Goal: Task Accomplishment & Management: Manage account settings

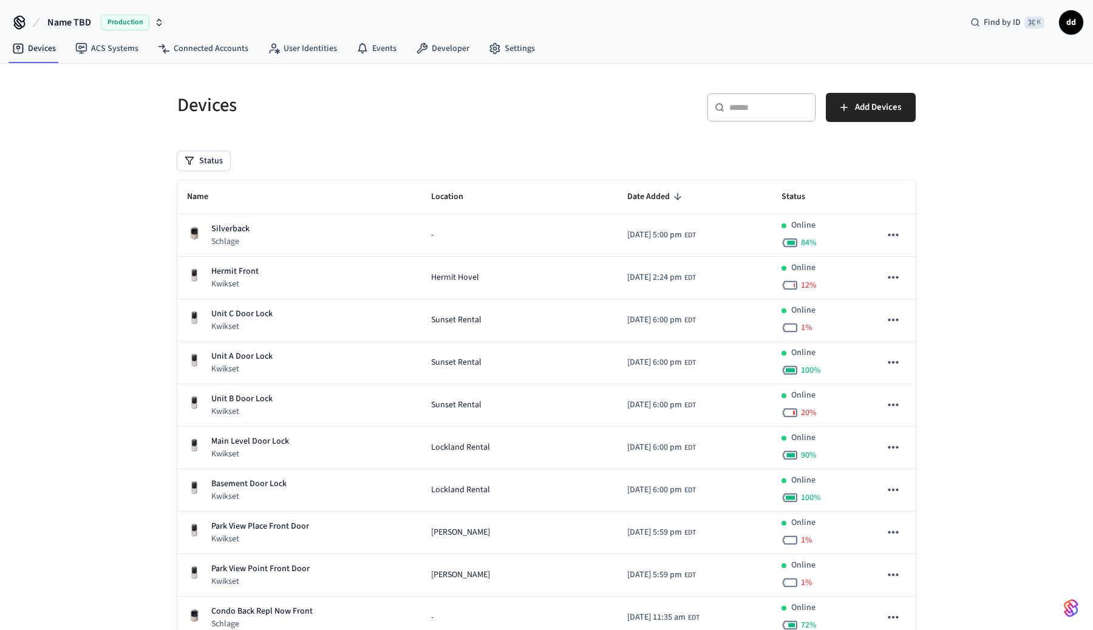
click at [64, 21] on span "Name TBD" at bounding box center [69, 22] width 44 height 15
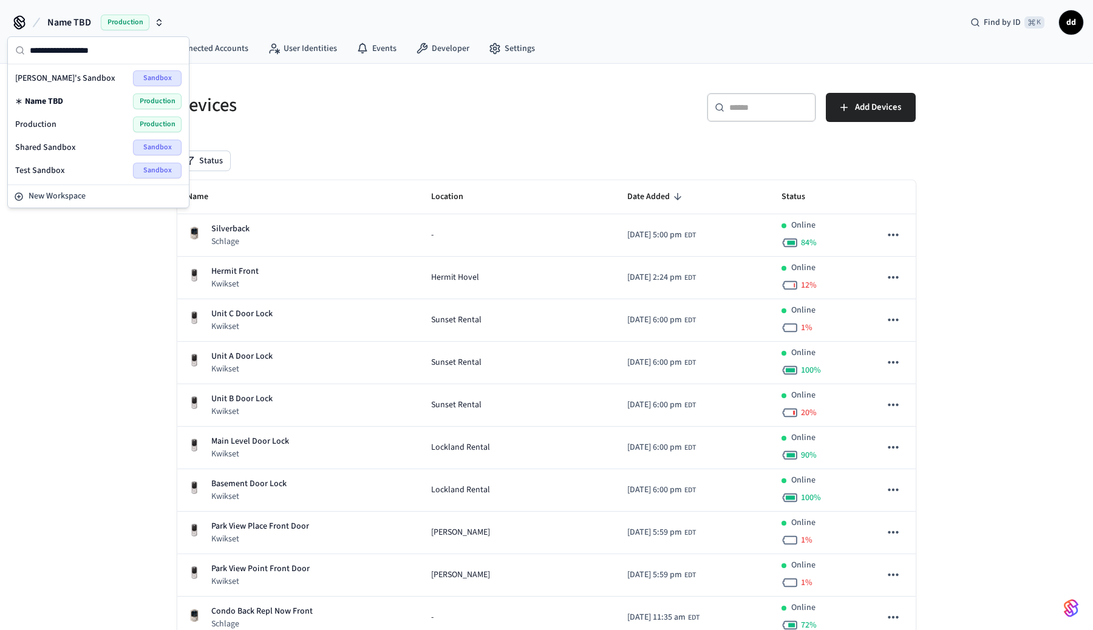
click at [44, 149] on span "Shared Sandbox" at bounding box center [45, 147] width 61 height 12
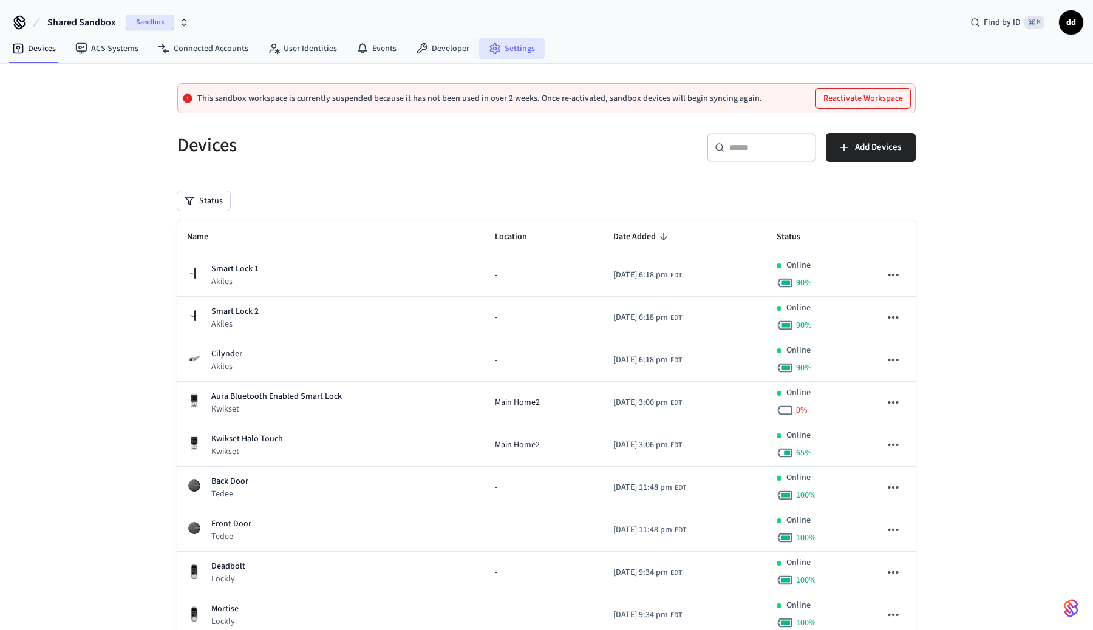
click at [515, 50] on link "Settings" at bounding box center [512, 49] width 66 height 22
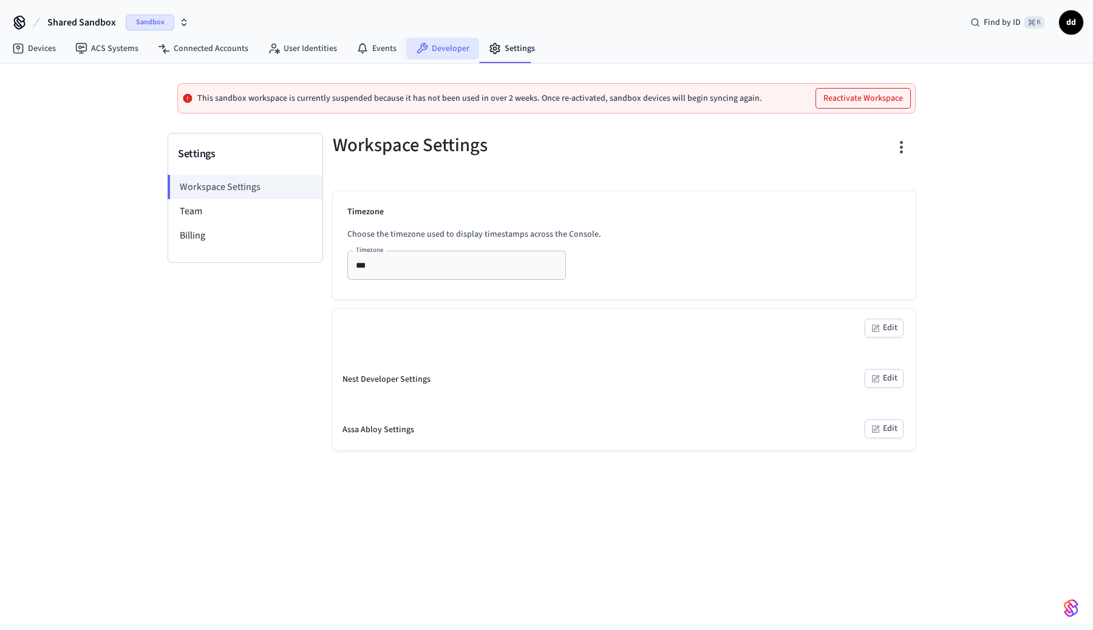
click at [452, 48] on link "Developer" at bounding box center [442, 49] width 73 height 22
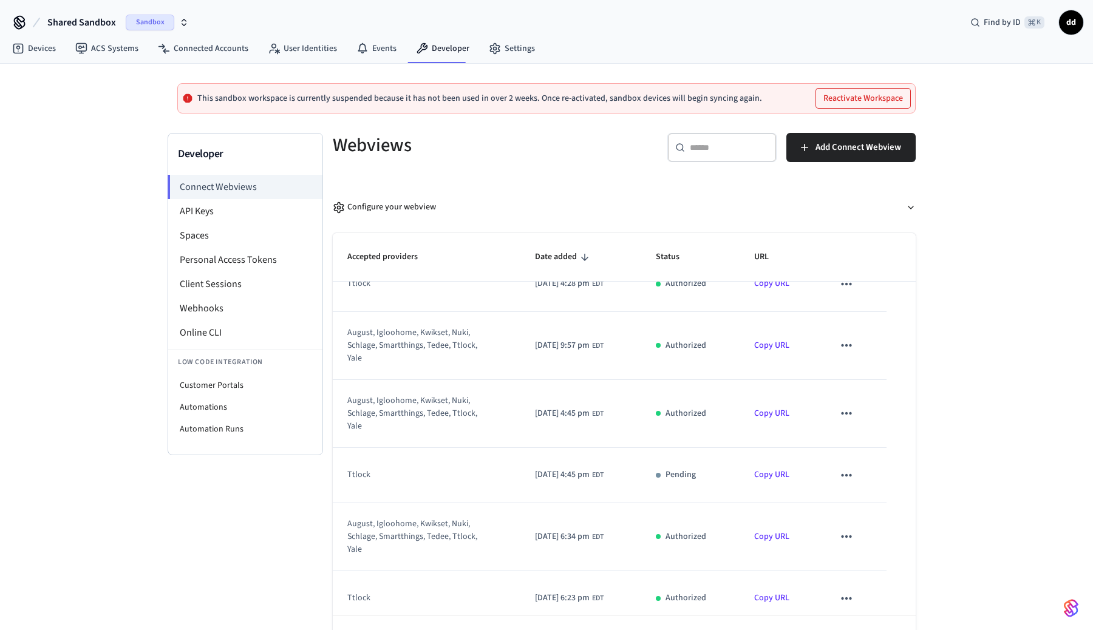
scroll to position [82, 0]
click at [206, 214] on li "API Keys" at bounding box center [245, 211] width 154 height 24
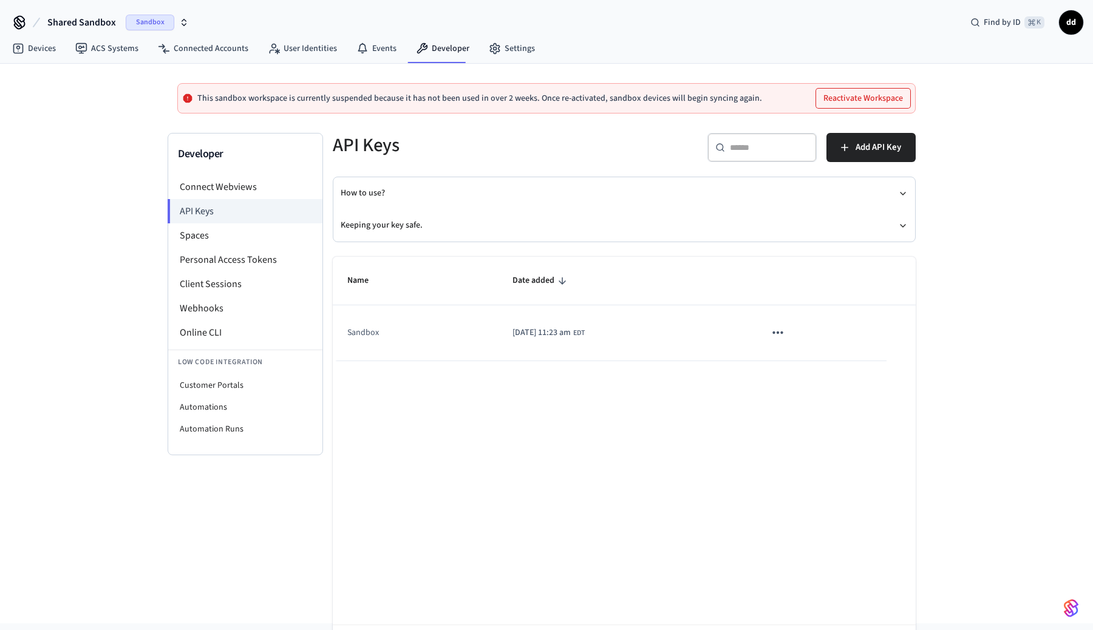
click at [785, 326] on icon "sticky table" at bounding box center [778, 333] width 16 height 16
click at [592, 426] on div at bounding box center [546, 315] width 1093 height 630
click at [898, 223] on icon "button" at bounding box center [903, 226] width 10 height 10
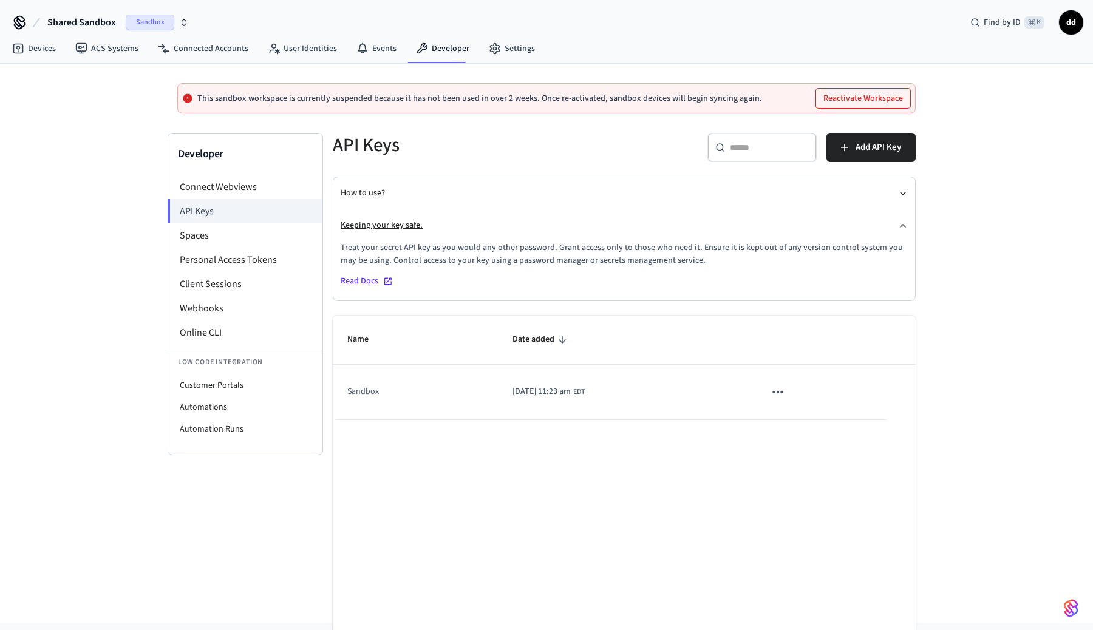
click at [898, 223] on icon "button" at bounding box center [903, 226] width 10 height 10
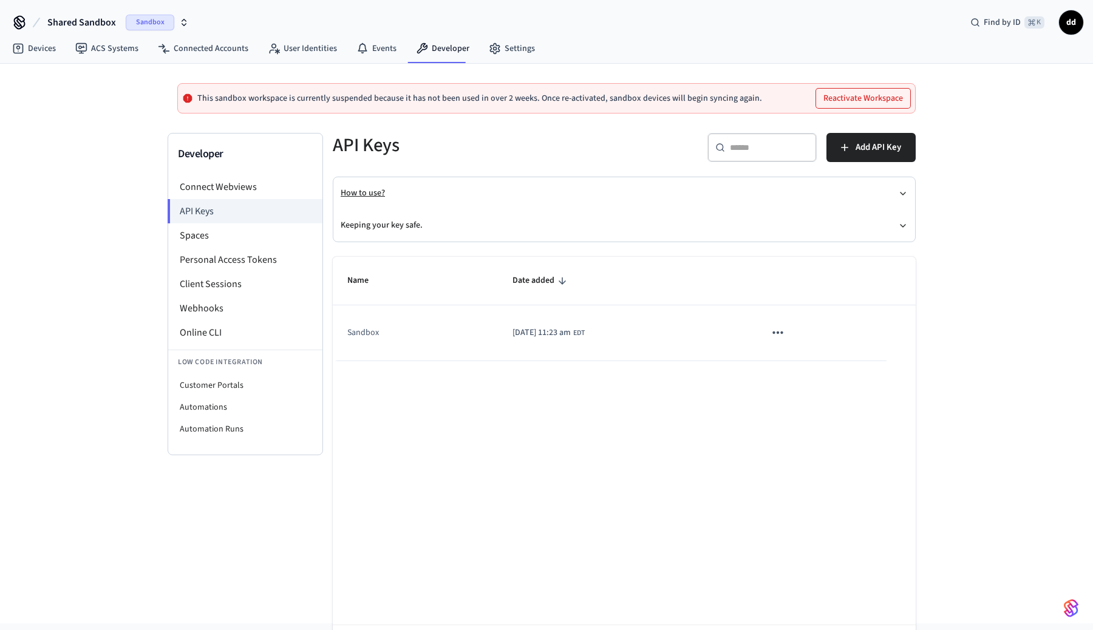
click at [897, 192] on button "How to use?" at bounding box center [624, 193] width 567 height 32
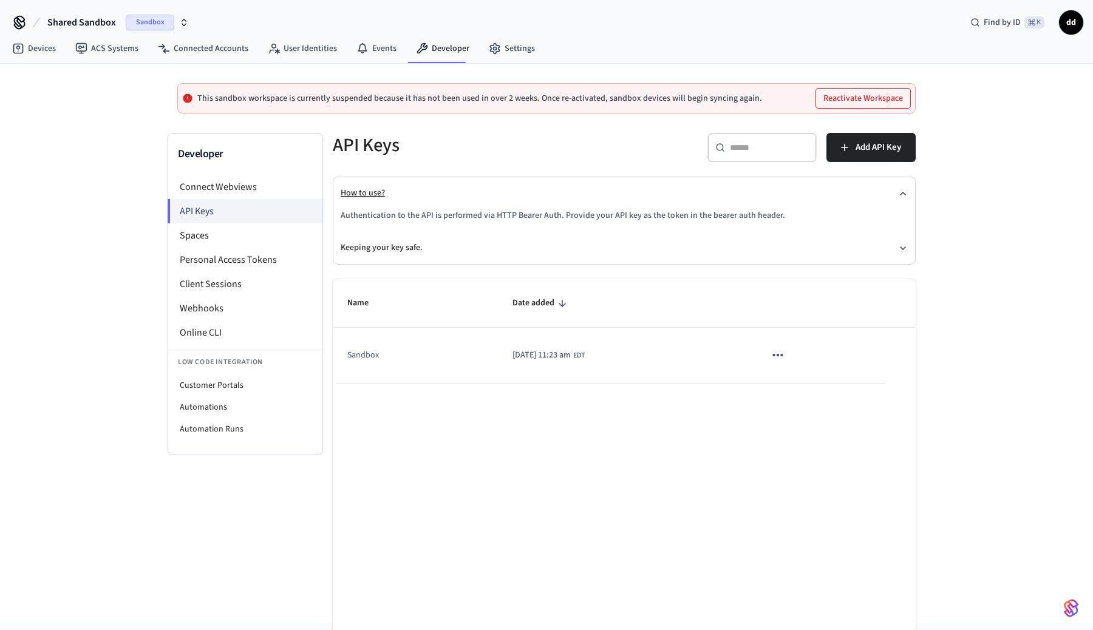
click at [897, 192] on button "How to use?" at bounding box center [624, 193] width 567 height 32
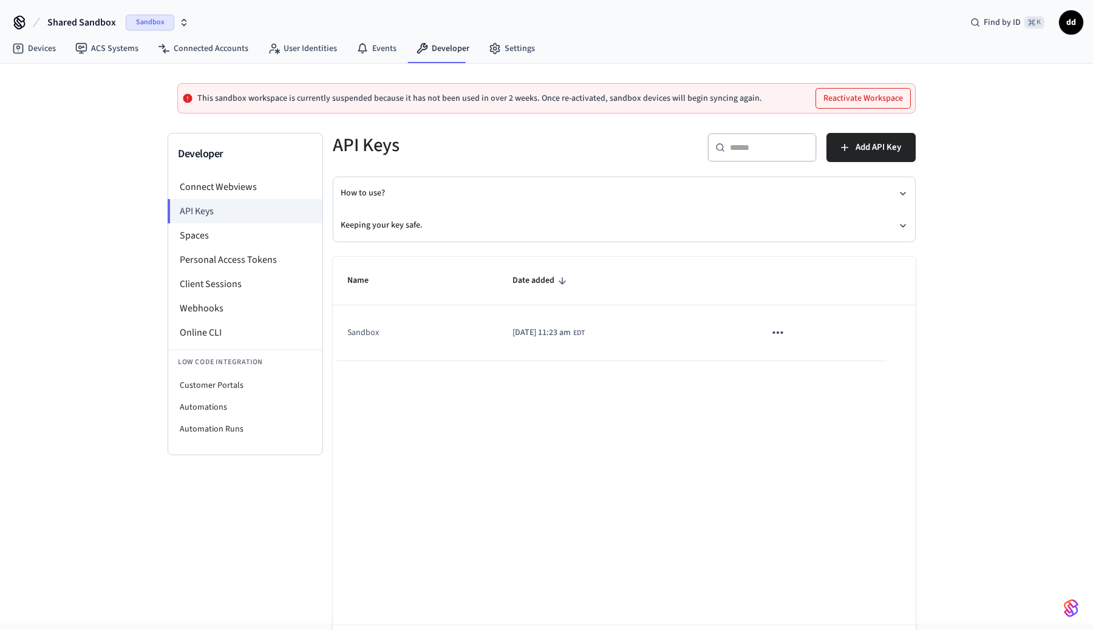
click at [163, 24] on span "Sandbox" at bounding box center [150, 23] width 49 height 16
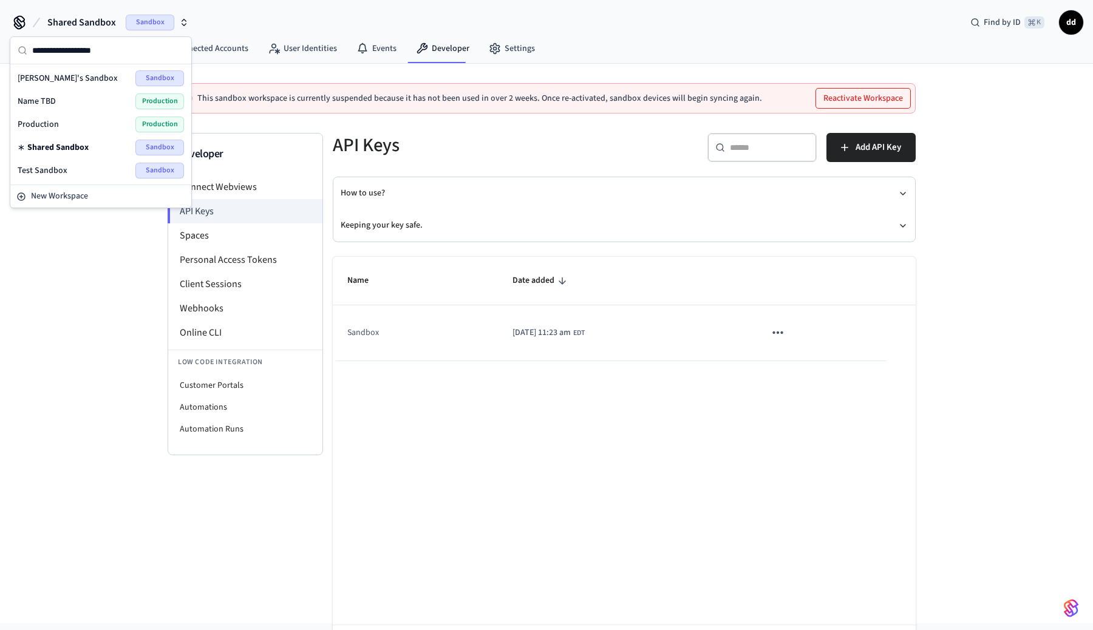
click at [60, 80] on span "Devin's Sandbox" at bounding box center [68, 78] width 100 height 12
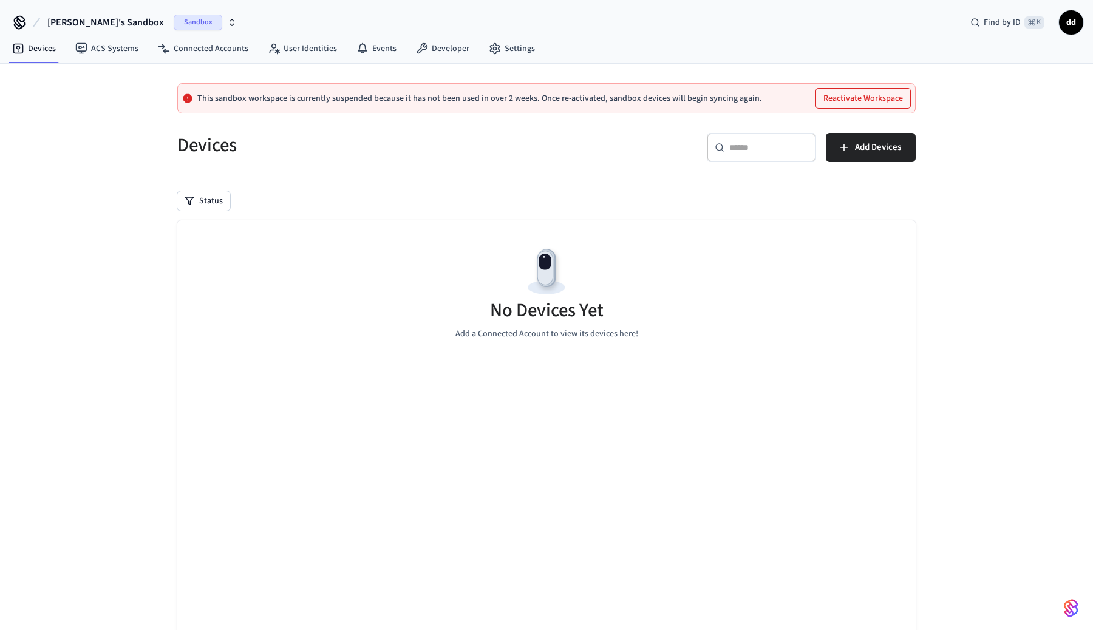
click at [174, 19] on span "Sandbox" at bounding box center [198, 23] width 49 height 16
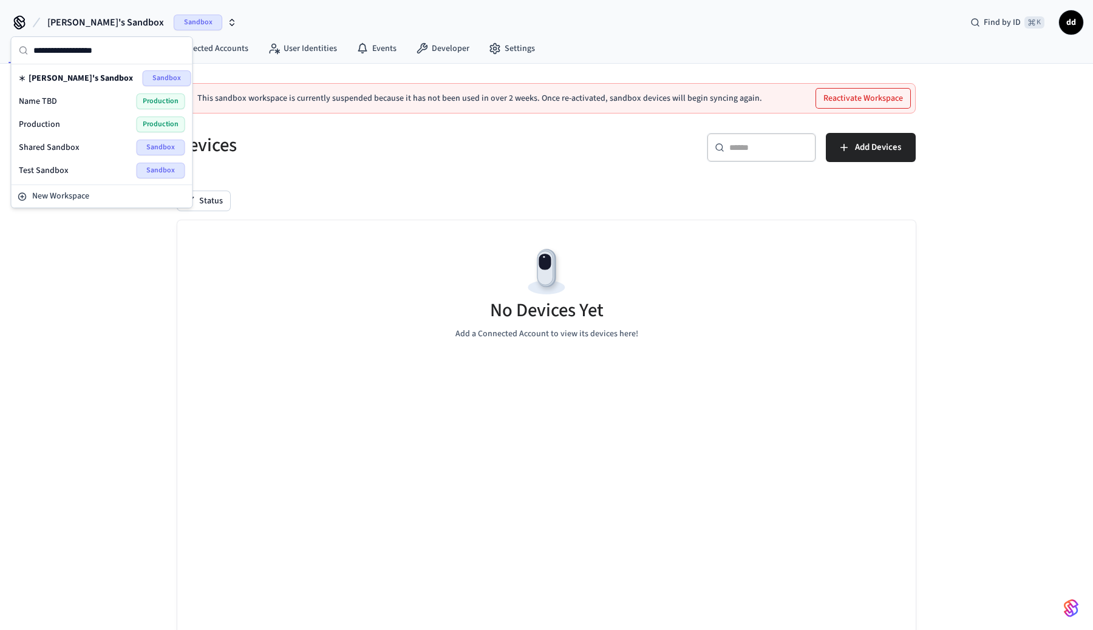
click at [72, 122] on div "Production Production" at bounding box center [102, 125] width 166 height 16
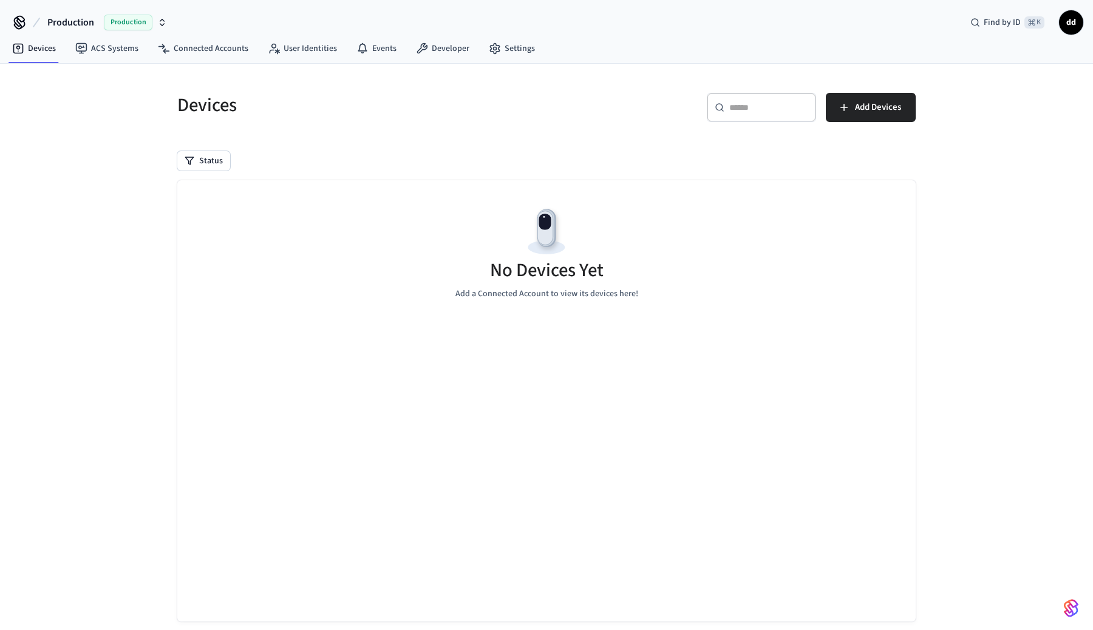
click at [161, 10] on button "Production Production" at bounding box center [107, 22] width 127 height 25
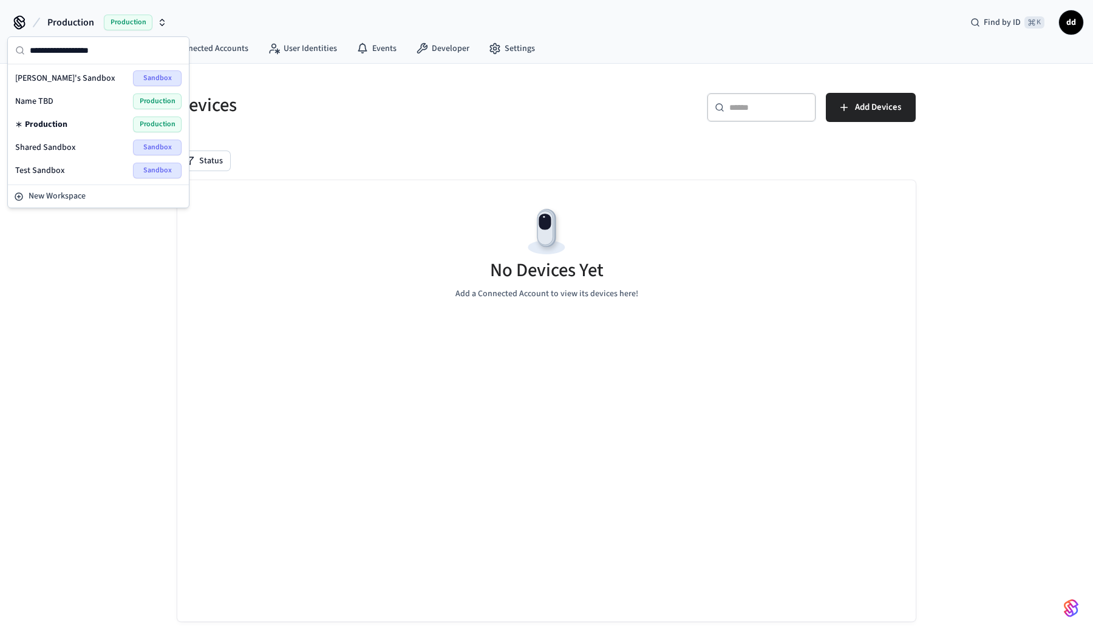
click at [109, 150] on div "Shared Sandbox Sandbox" at bounding box center [98, 148] width 166 height 16
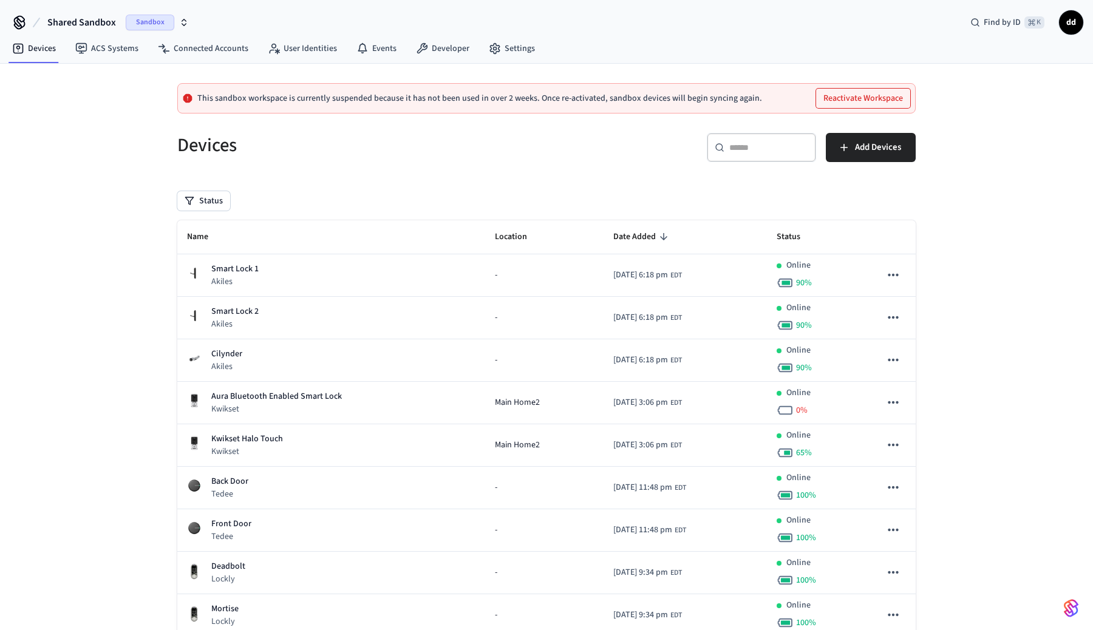
click at [163, 27] on span "Sandbox" at bounding box center [150, 23] width 49 height 16
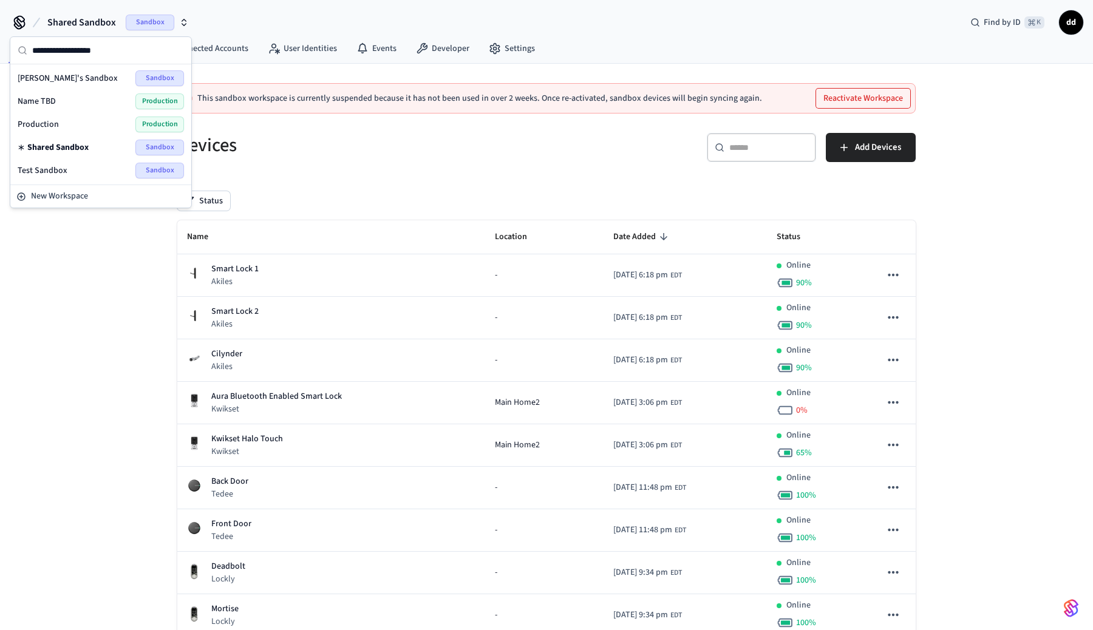
click at [163, 172] on span "Sandbox" at bounding box center [159, 171] width 49 height 16
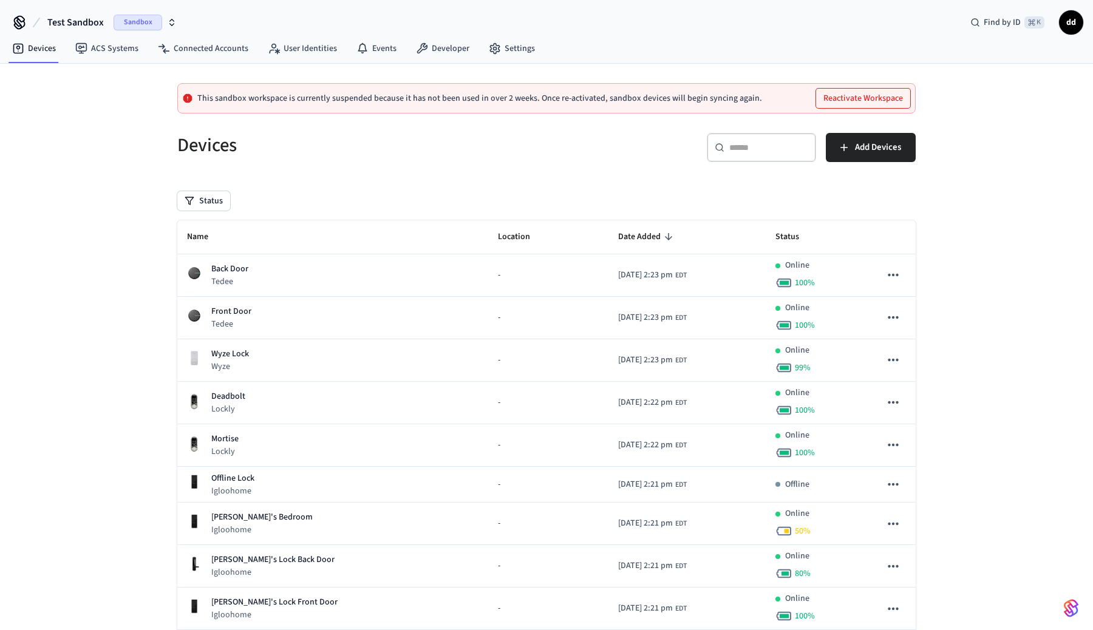
click at [144, 24] on span "Sandbox" at bounding box center [138, 23] width 49 height 16
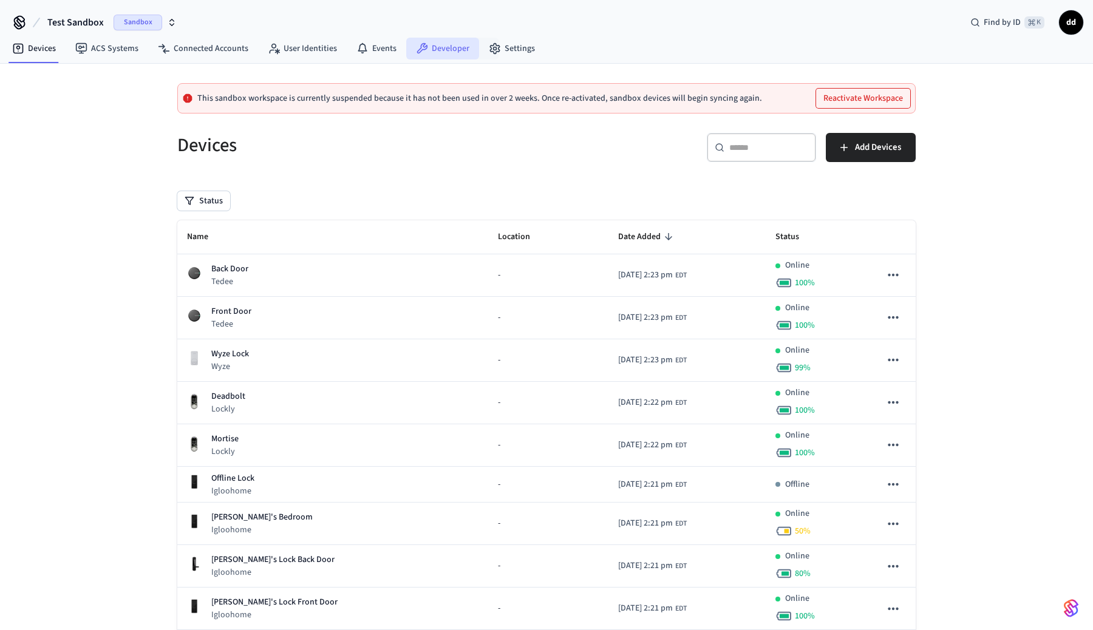
click at [435, 44] on link "Developer" at bounding box center [442, 49] width 73 height 22
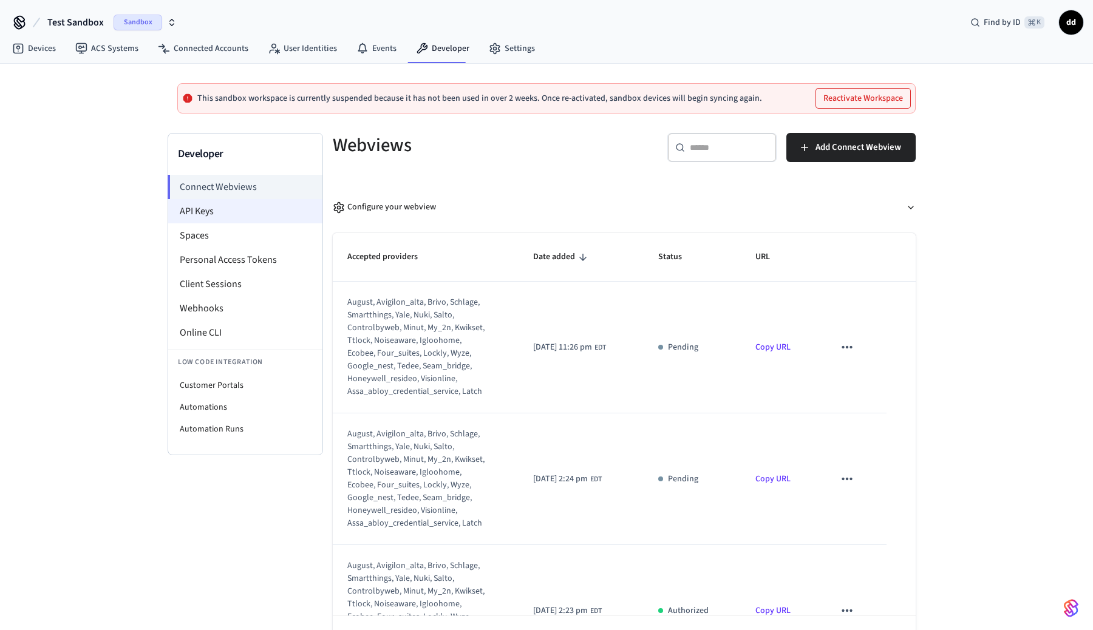
click at [230, 200] on li "API Keys" at bounding box center [245, 211] width 154 height 24
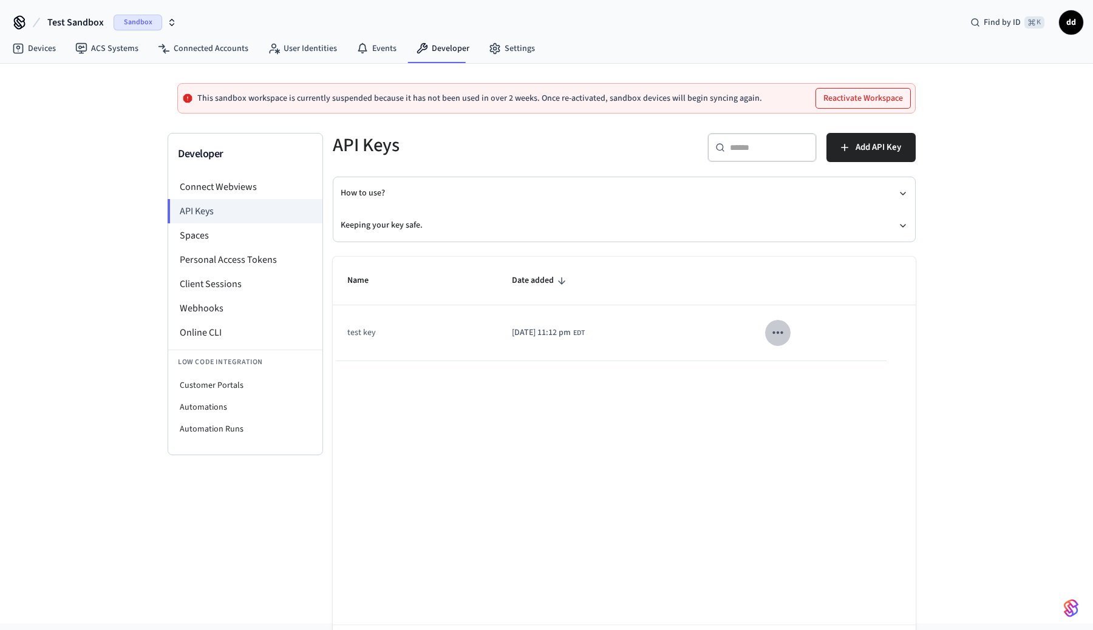
click at [782, 333] on icon "sticky table" at bounding box center [777, 332] width 10 height 2
click at [610, 417] on div at bounding box center [546, 315] width 1093 height 630
click at [89, 19] on span "Test Sandbox" at bounding box center [75, 22] width 56 height 15
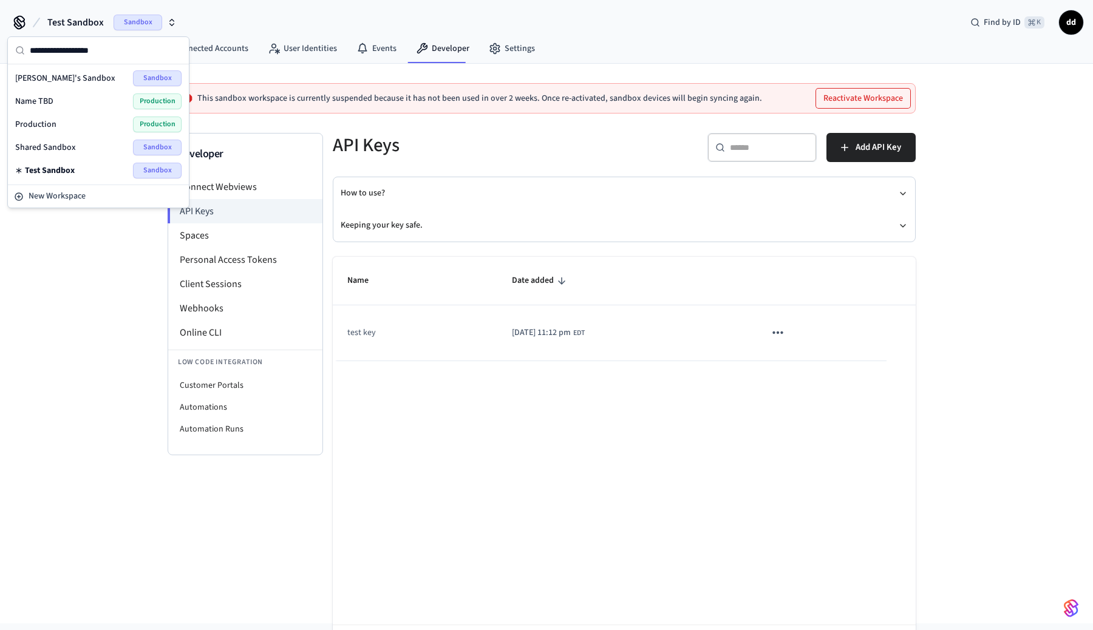
click at [95, 149] on div "Shared Sandbox Sandbox" at bounding box center [98, 148] width 166 height 16
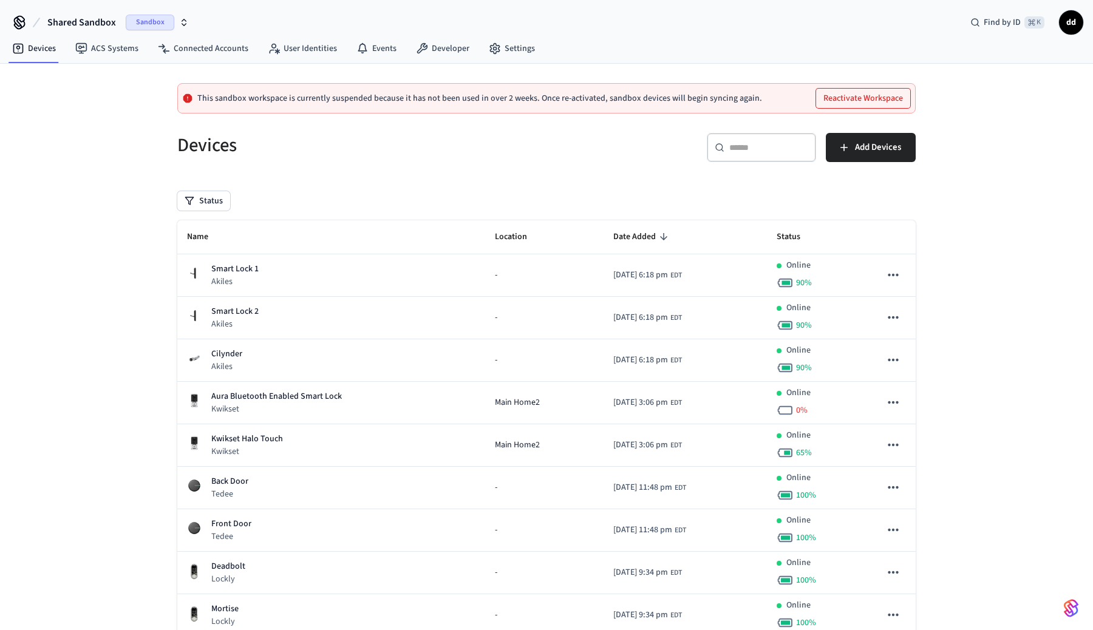
click at [875, 95] on button "Reactivate Workspace" at bounding box center [863, 98] width 94 height 19
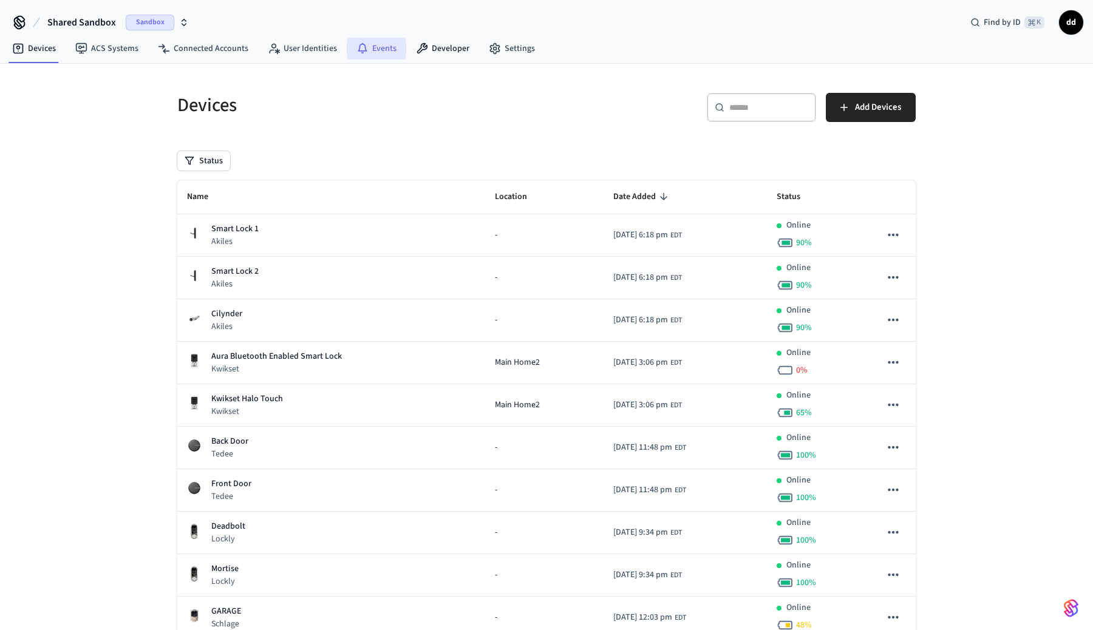
click at [385, 51] on link "Events" at bounding box center [376, 49] width 59 height 22
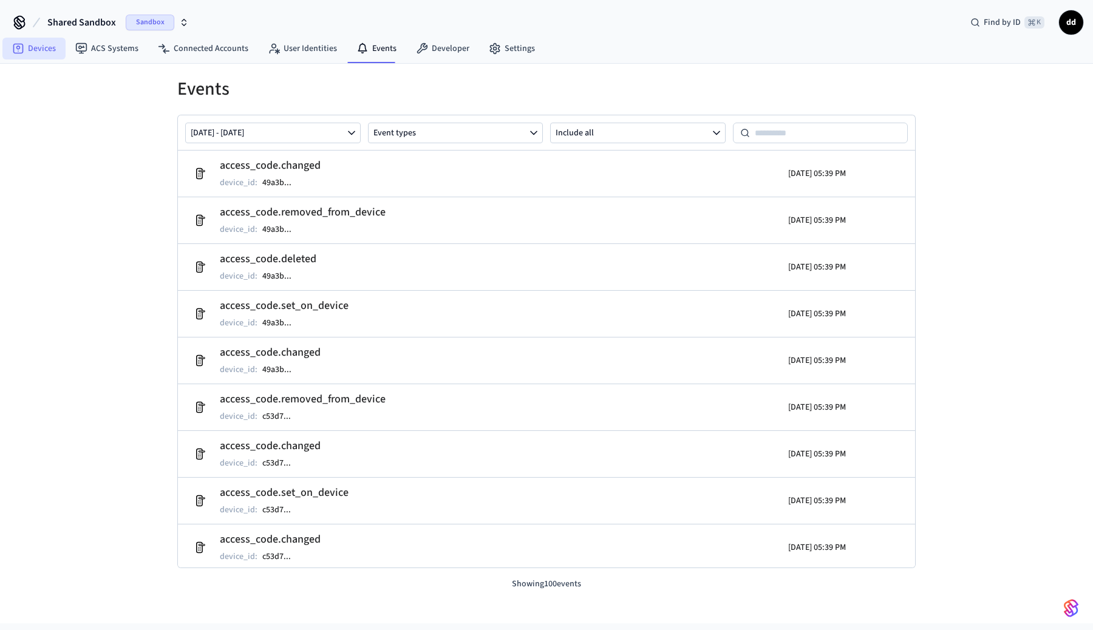
click at [36, 42] on link "Devices" at bounding box center [33, 49] width 63 height 22
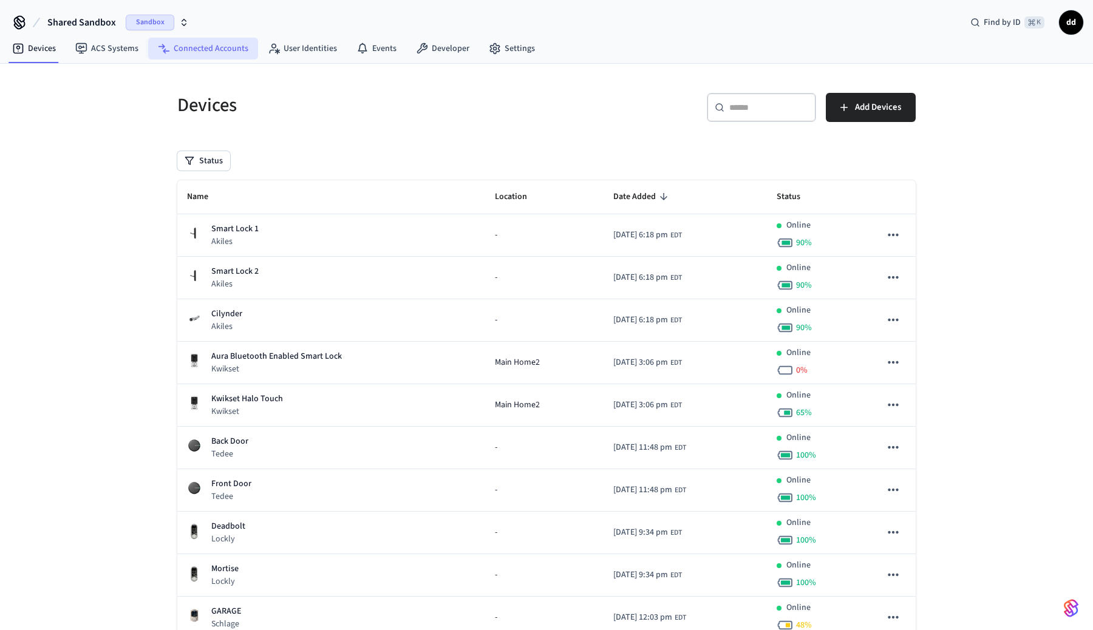
click at [224, 49] on link "Connected Accounts" at bounding box center [203, 49] width 110 height 22
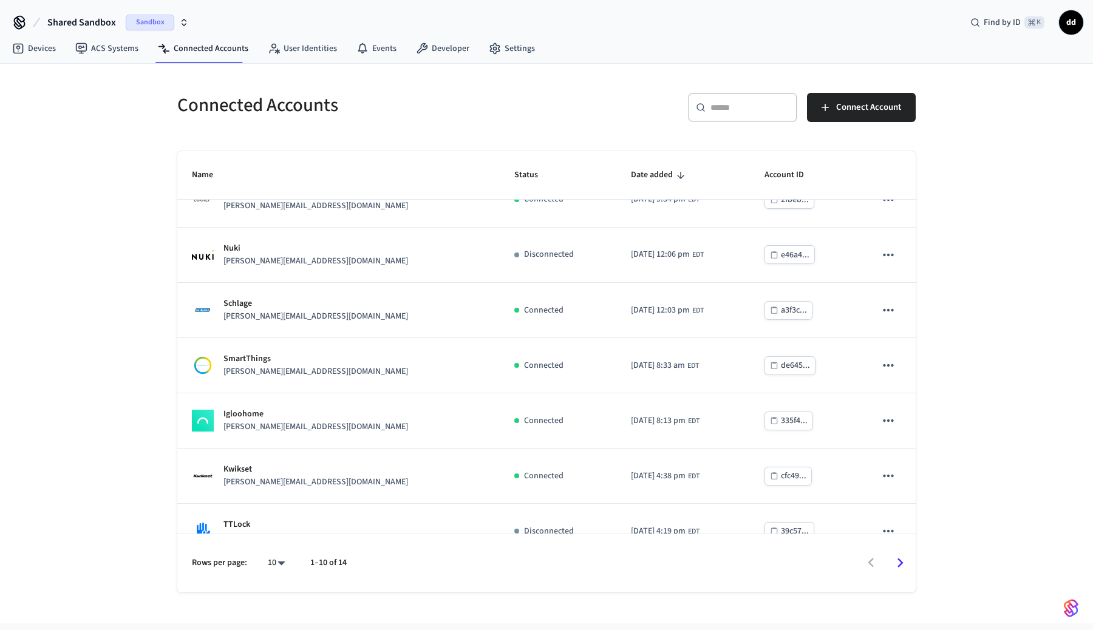
scroll to position [220, 0]
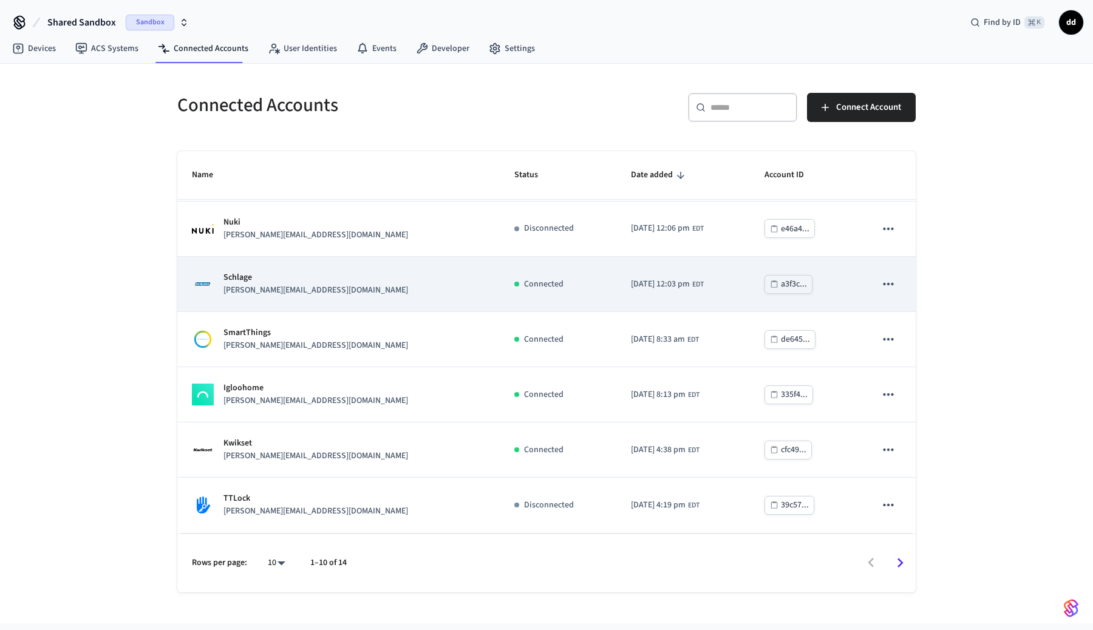
click at [338, 279] on div "Schlage john@example.com" at bounding box center [338, 283] width 293 height 25
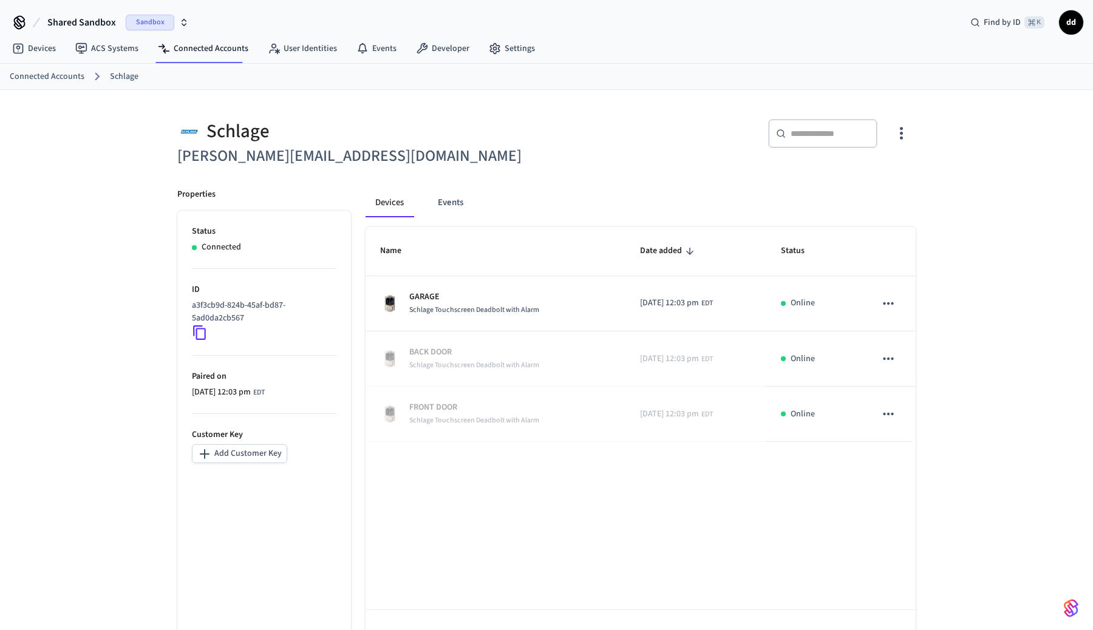
click at [90, 27] on span "Shared Sandbox" at bounding box center [81, 22] width 69 height 15
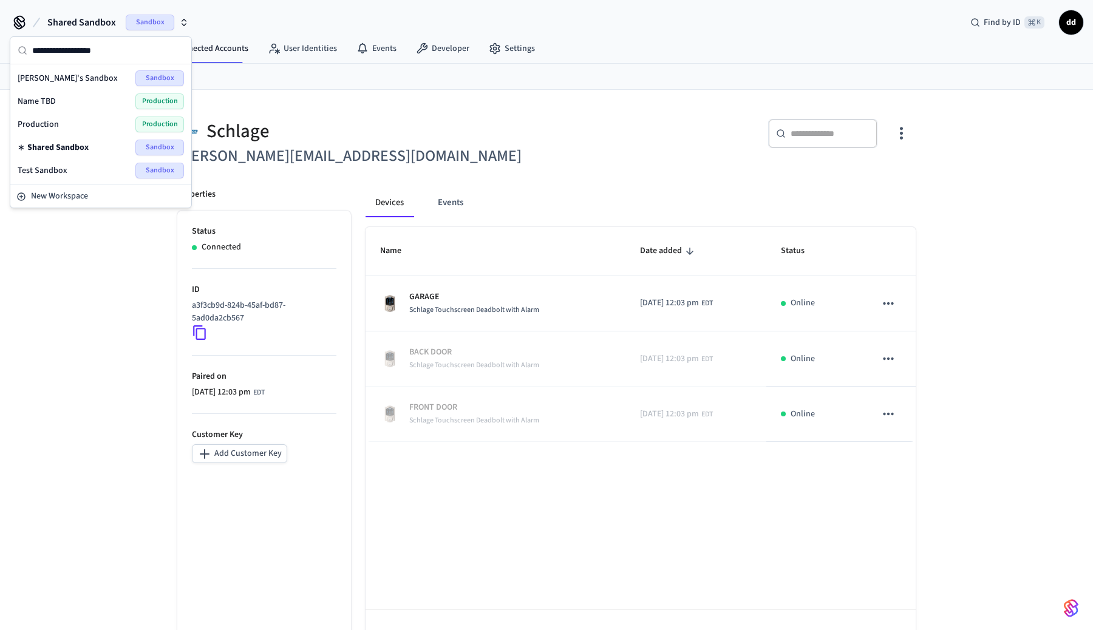
click at [47, 171] on span "Test Sandbox" at bounding box center [43, 171] width 50 height 12
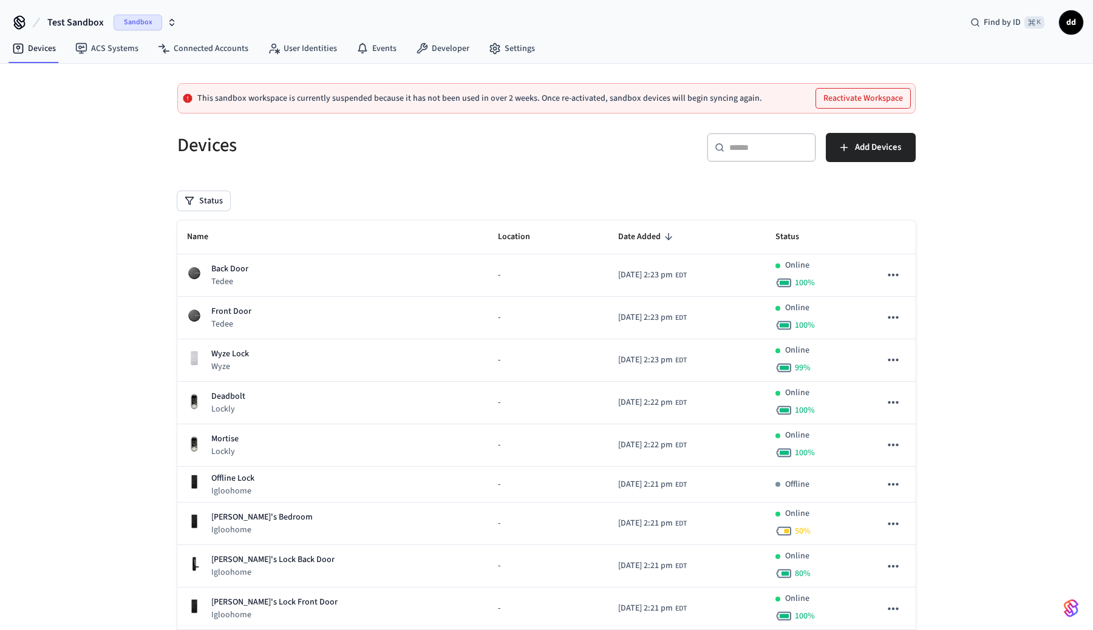
click at [854, 98] on button "Reactivate Workspace" at bounding box center [863, 98] width 94 height 19
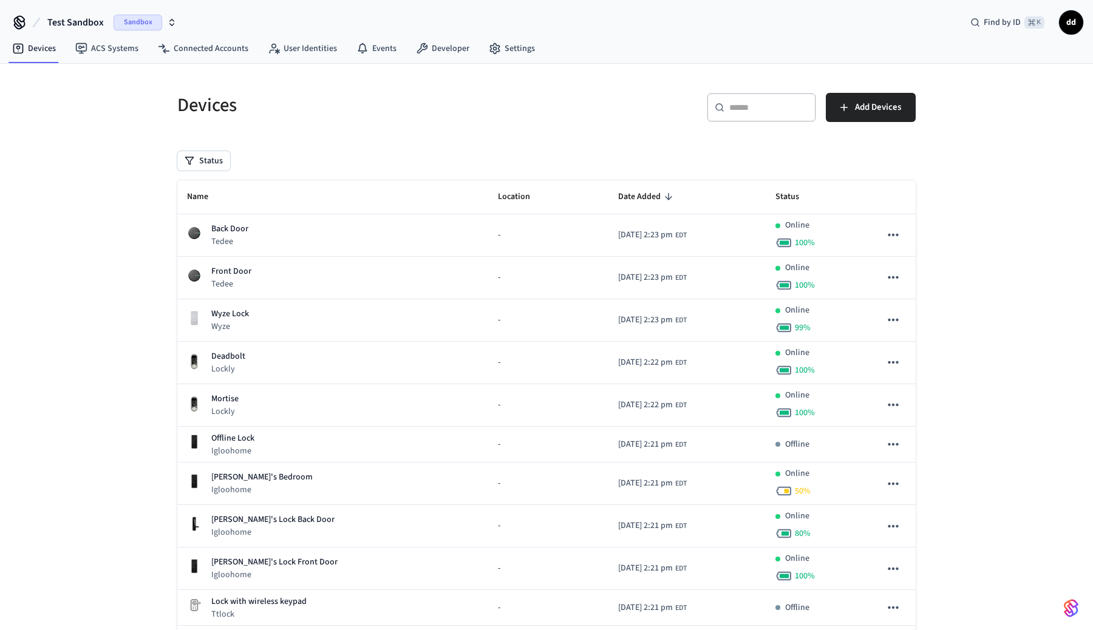
click at [148, 21] on span "Sandbox" at bounding box center [138, 23] width 49 height 16
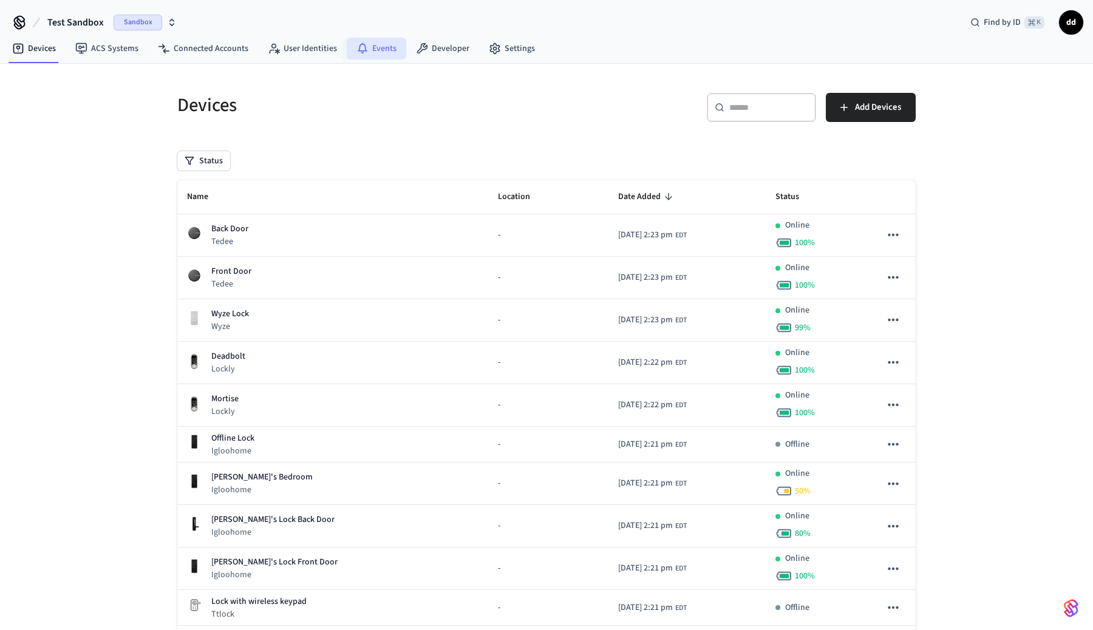
click at [372, 56] on link "Events" at bounding box center [376, 49] width 59 height 22
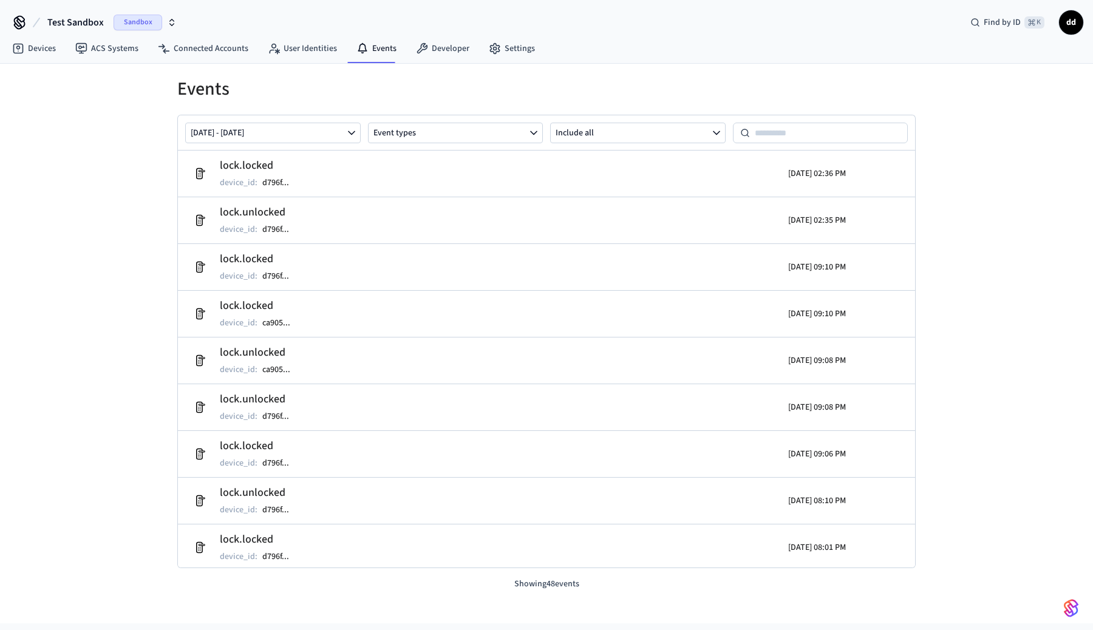
click at [87, 24] on span "Test Sandbox" at bounding box center [75, 22] width 56 height 15
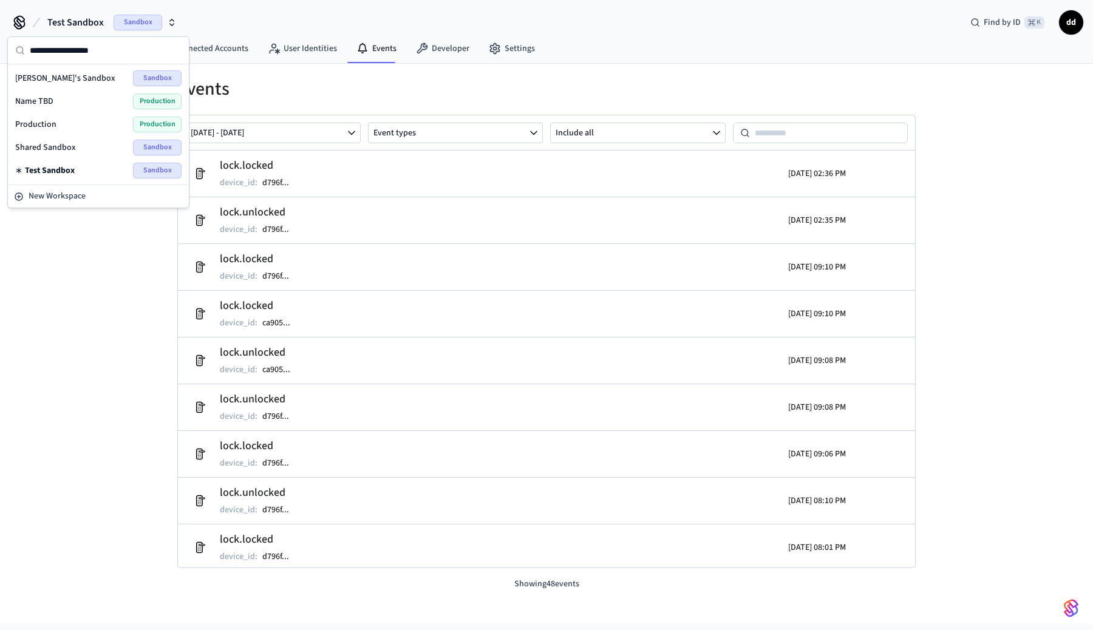
click at [66, 79] on span "Devin's Sandbox" at bounding box center [65, 78] width 100 height 12
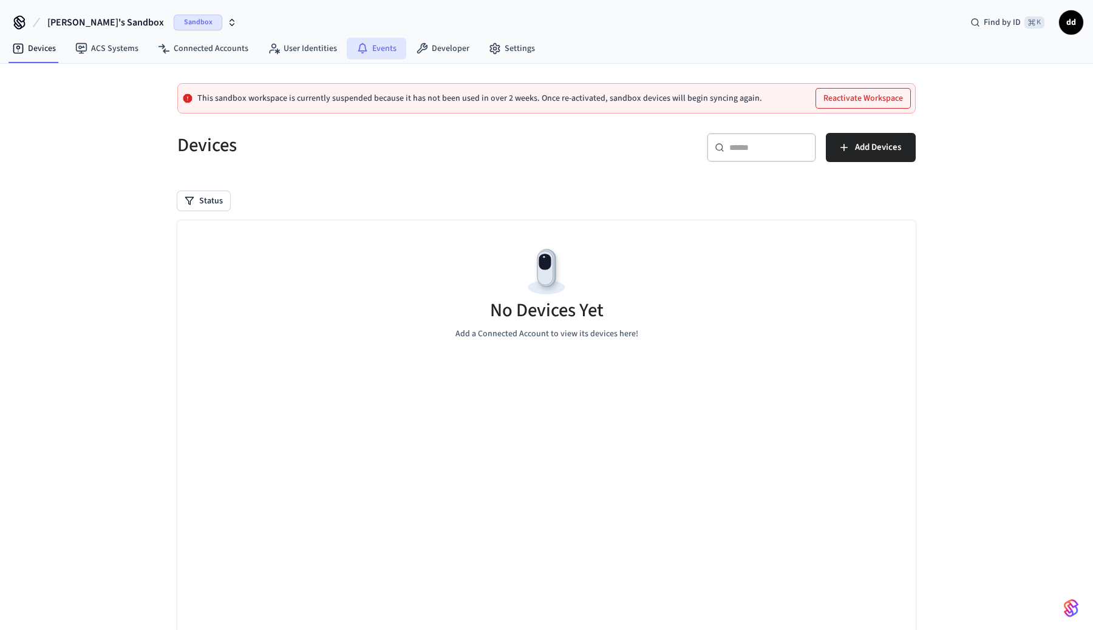
click at [362, 48] on icon at bounding box center [362, 48] width 12 height 12
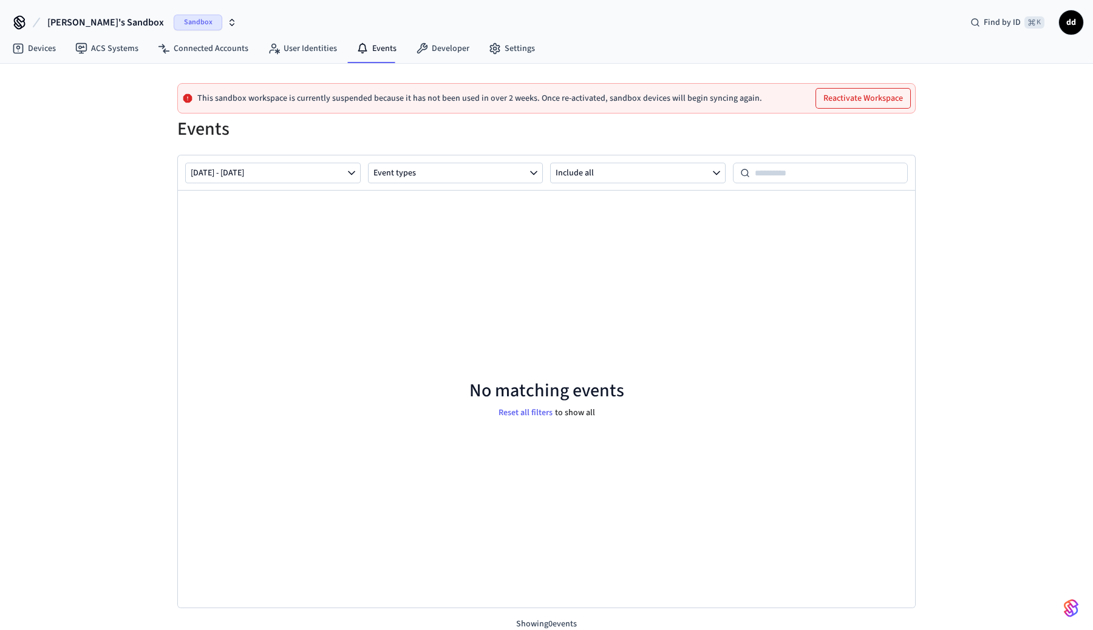
click at [174, 17] on span "Sandbox" at bounding box center [198, 23] width 49 height 16
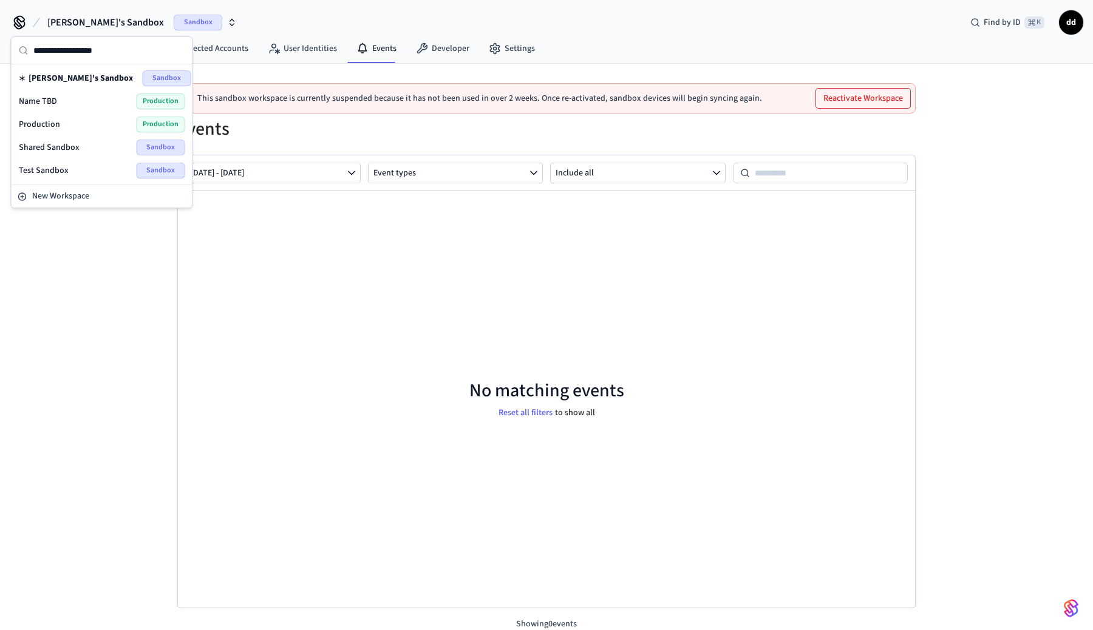
click at [109, 148] on div "Shared Sandbox Sandbox" at bounding box center [102, 148] width 166 height 16
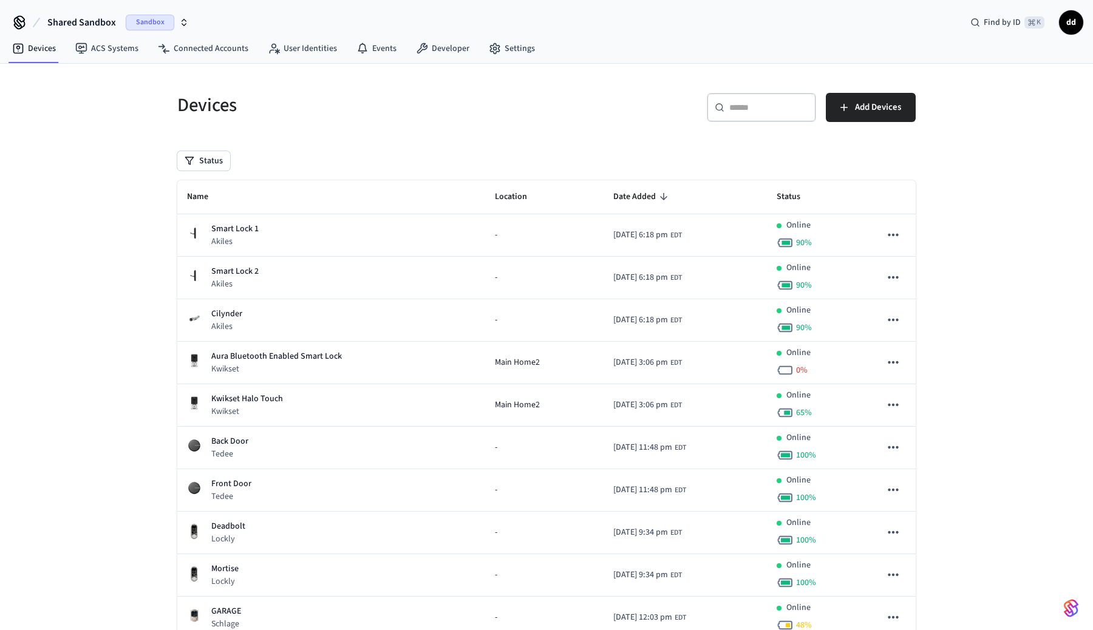
click at [372, 59] on nav "Devices ACS Systems Connected Accounts User Identities Events Developer Settings" at bounding box center [273, 49] width 542 height 28
click at [373, 46] on link "Events" at bounding box center [376, 49] width 59 height 22
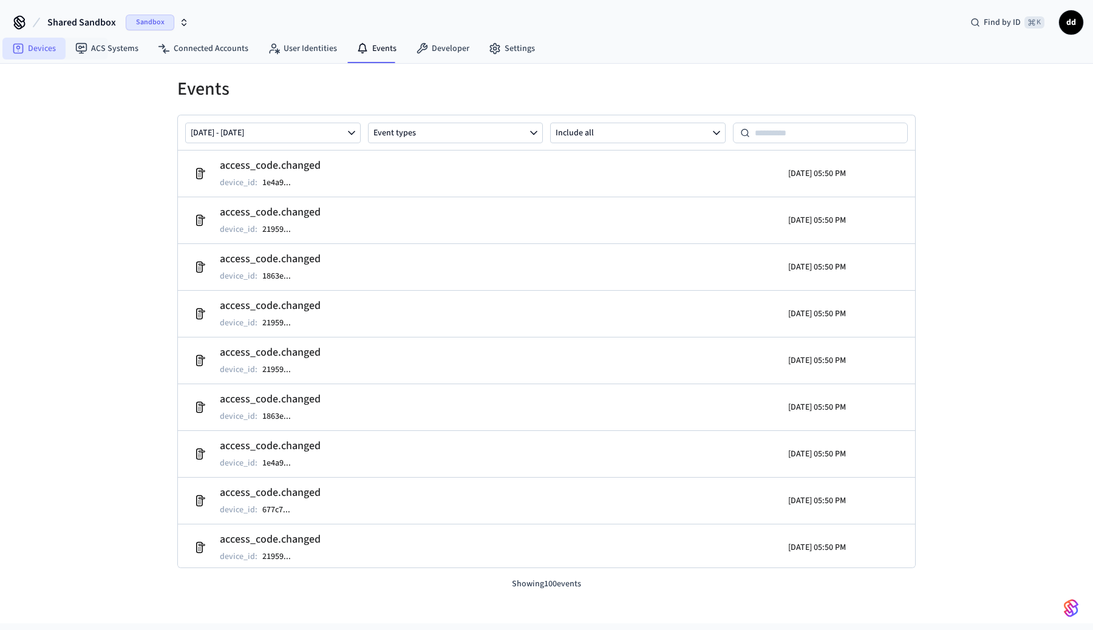
click at [30, 44] on link "Devices" at bounding box center [33, 49] width 63 height 22
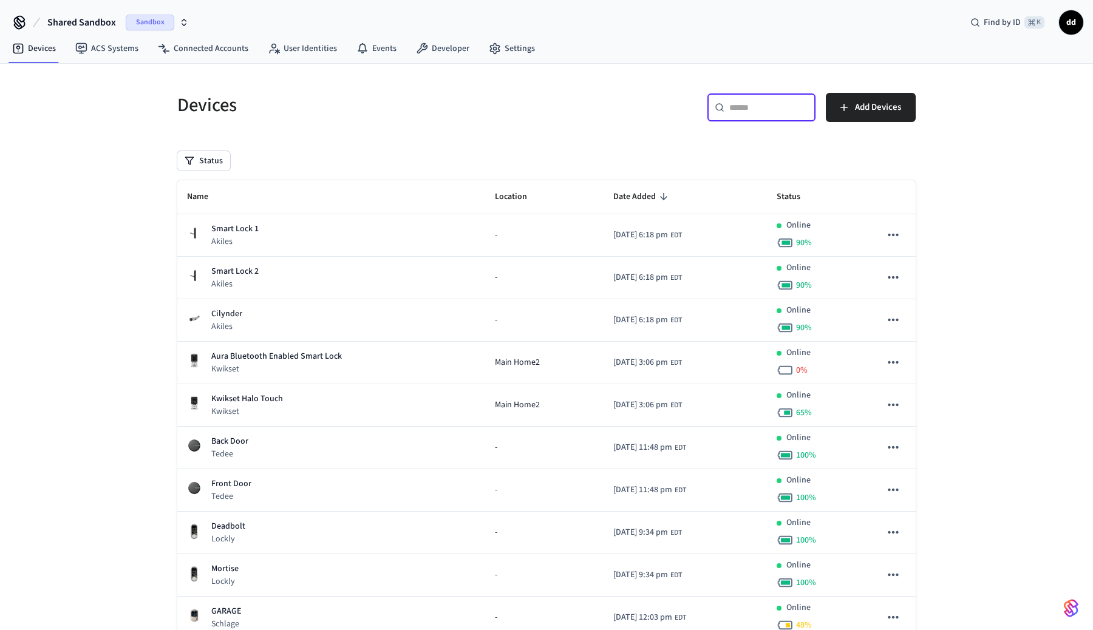
click at [784, 103] on input "text" at bounding box center [768, 107] width 79 height 12
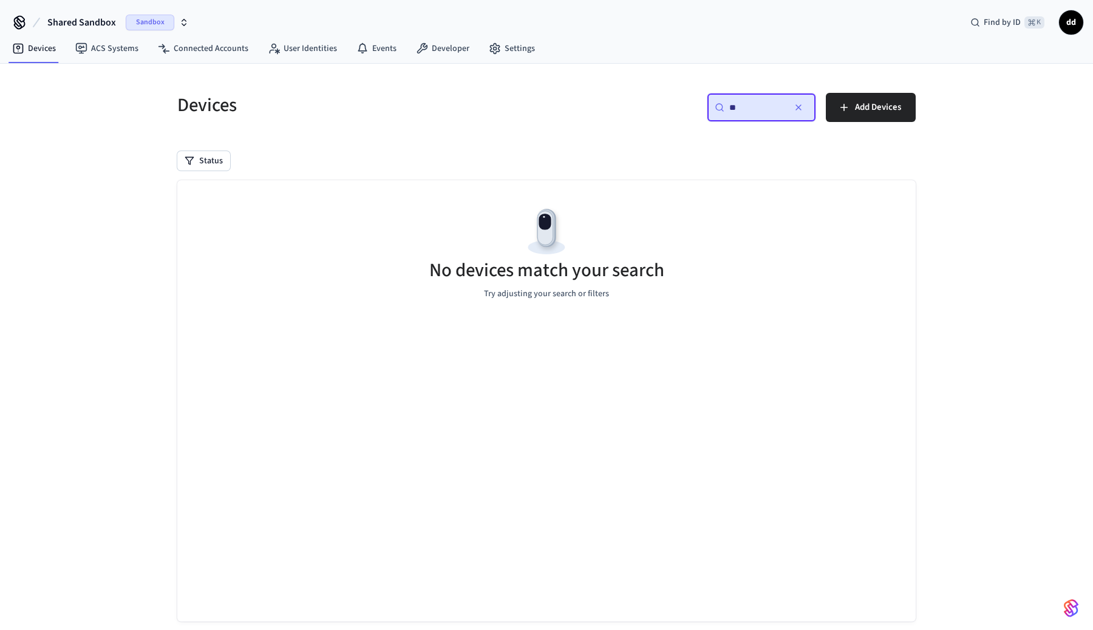
type input "*"
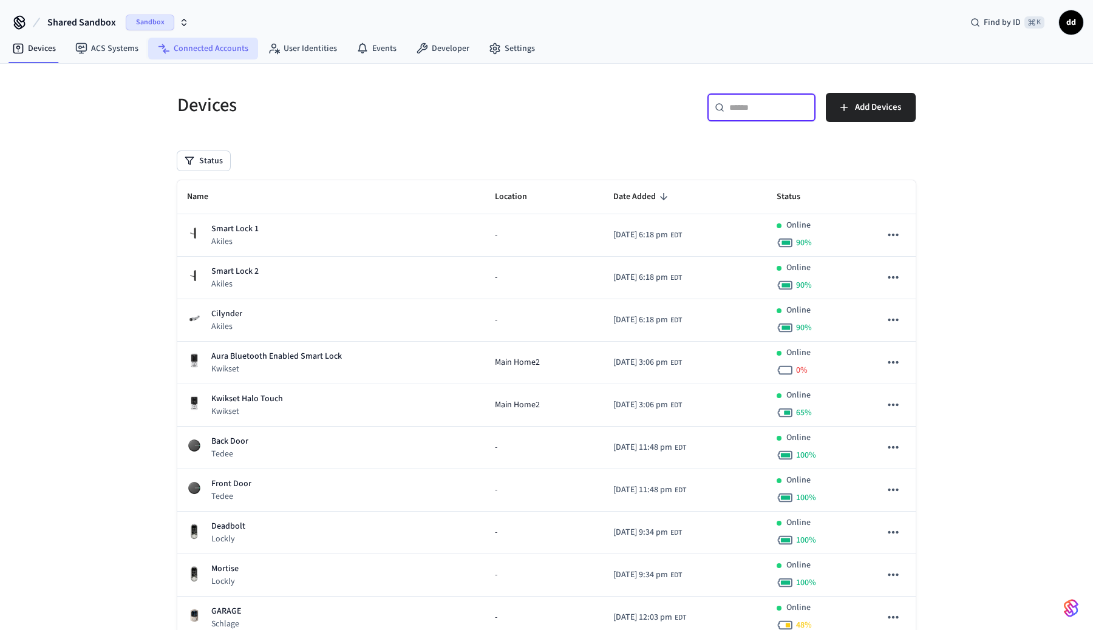
click at [238, 46] on link "Connected Accounts" at bounding box center [203, 49] width 110 height 22
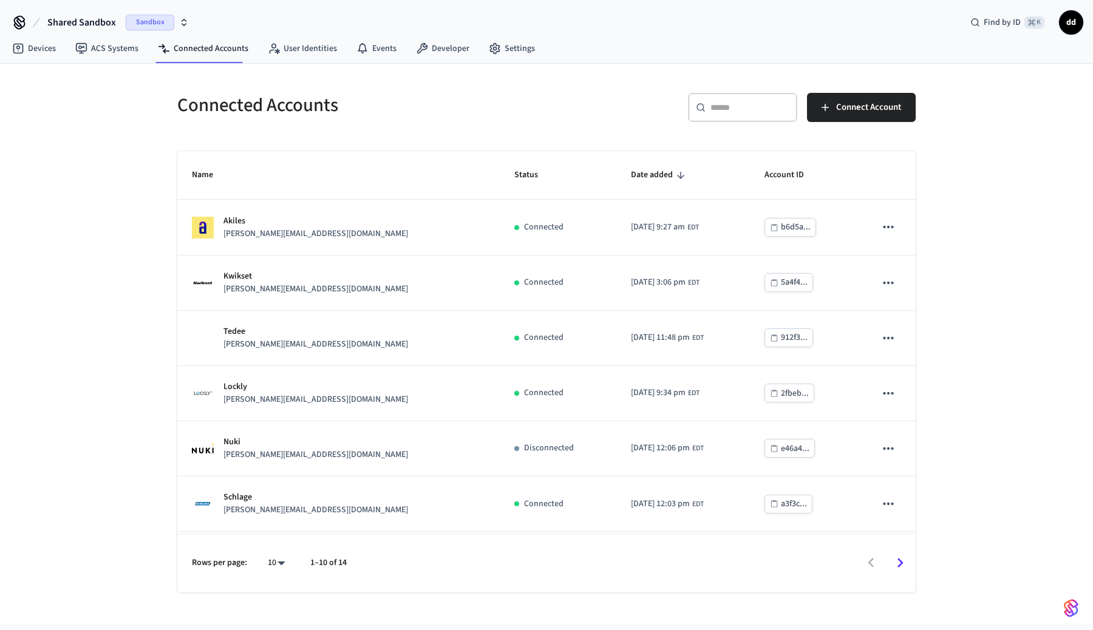
click at [735, 105] on input "text" at bounding box center [749, 107] width 79 height 12
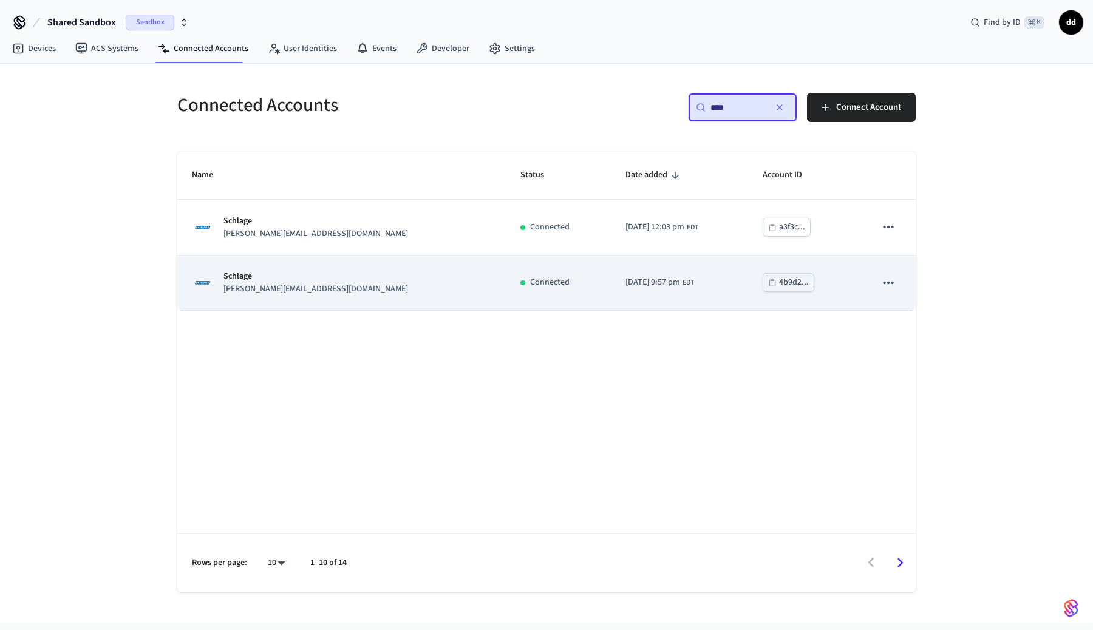
type input "****"
click at [520, 282] on div "Connected" at bounding box center [558, 282] width 76 height 13
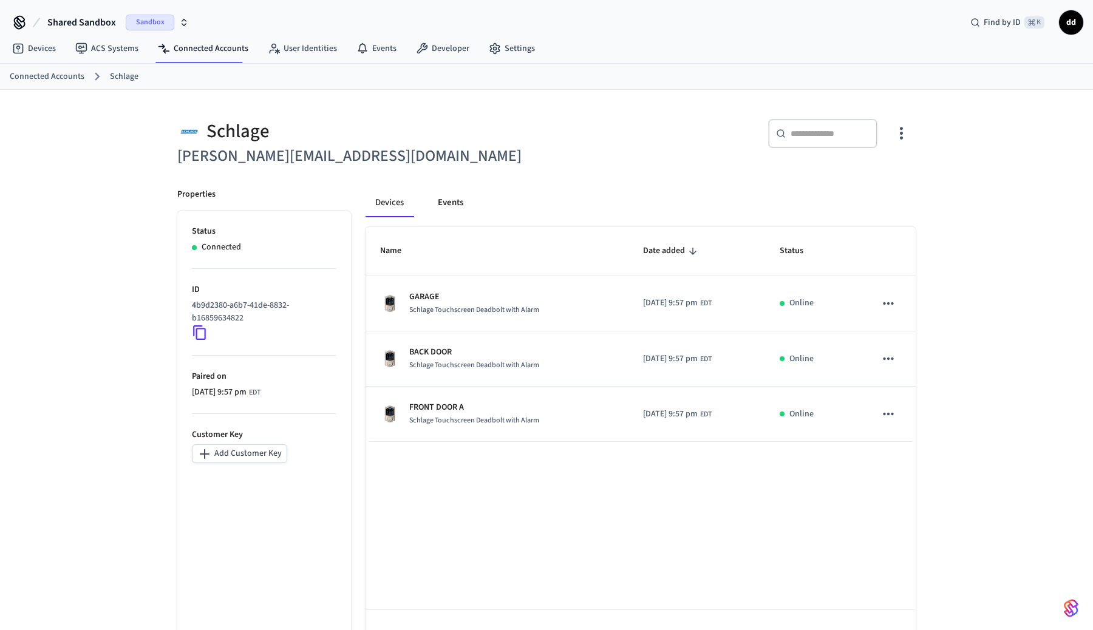
click at [454, 205] on button "Events" at bounding box center [450, 202] width 45 height 29
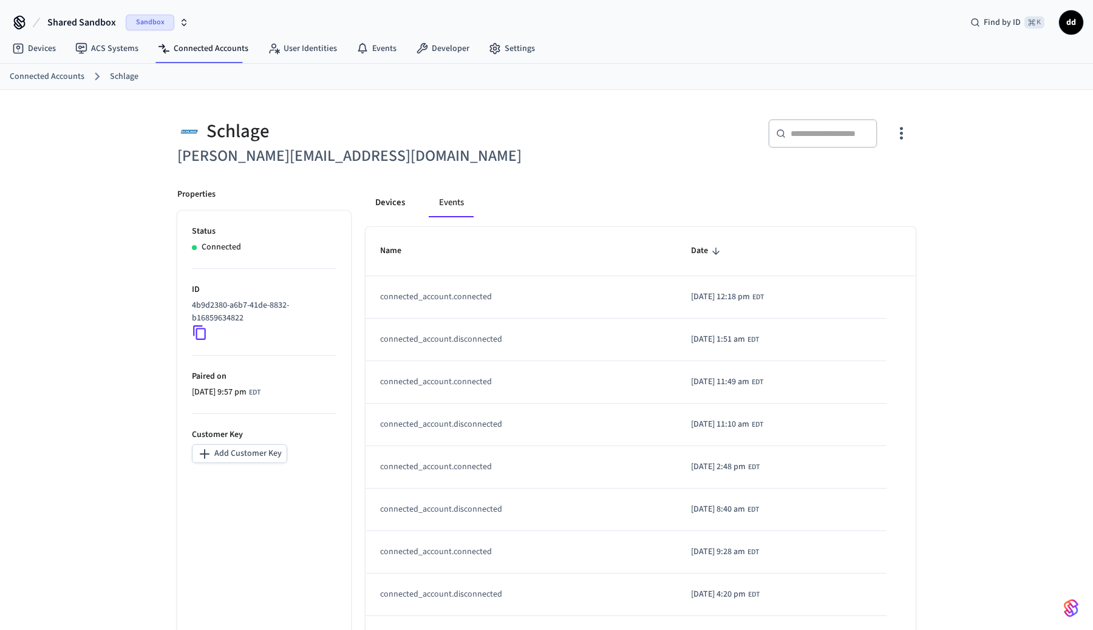
click at [409, 203] on button "Devices" at bounding box center [389, 202] width 49 height 29
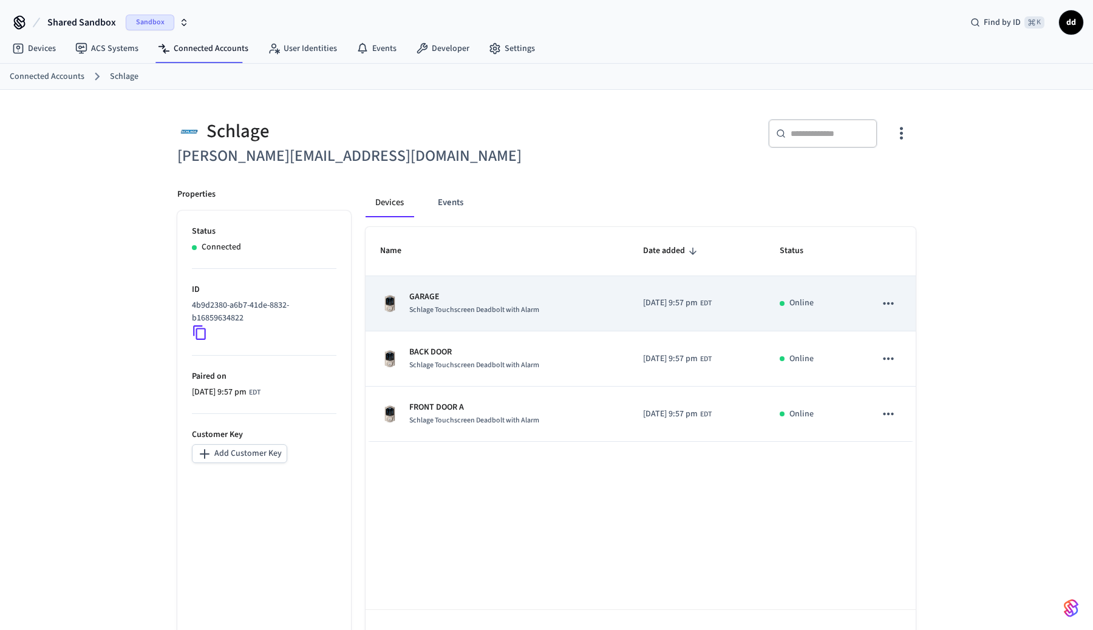
click at [515, 299] on p "GARAGE" at bounding box center [474, 297] width 130 height 13
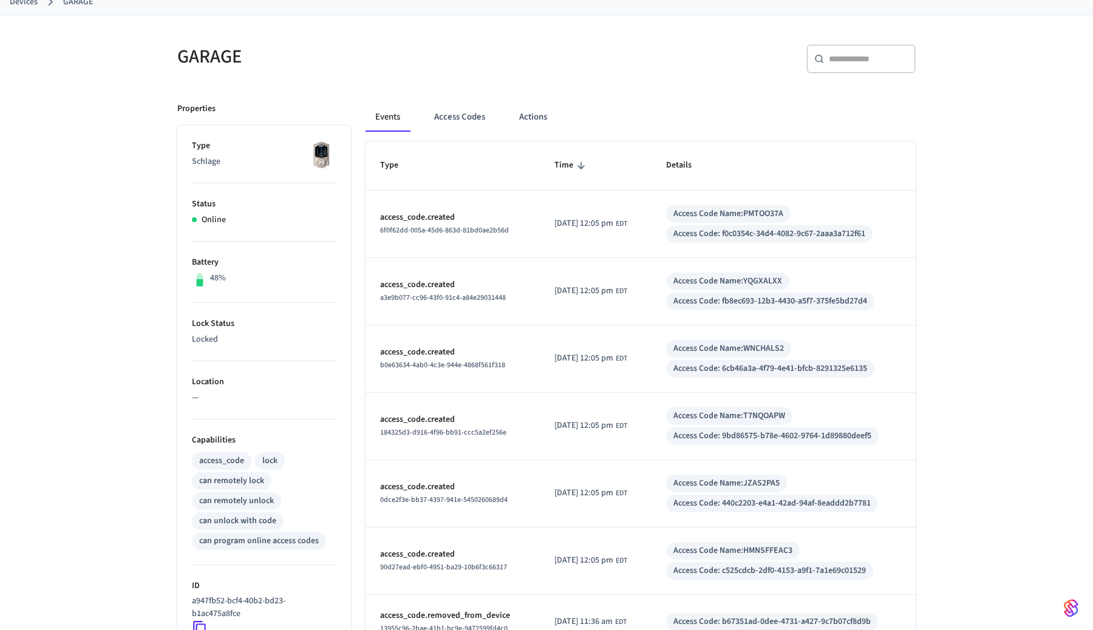
scroll to position [83, 0]
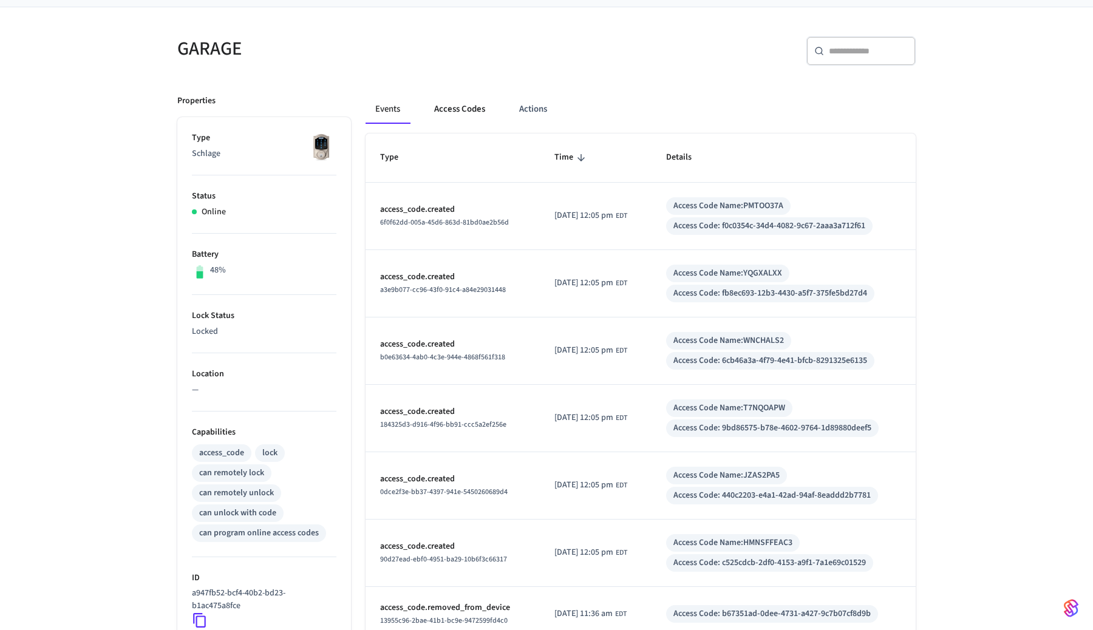
click at [446, 115] on button "Access Codes" at bounding box center [459, 109] width 70 height 29
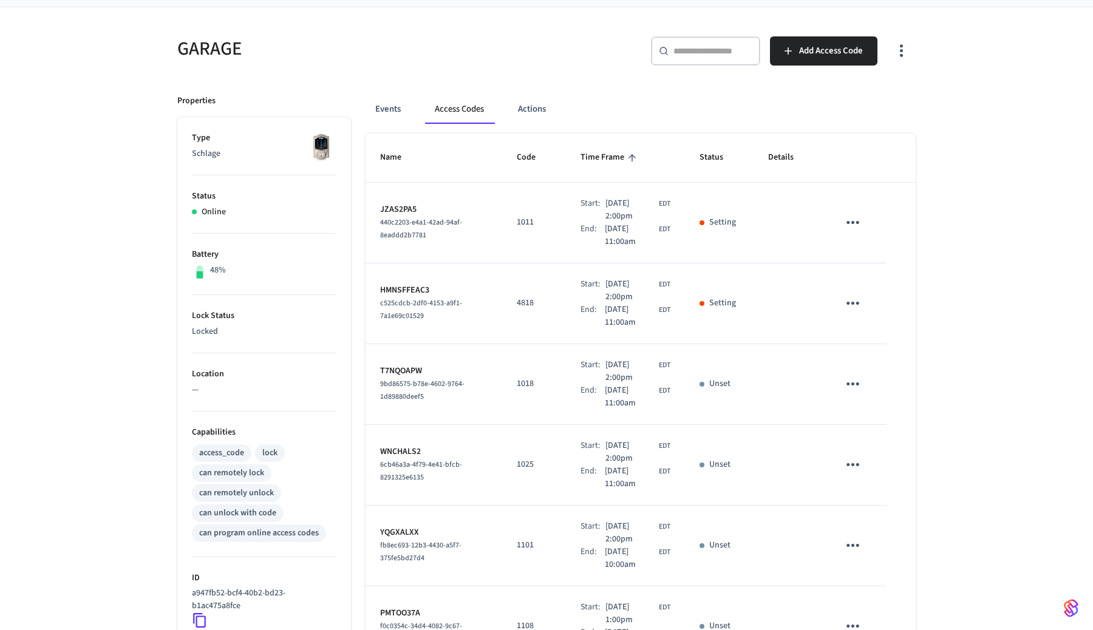
click at [849, 222] on icon "sticky table" at bounding box center [852, 222] width 19 height 19
click at [1003, 78] on div at bounding box center [546, 315] width 1093 height 630
click at [852, 223] on icon "sticky table" at bounding box center [852, 222] width 13 height 3
click at [889, 283] on li "Delete" at bounding box center [885, 283] width 58 height 32
click at [849, 305] on icon "sticky table" at bounding box center [852, 303] width 19 height 19
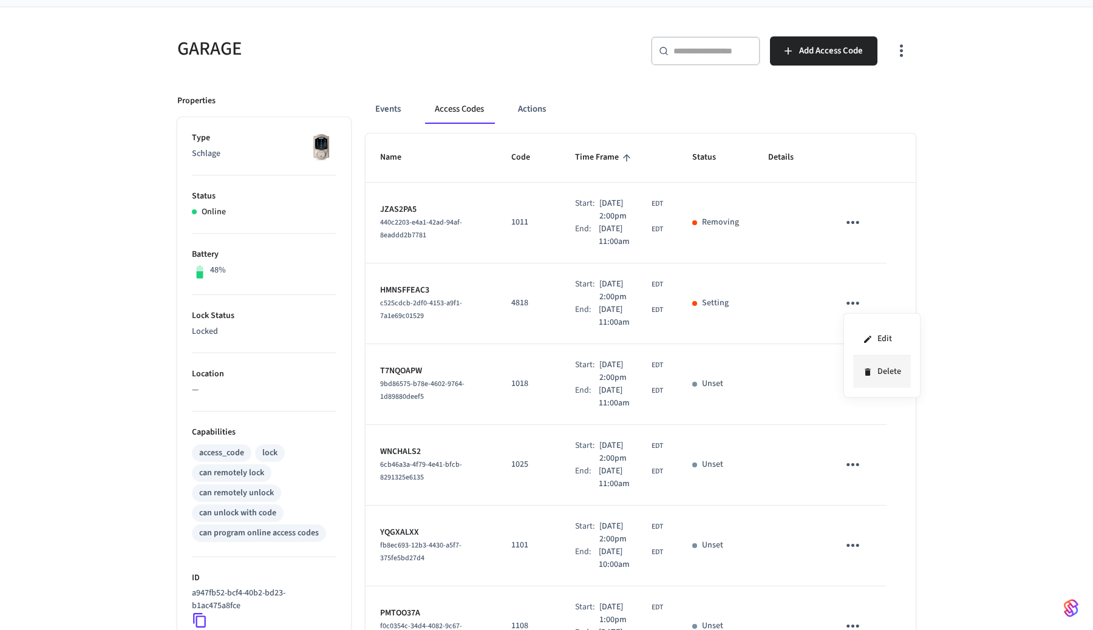
click at [875, 369] on li "Delete" at bounding box center [882, 372] width 58 height 32
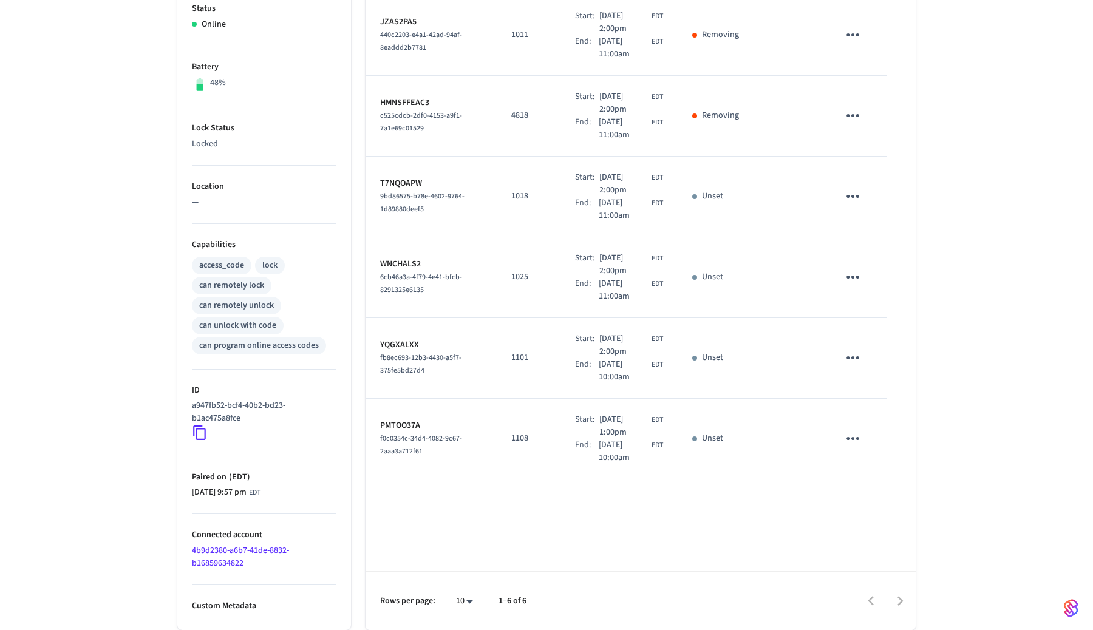
scroll to position [0, 0]
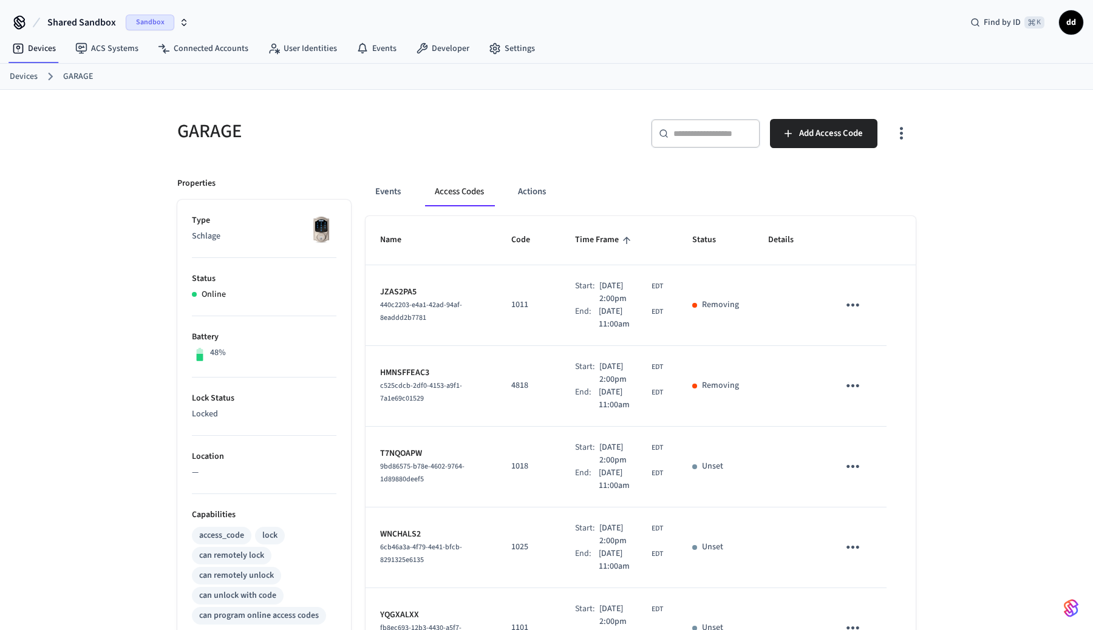
click at [986, 304] on div "GARAGE ​ ​ Add Access Code Properties Type Schlage Status Online Battery 48% Lo…" at bounding box center [546, 495] width 1093 height 810
click at [220, 50] on link "Connected Accounts" at bounding box center [203, 49] width 110 height 22
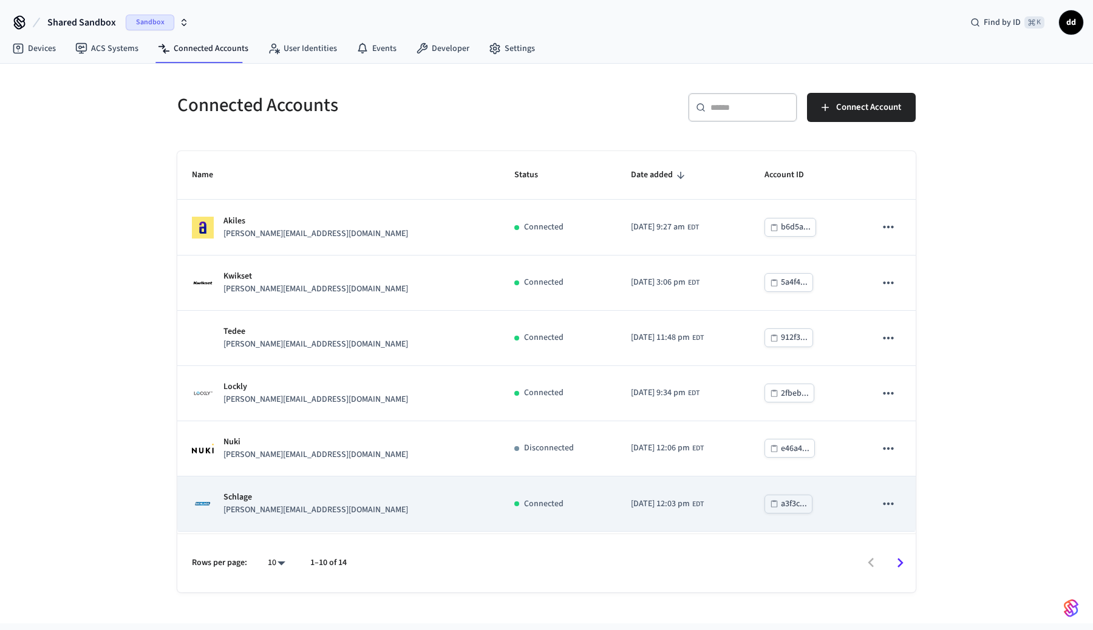
scroll to position [220, 0]
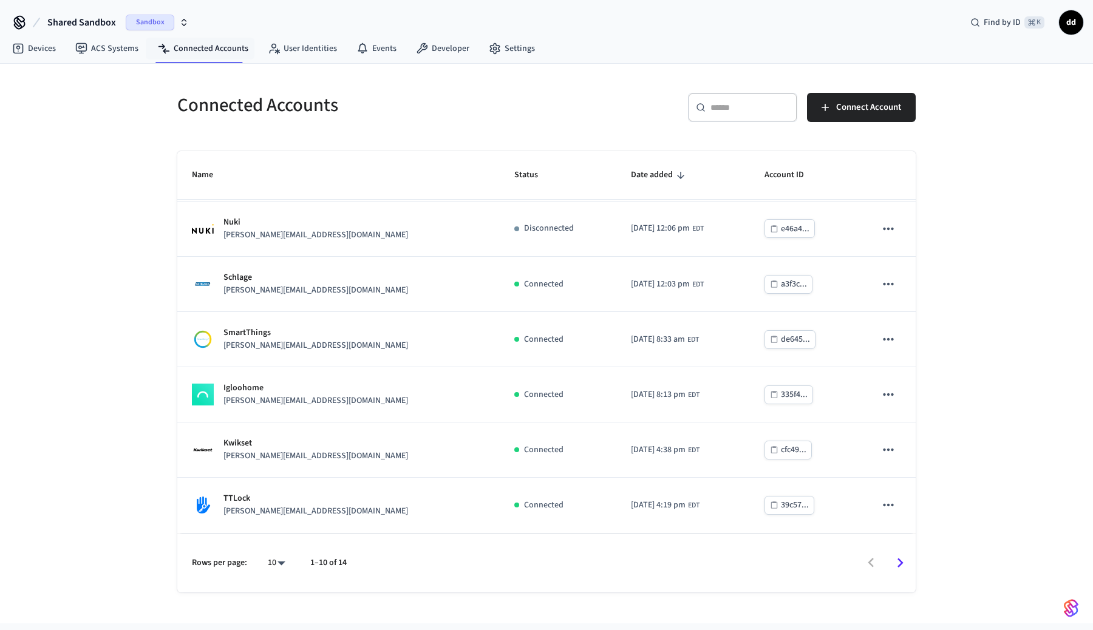
click at [740, 105] on input "text" at bounding box center [749, 107] width 79 height 12
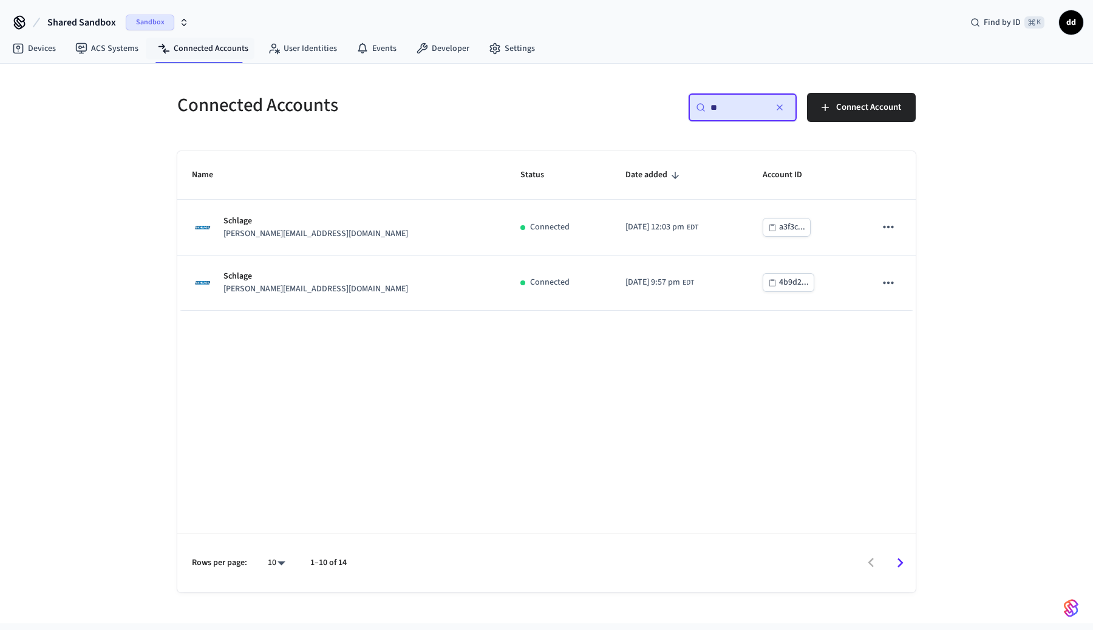
scroll to position [0, 0]
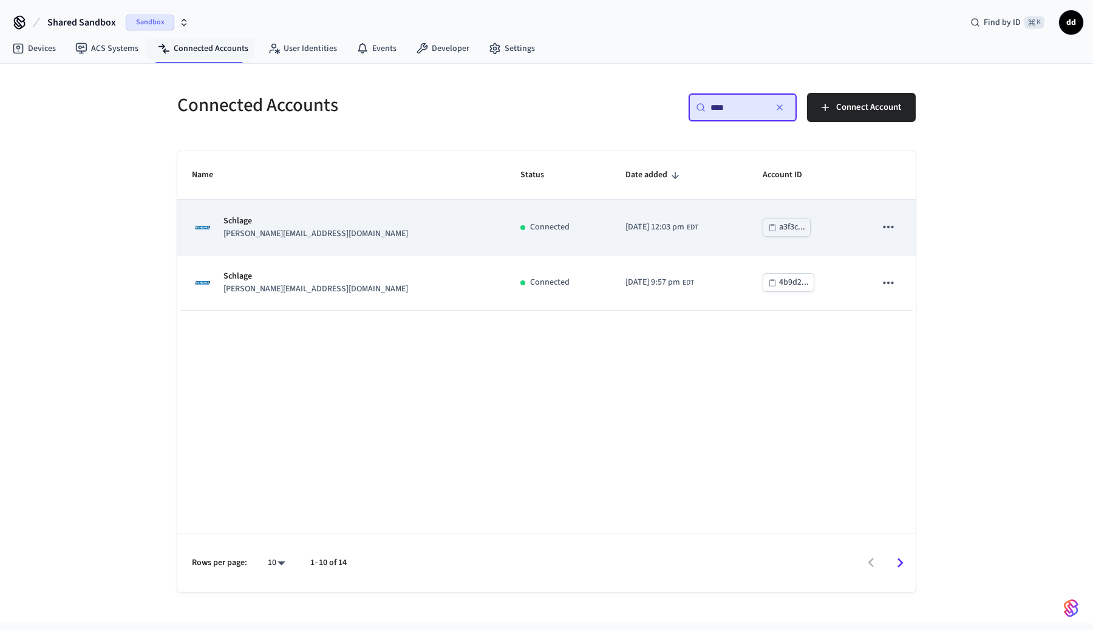
type input "****"
click at [342, 223] on div "Schlage john@example.com" at bounding box center [341, 227] width 299 height 25
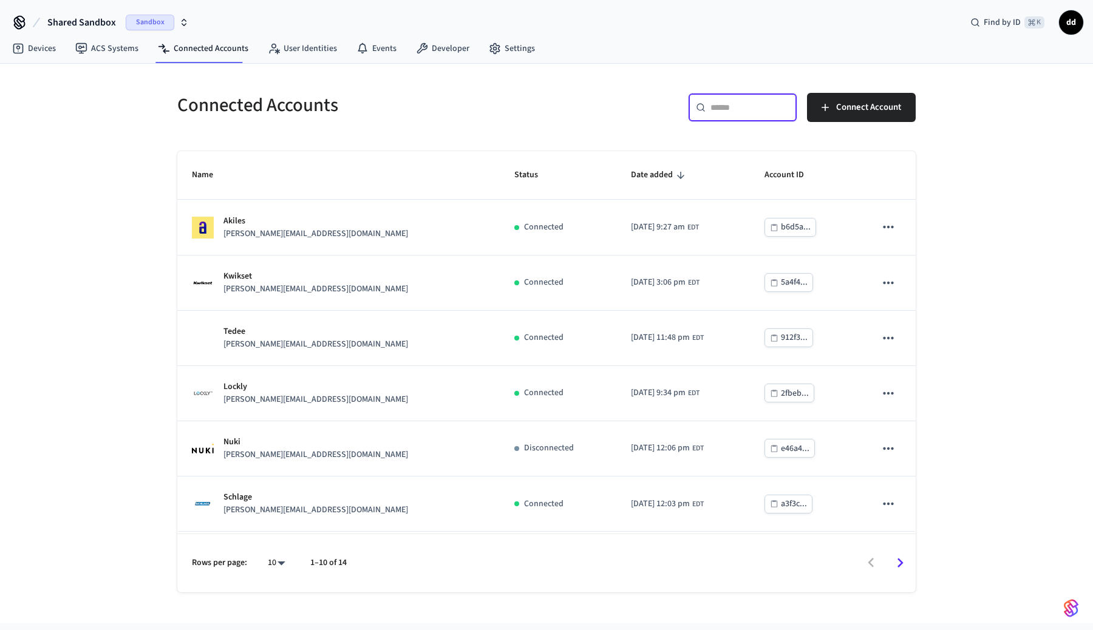
click at [751, 106] on input "text" at bounding box center [749, 107] width 79 height 12
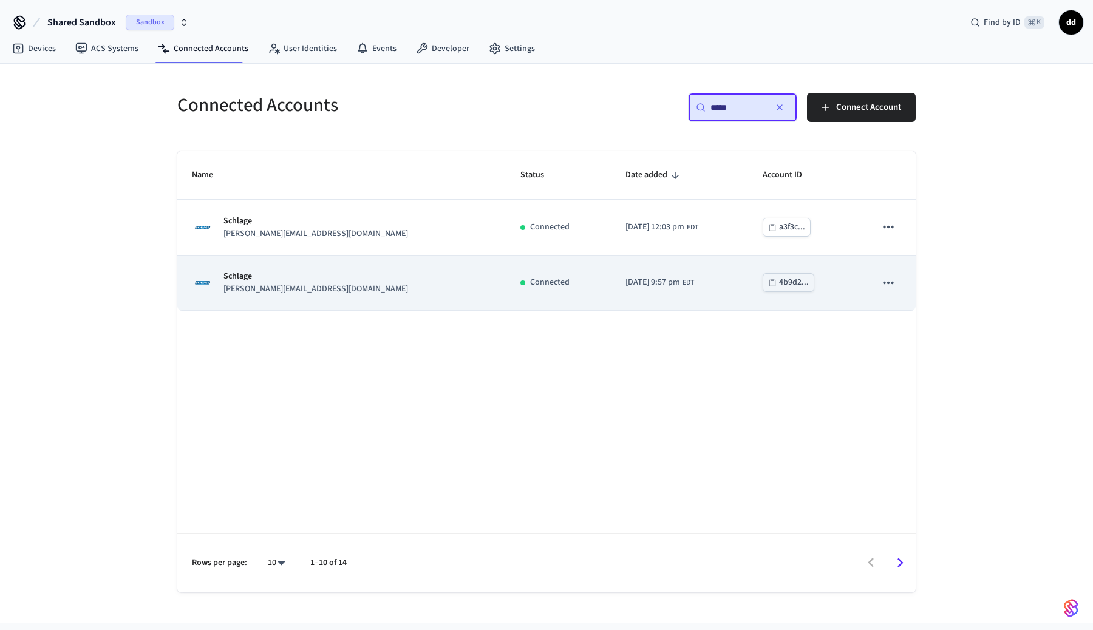
type input "*****"
click at [625, 278] on span "[DATE] 9:57 pm" at bounding box center [652, 282] width 55 height 13
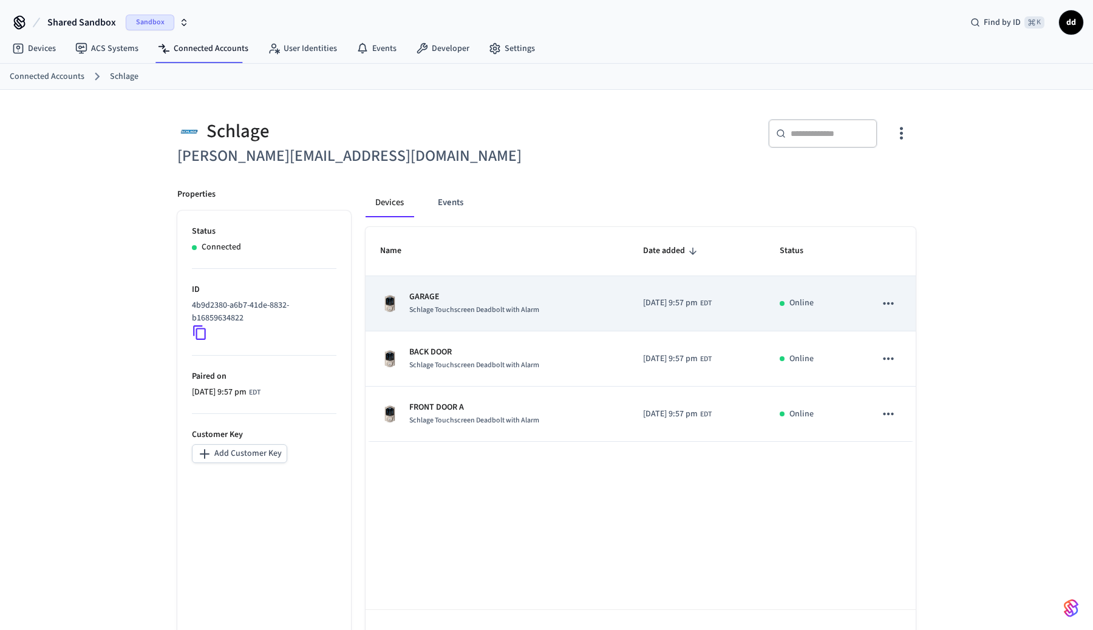
click at [724, 307] on td "[DATE] 9:57 pm EDT" at bounding box center [696, 303] width 137 height 55
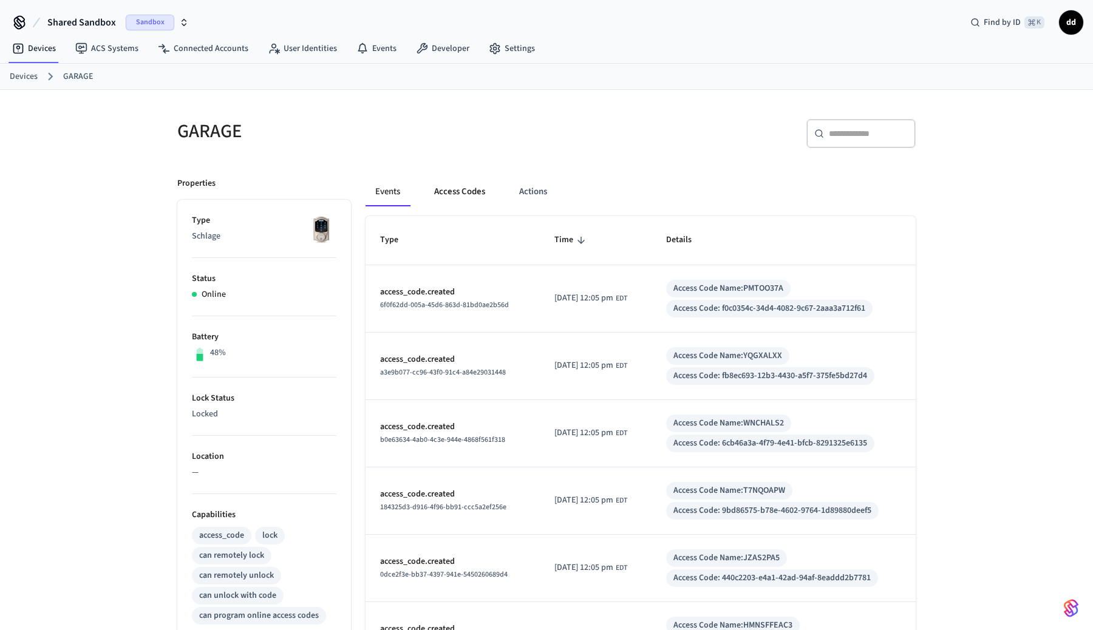
click at [458, 188] on button "Access Codes" at bounding box center [459, 191] width 70 height 29
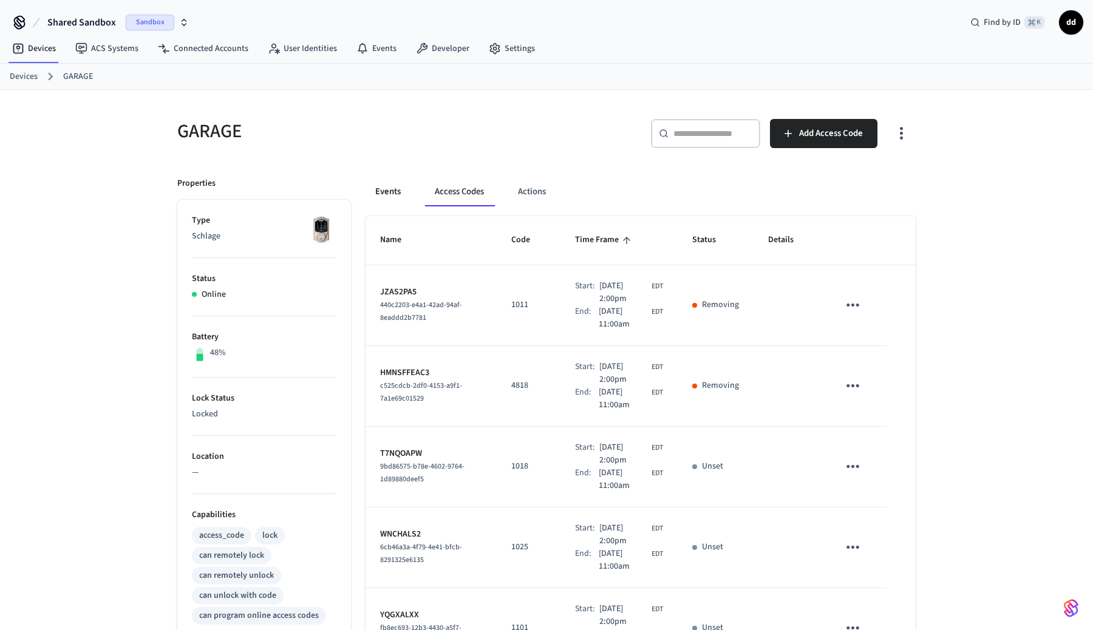
click at [397, 193] on button "Events" at bounding box center [387, 191] width 45 height 29
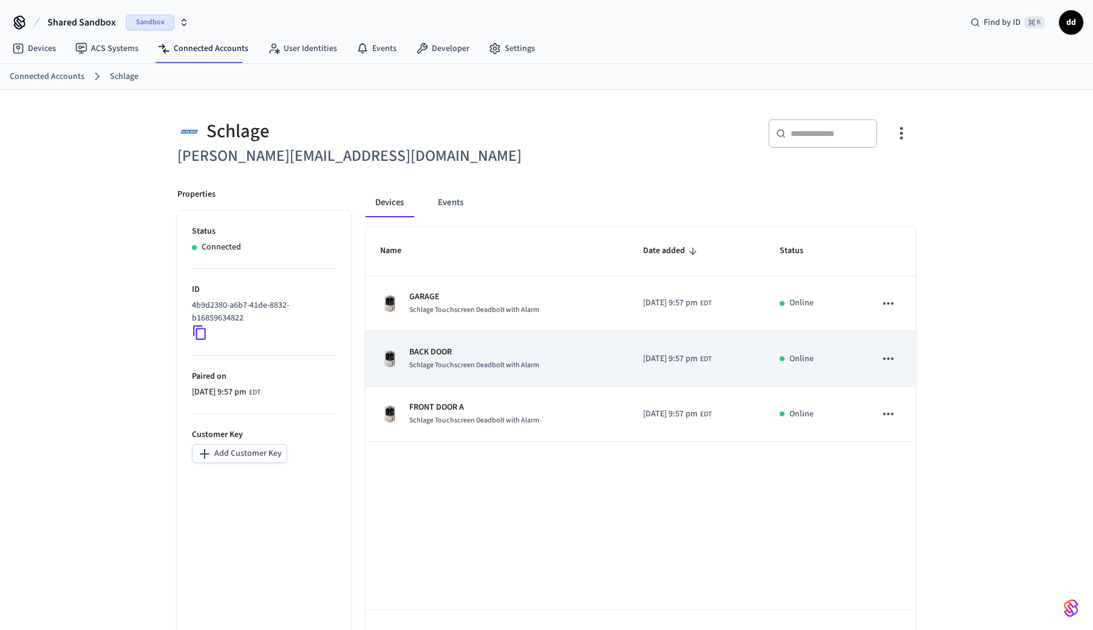
click at [513, 356] on p "BACK DOOR" at bounding box center [474, 352] width 130 height 13
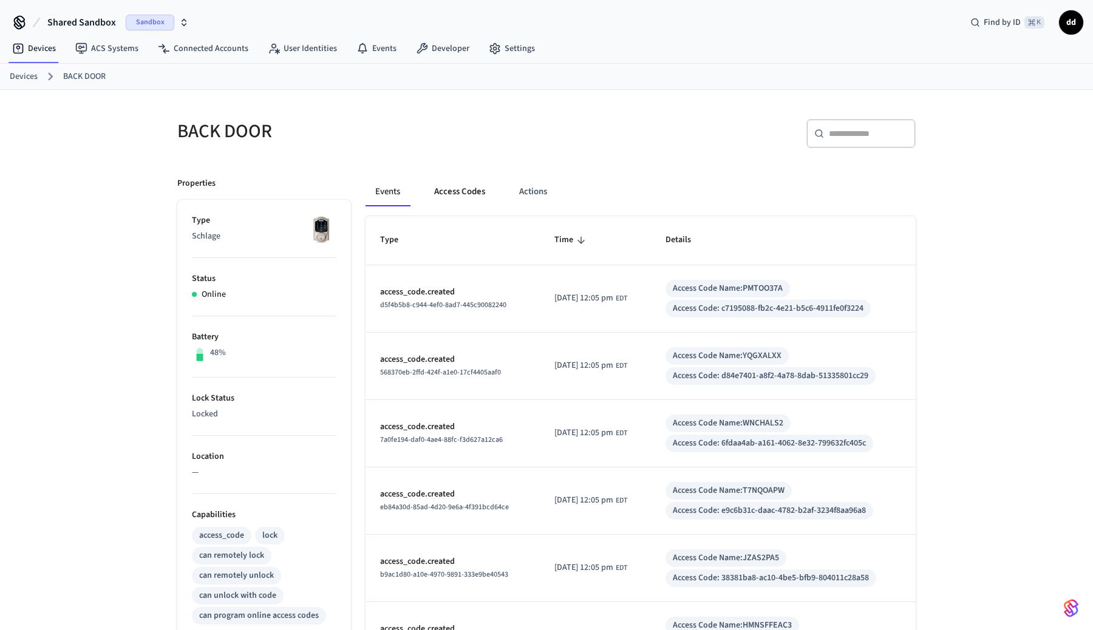
click at [461, 186] on button "Access Codes" at bounding box center [459, 191] width 70 height 29
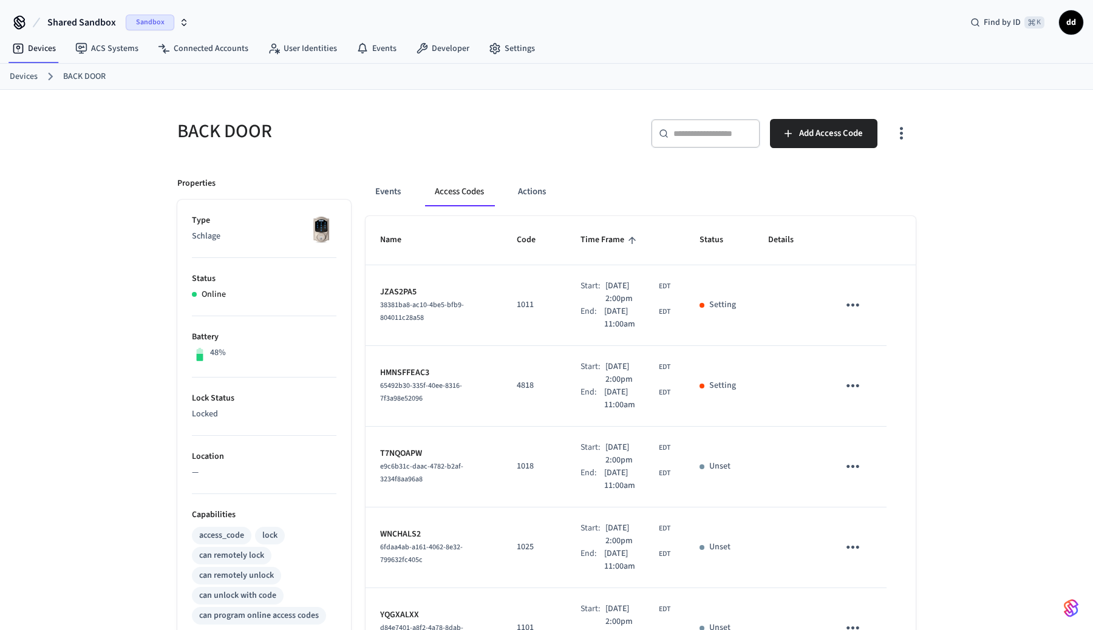
click at [857, 305] on icon "sticky table" at bounding box center [852, 305] width 13 height 3
click at [891, 367] on li "Delete" at bounding box center [885, 366] width 58 height 32
click at [855, 392] on icon "sticky table" at bounding box center [852, 385] width 19 height 19
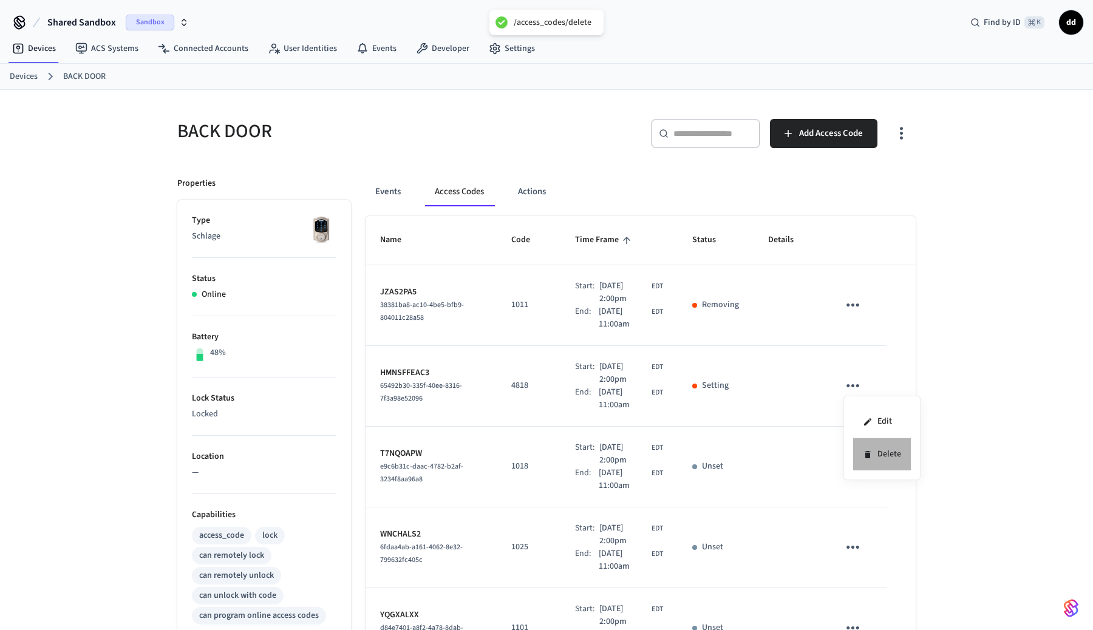
click at [870, 453] on icon at bounding box center [868, 455] width 10 height 10
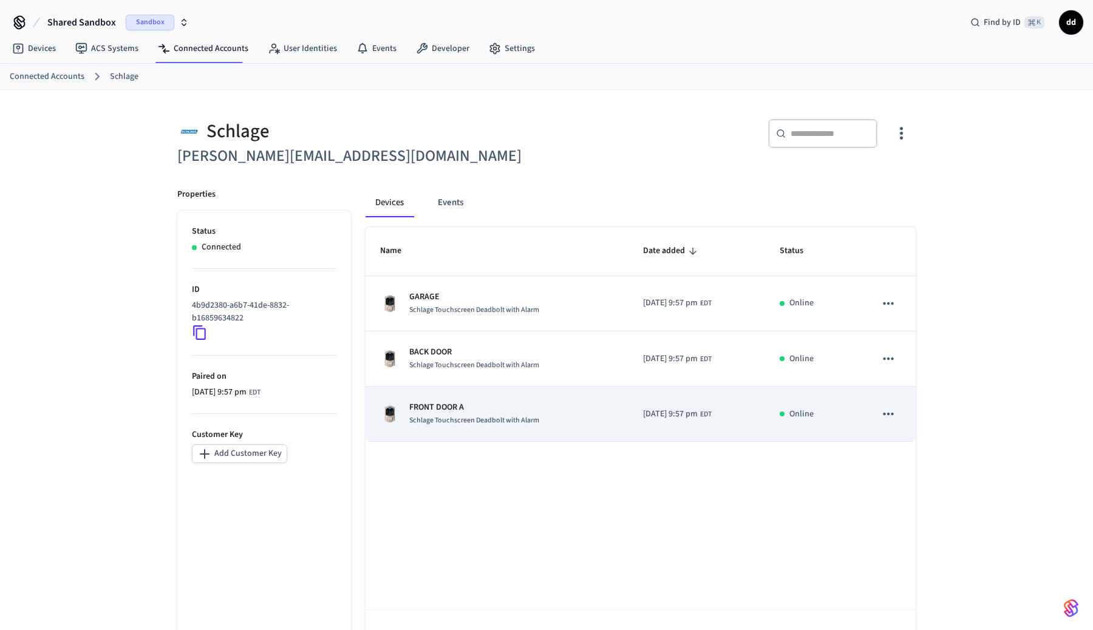
click at [566, 421] on div "FRONT DOOR A Schlage Touchscreen Deadbolt with Alarm" at bounding box center [497, 413] width 234 height 25
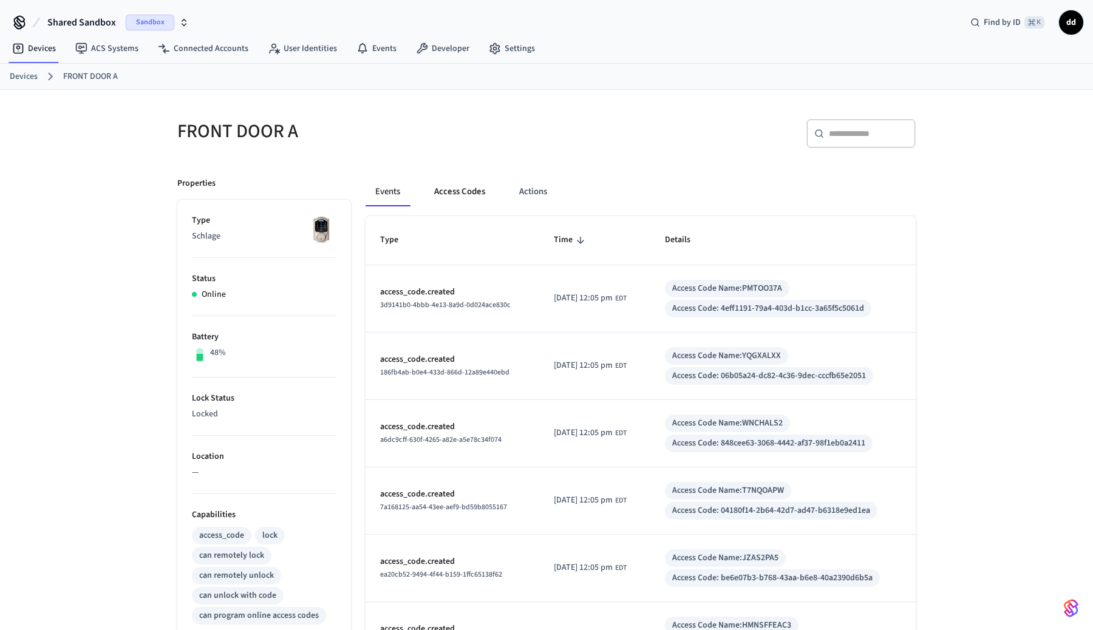
click at [461, 188] on button "Access Codes" at bounding box center [459, 191] width 70 height 29
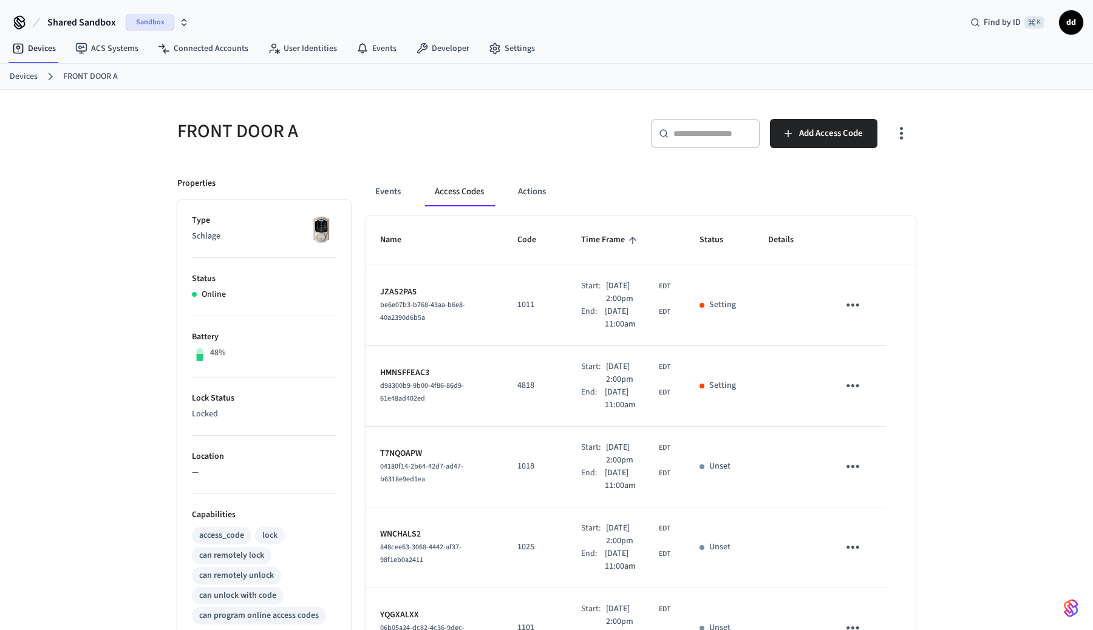
click at [857, 301] on icon "sticky table" at bounding box center [852, 305] width 19 height 19
click at [870, 375] on icon at bounding box center [868, 374] width 10 height 10
click at [850, 383] on icon "sticky table" at bounding box center [852, 385] width 19 height 19
click at [884, 461] on li "Delete" at bounding box center [882, 454] width 58 height 32
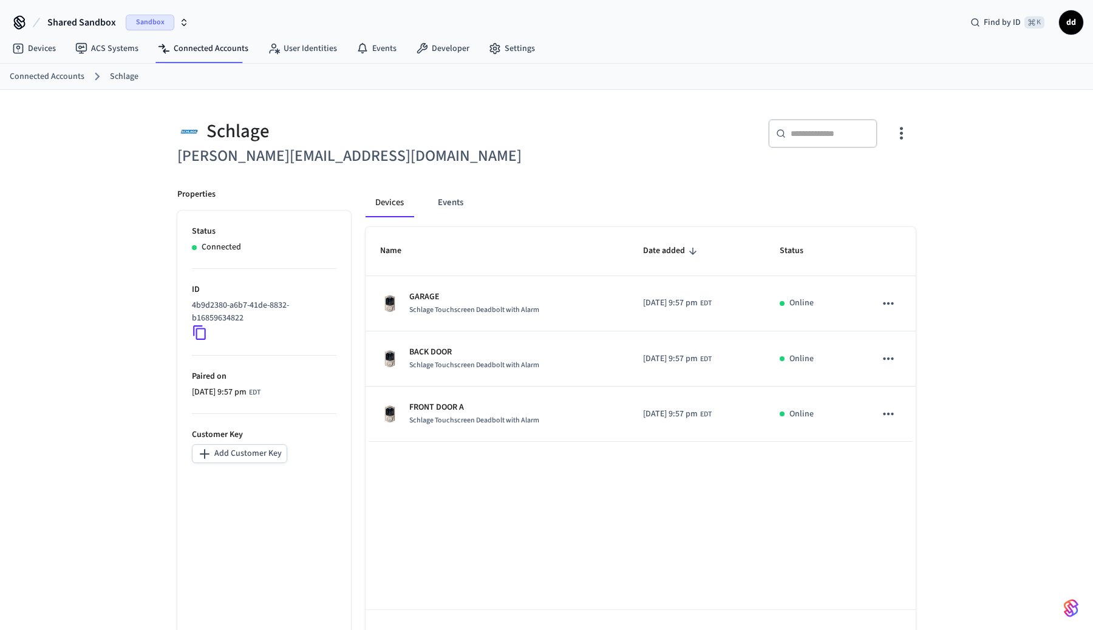
click at [892, 136] on icon "button" at bounding box center [901, 133] width 19 height 19
click at [879, 178] on span "Sync Account" at bounding box center [866, 183] width 49 height 12
click at [1013, 224] on div at bounding box center [546, 315] width 1093 height 630
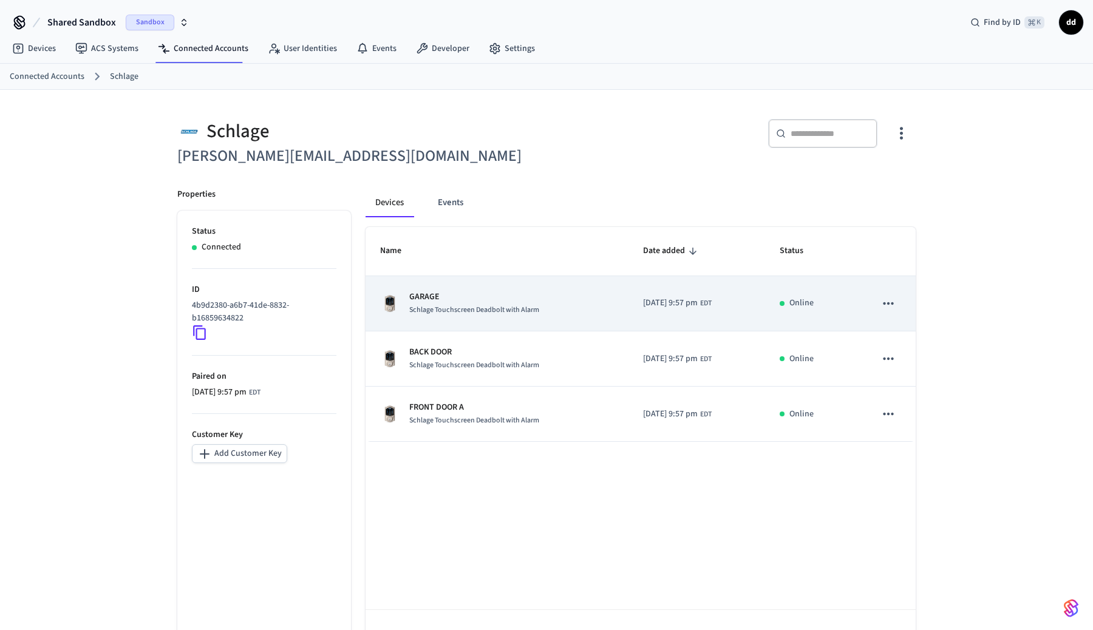
click at [597, 307] on td "GARAGE Schlage Touchscreen Deadbolt with Alarm" at bounding box center [496, 303] width 263 height 55
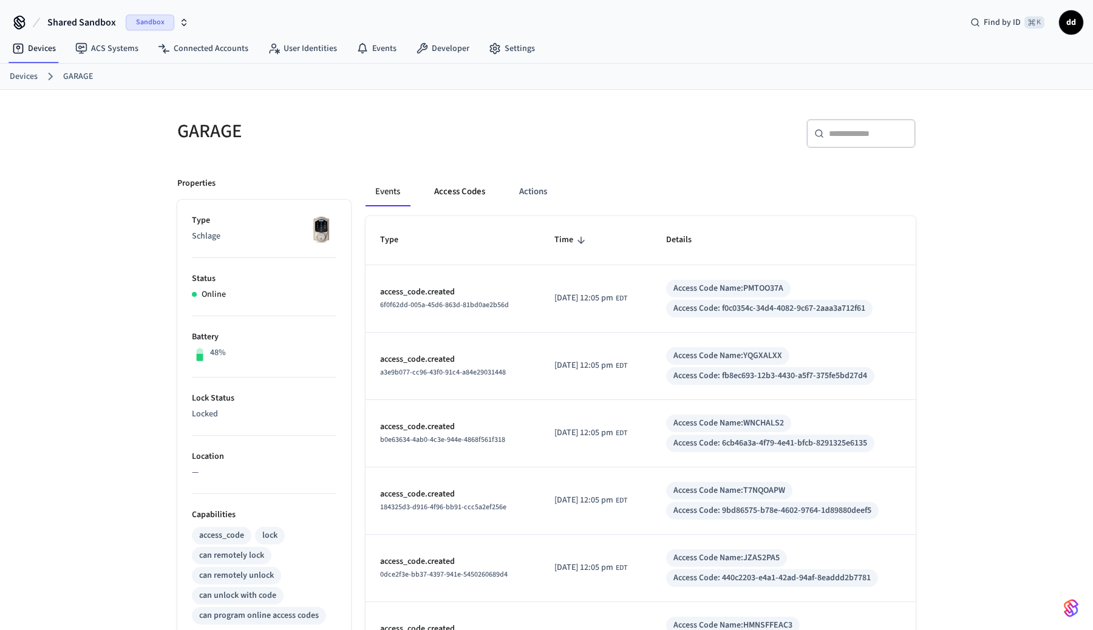
click at [461, 191] on button "Access Codes" at bounding box center [459, 191] width 70 height 29
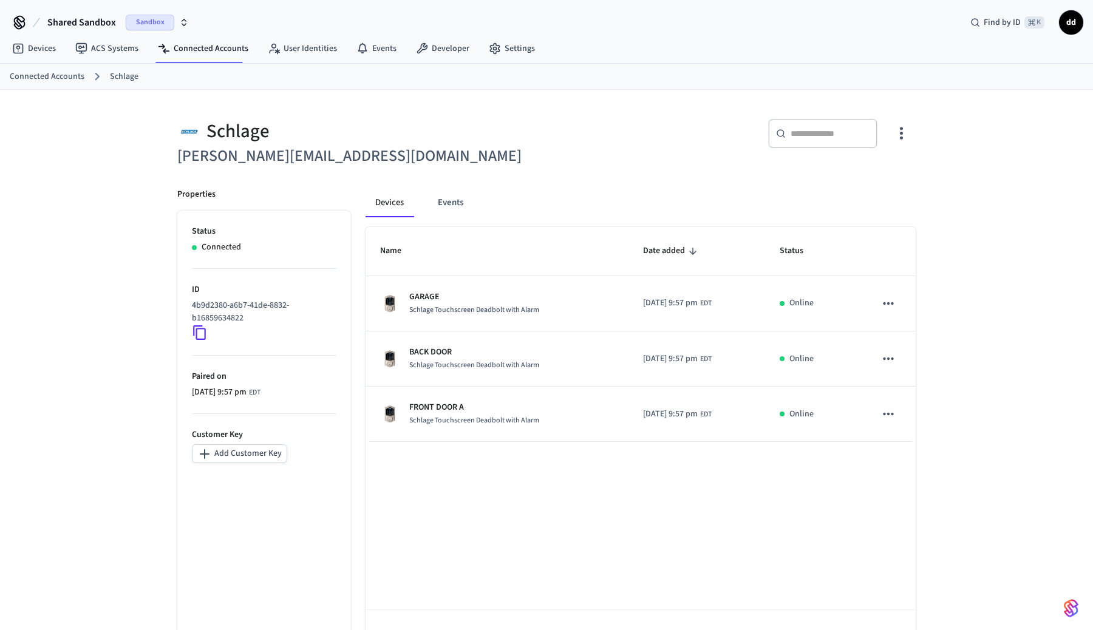
click at [230, 456] on button "Add Customer Key" at bounding box center [239, 453] width 95 height 19
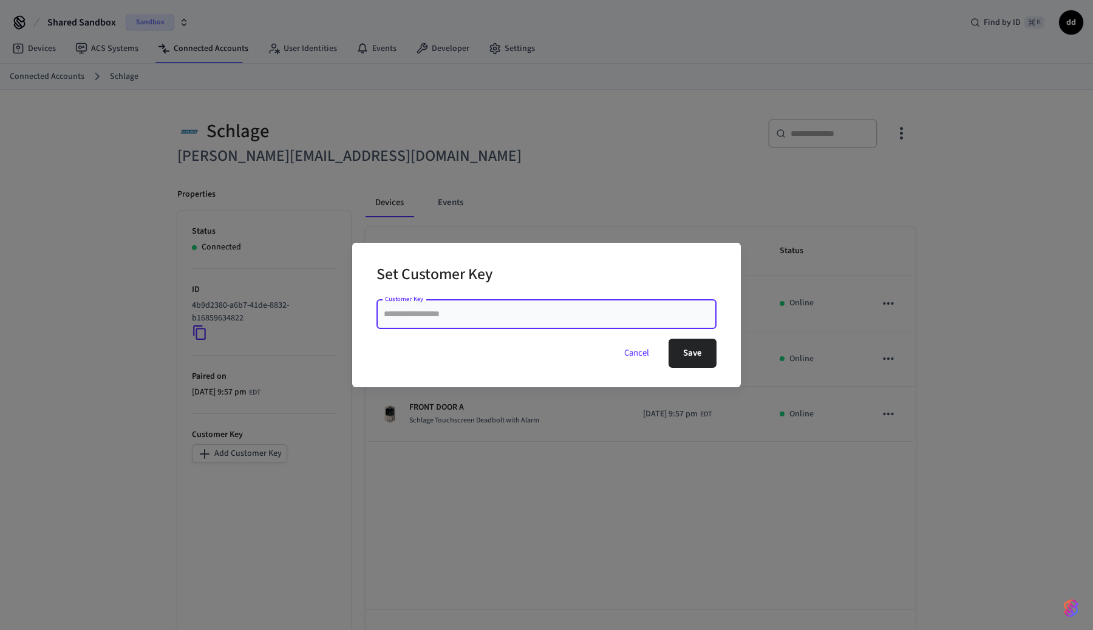
click at [631, 352] on button "Cancel" at bounding box center [636, 353] width 54 height 29
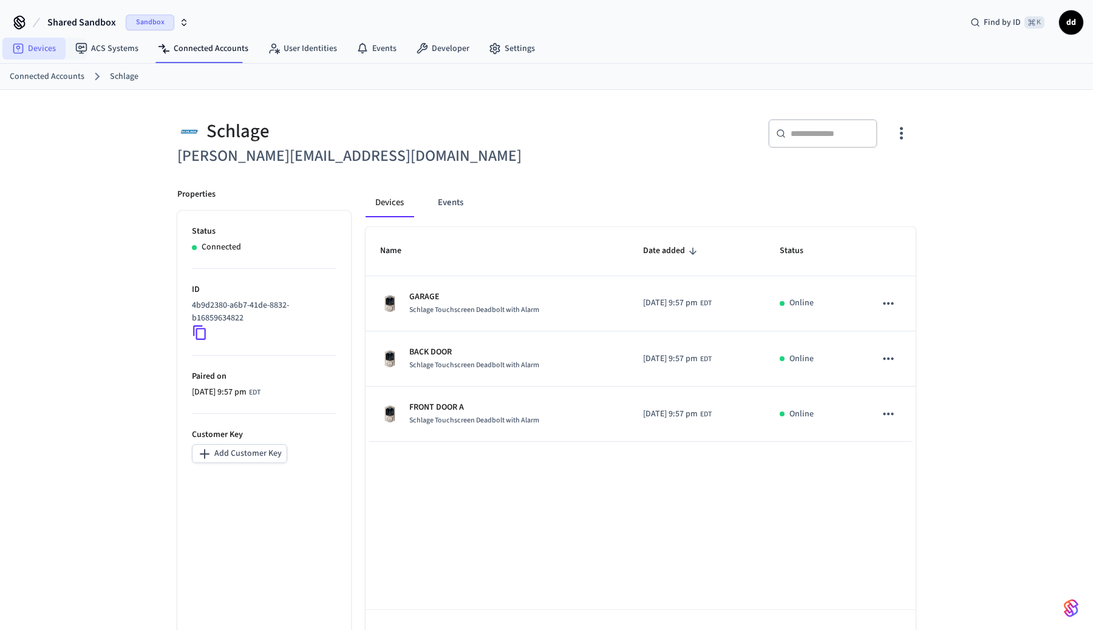
click at [33, 50] on link "Devices" at bounding box center [33, 49] width 63 height 22
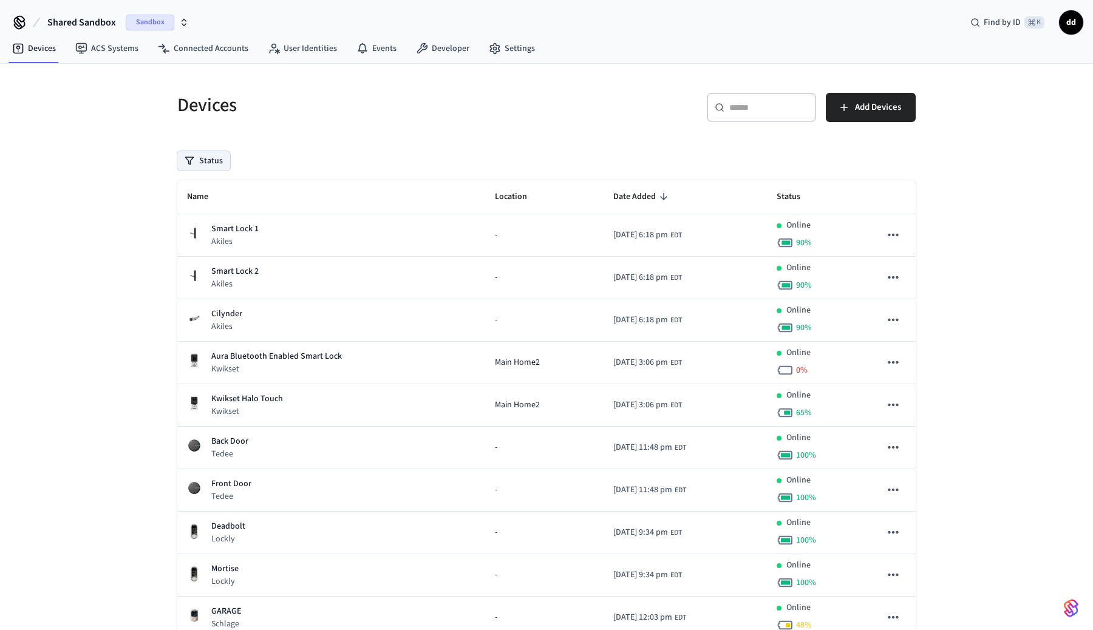
click at [218, 162] on button "Status" at bounding box center [203, 160] width 53 height 19
click at [211, 49] on link "Connected Accounts" at bounding box center [203, 49] width 110 height 22
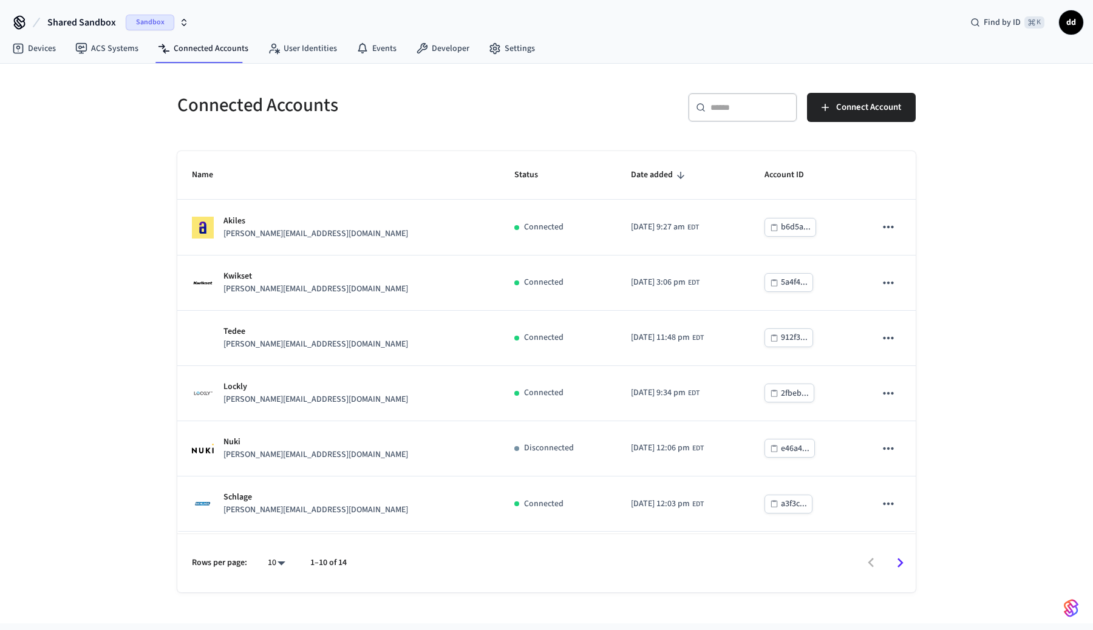
click at [726, 104] on input "text" at bounding box center [749, 107] width 79 height 12
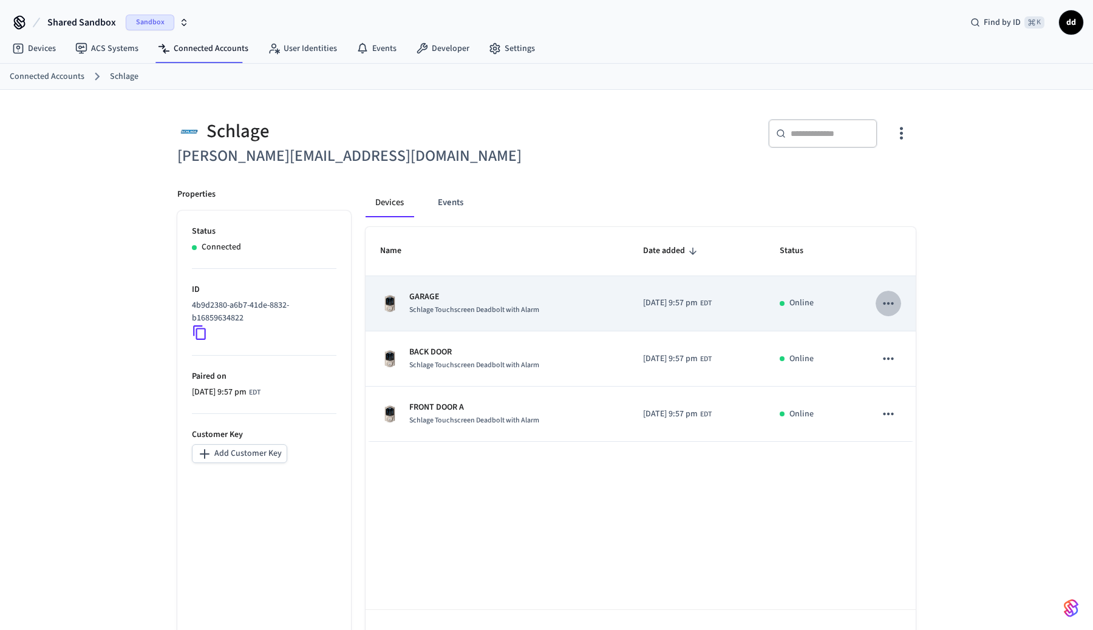
click at [887, 307] on icon "sticky table" at bounding box center [888, 304] width 16 height 16
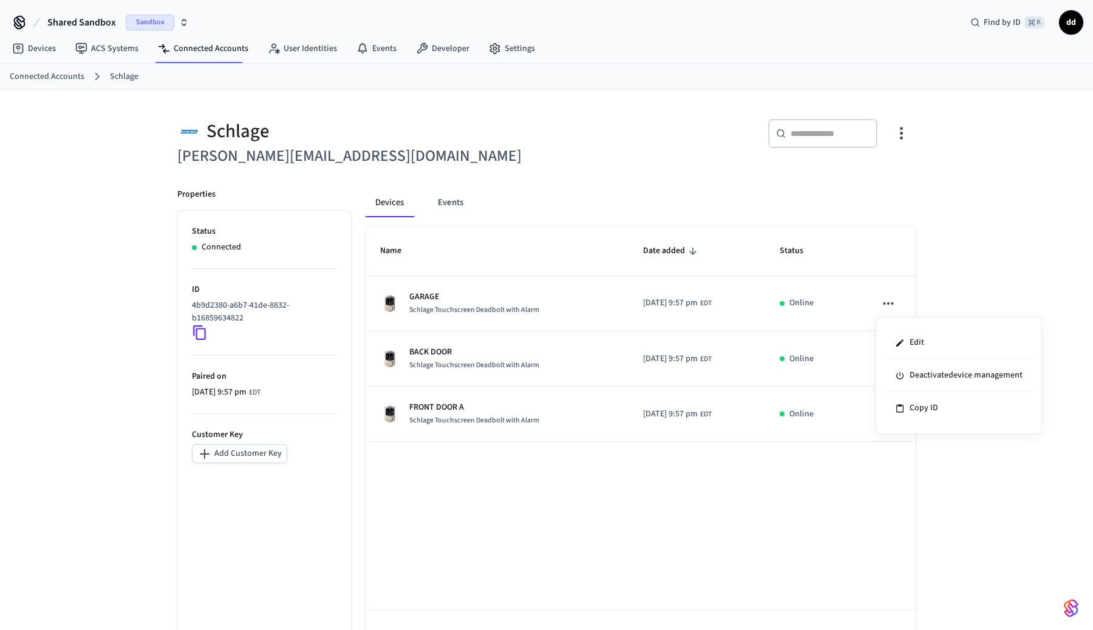
click at [992, 240] on div at bounding box center [546, 315] width 1093 height 630
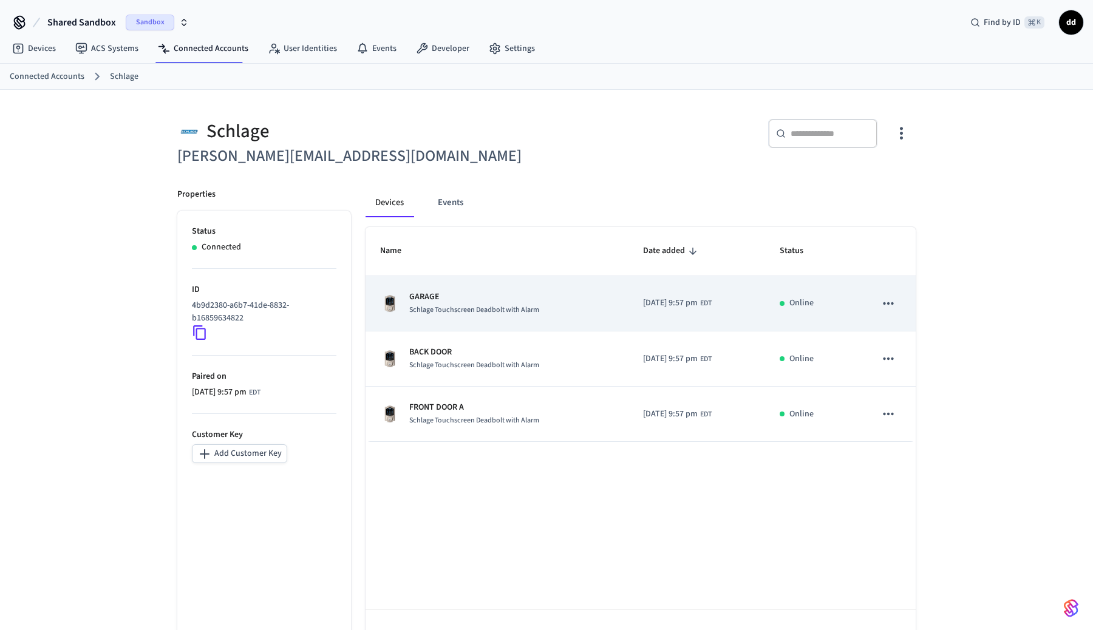
click at [422, 301] on p "GARAGE" at bounding box center [474, 297] width 130 height 13
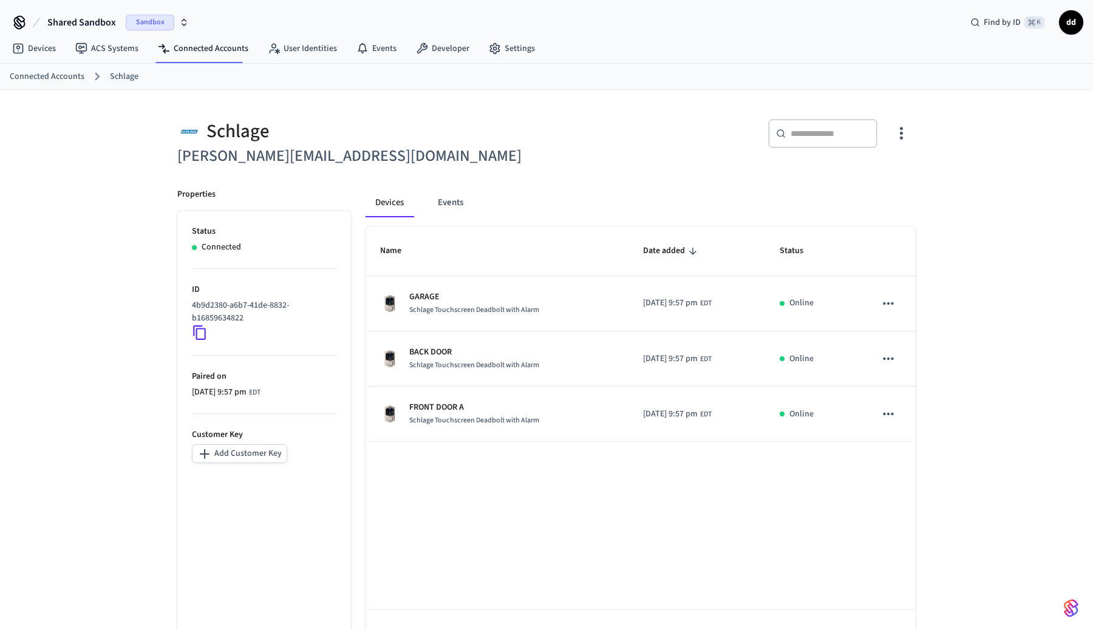
click at [904, 133] on icon "button" at bounding box center [901, 133] width 19 height 19
click at [878, 186] on span "Sync Account" at bounding box center [866, 183] width 49 height 12
click at [981, 299] on div at bounding box center [546, 315] width 1093 height 630
click at [904, 137] on icon "button" at bounding box center [901, 133] width 19 height 19
click at [965, 167] on div at bounding box center [546, 315] width 1093 height 630
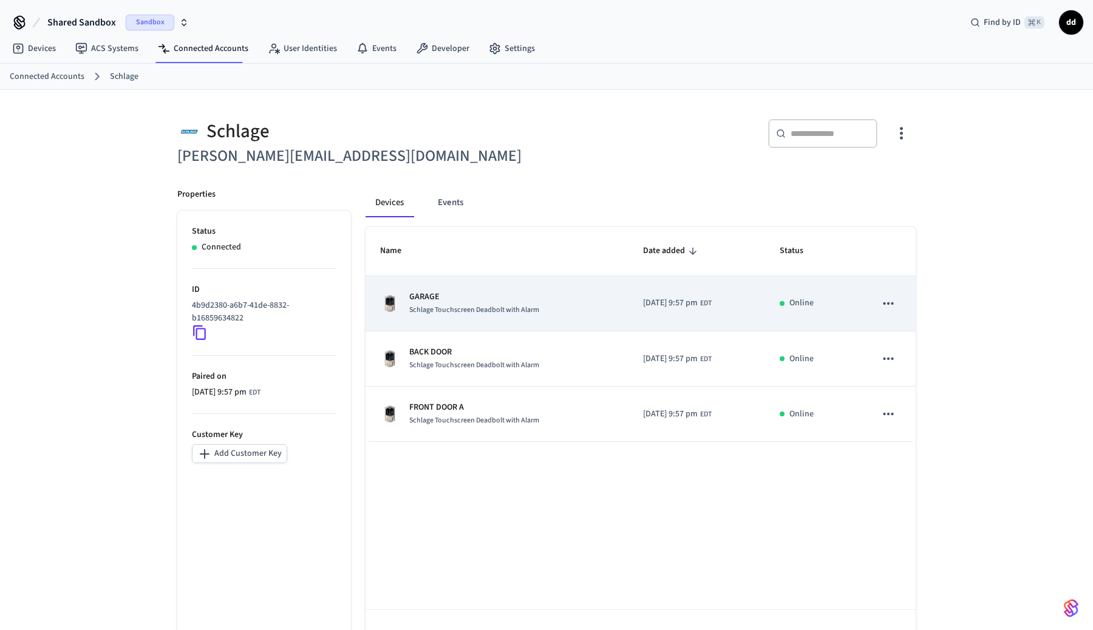
click at [891, 300] on icon "sticky table" at bounding box center [888, 304] width 16 height 16
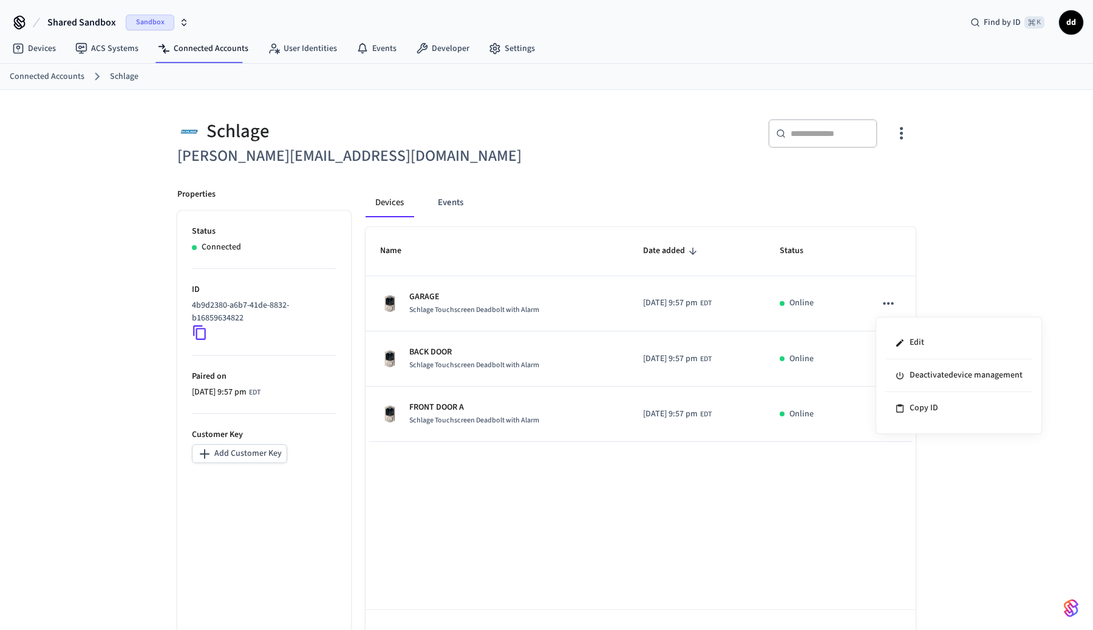
click at [982, 243] on div at bounding box center [546, 315] width 1093 height 630
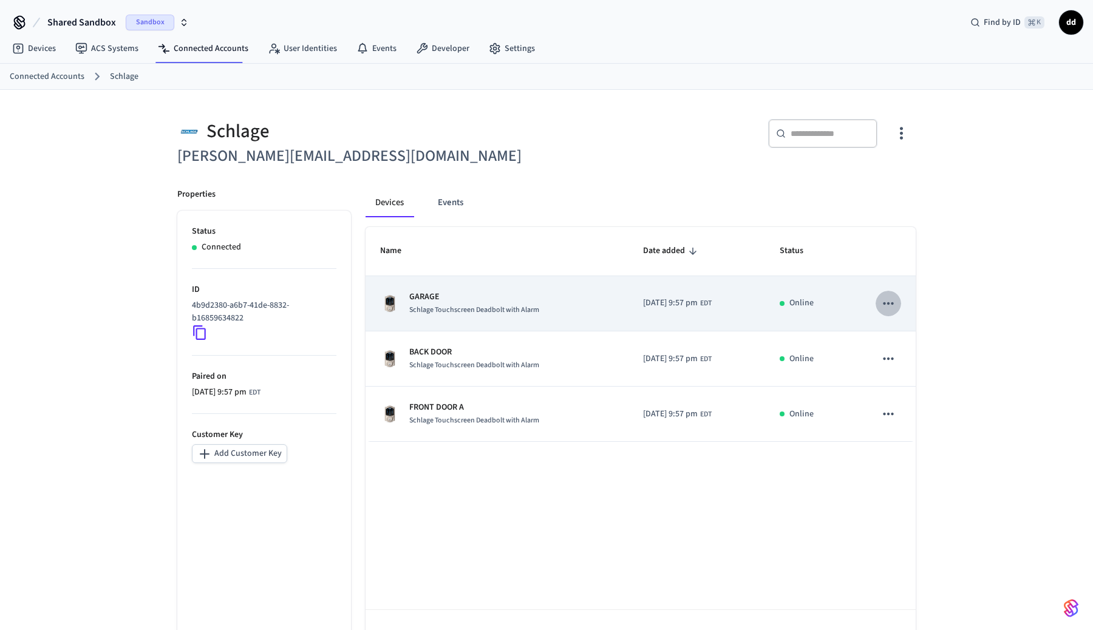
click at [889, 307] on icon "sticky table" at bounding box center [888, 304] width 16 height 16
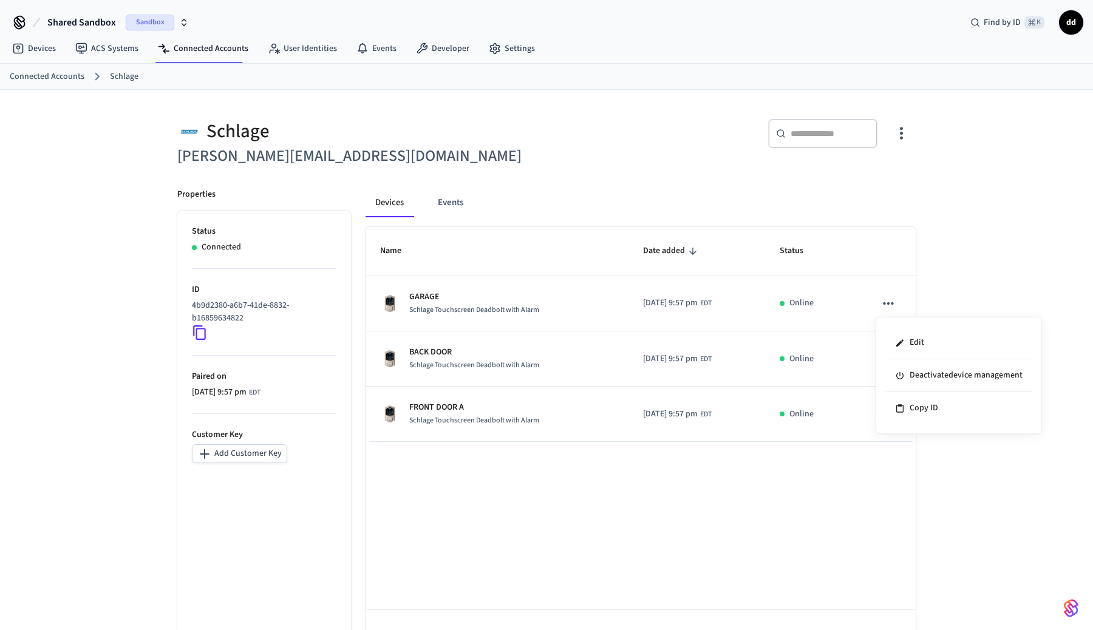
click at [988, 226] on div at bounding box center [546, 315] width 1093 height 630
click at [41, 55] on link "Devices" at bounding box center [33, 49] width 63 height 22
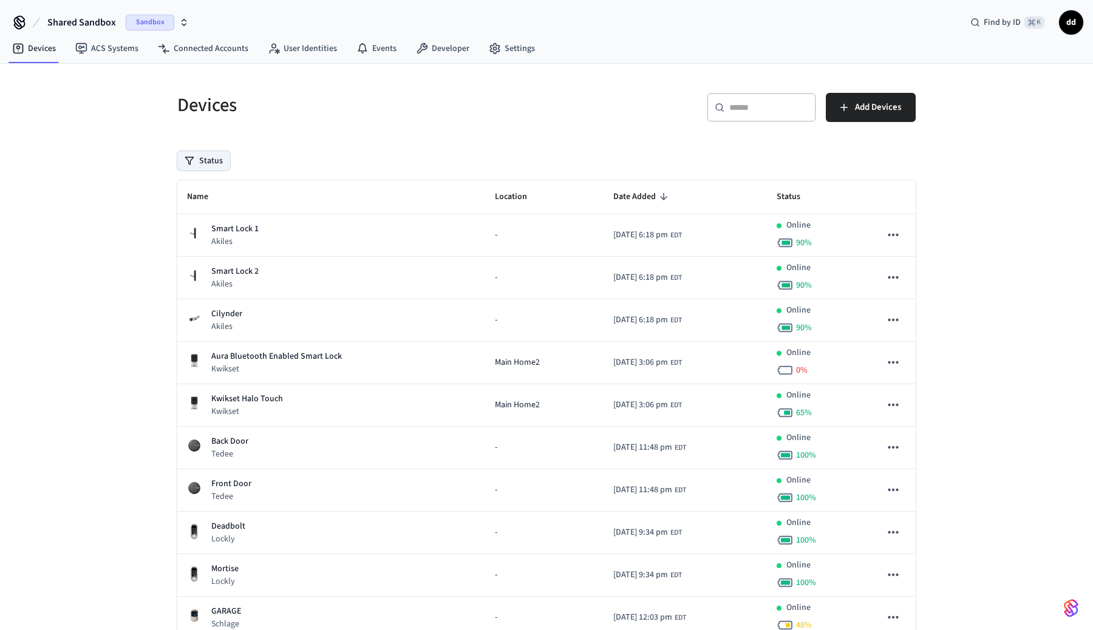
click at [189, 168] on button "Status" at bounding box center [203, 160] width 53 height 19
click at [252, 240] on label "Unmanaged" at bounding box center [253, 240] width 103 height 15
click at [195, 240] on button "Unmanaged" at bounding box center [190, 241] width 10 height 10
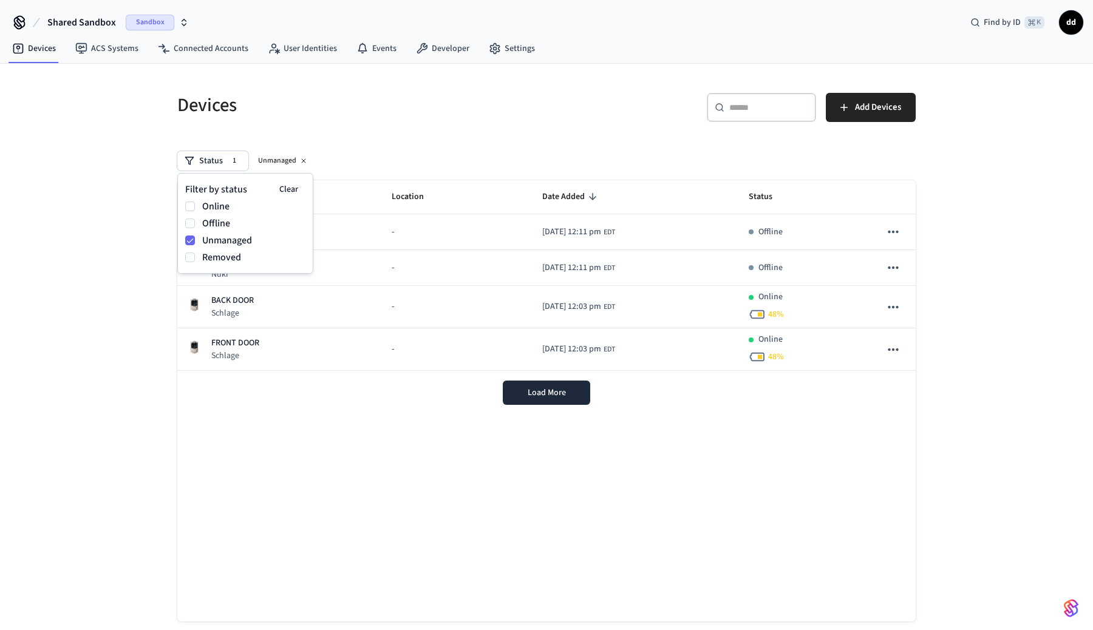
click at [138, 288] on div "Devices ​ ​ Add Devices Status 1 Unmanaged Name Location Date Added Status Open…" at bounding box center [546, 359] width 1093 height 590
click at [537, 398] on span "Load More" at bounding box center [547, 393] width 38 height 12
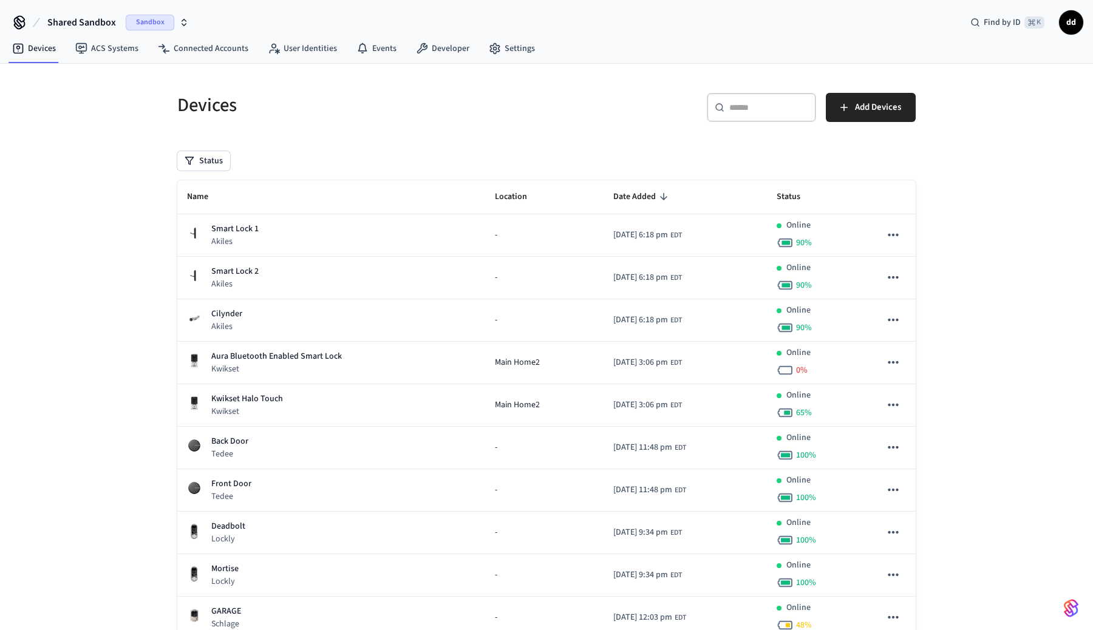
click at [208, 159] on button "Status" at bounding box center [203, 160] width 53 height 19
click at [220, 239] on label "Unmanaged" at bounding box center [253, 240] width 103 height 15
click at [195, 239] on button "Unmanaged" at bounding box center [190, 241] width 10 height 10
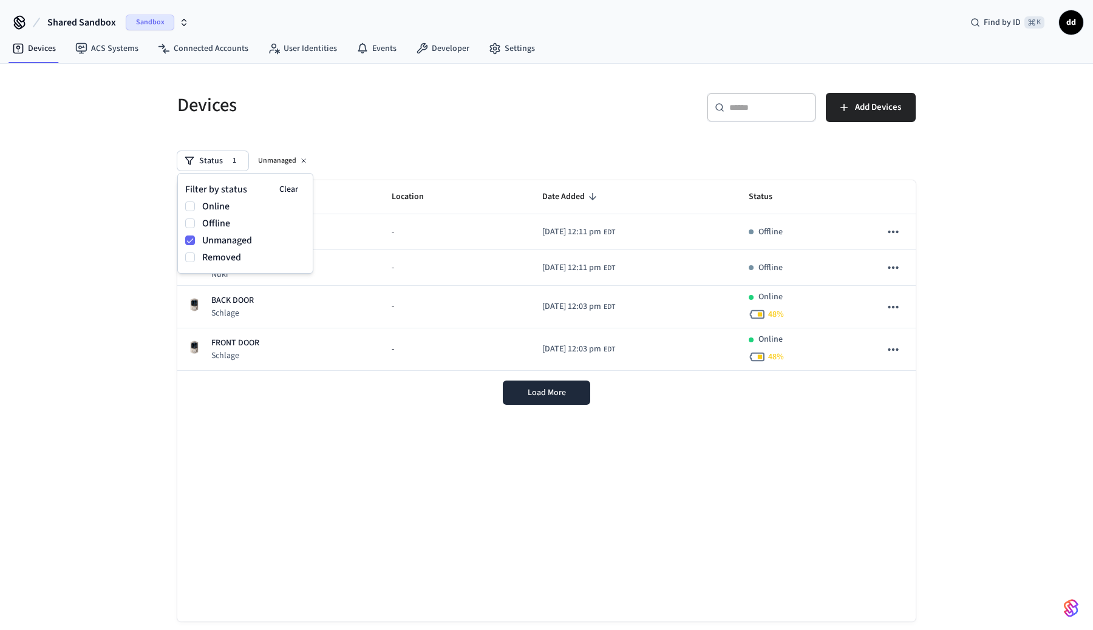
click at [101, 268] on div "Devices ​ ​ Add Devices Status 1 Unmanaged Name Location Date Added Status Open…" at bounding box center [546, 359] width 1093 height 590
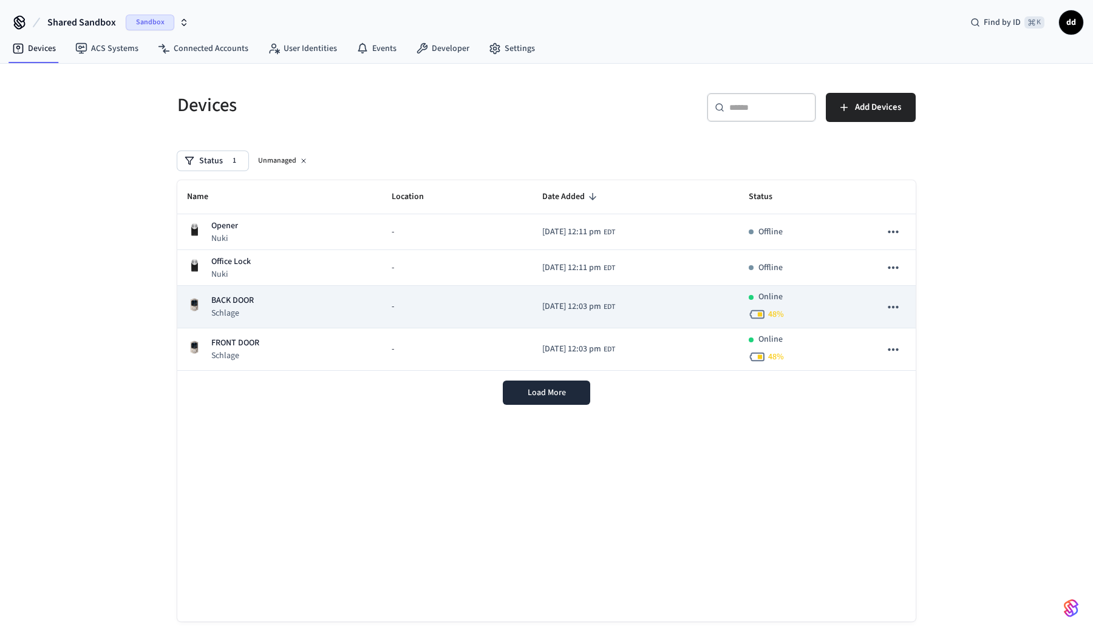
click at [239, 314] on p "Schlage" at bounding box center [232, 313] width 42 height 12
click at [242, 305] on p "BACK DOOR" at bounding box center [232, 300] width 42 height 13
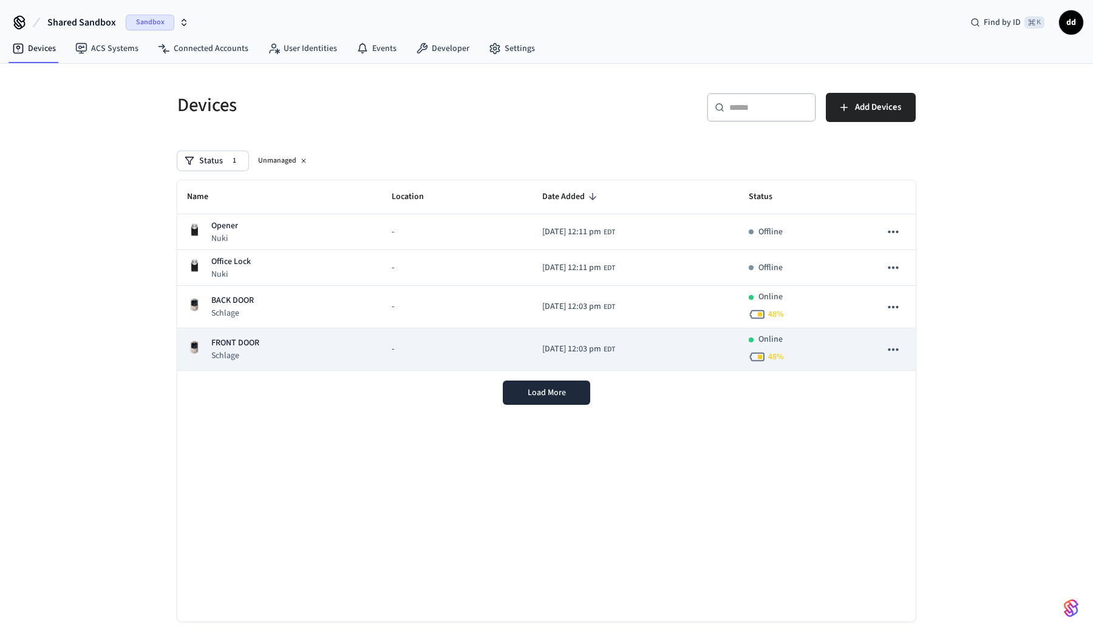
click at [242, 336] on td "FRONT DOOR [PERSON_NAME]" at bounding box center [279, 349] width 205 height 42
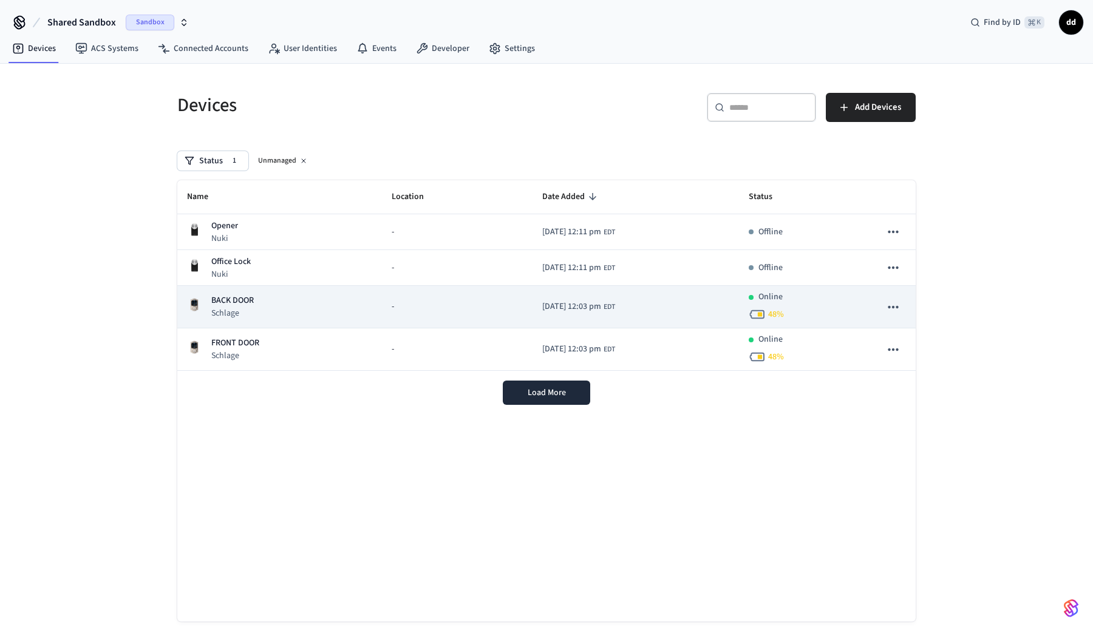
click at [241, 305] on p "BACK DOOR" at bounding box center [232, 300] width 42 height 13
click at [196, 304] on img "sticky table" at bounding box center [194, 304] width 15 height 15
click at [899, 307] on icon "sticky table" at bounding box center [893, 307] width 16 height 16
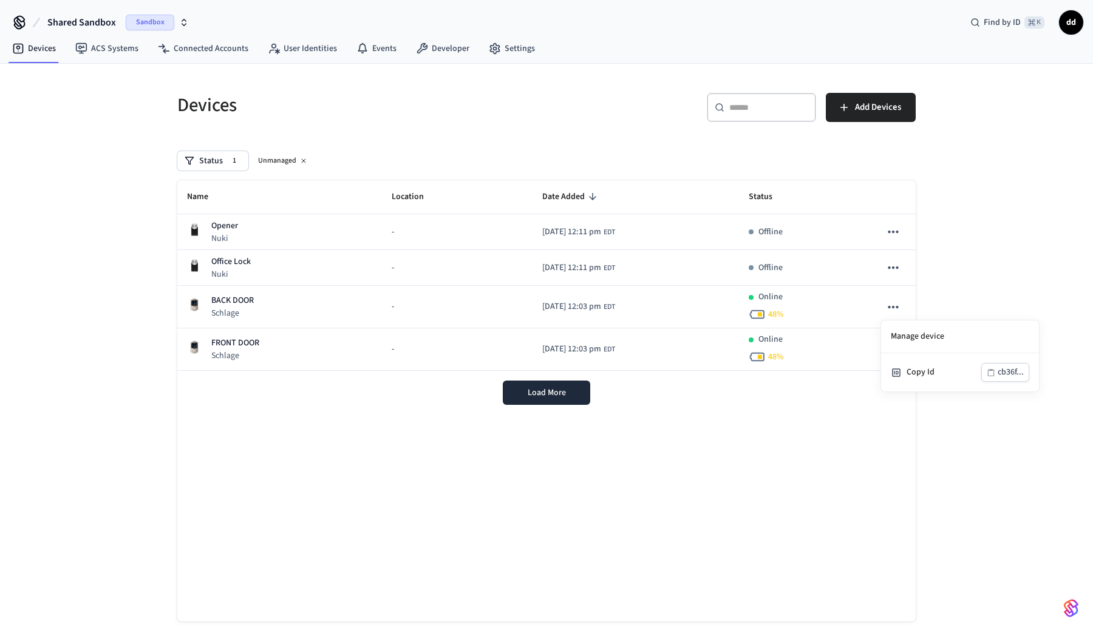
click at [963, 282] on div at bounding box center [546, 315] width 1093 height 630
click at [215, 47] on link "Connected Accounts" at bounding box center [203, 49] width 110 height 22
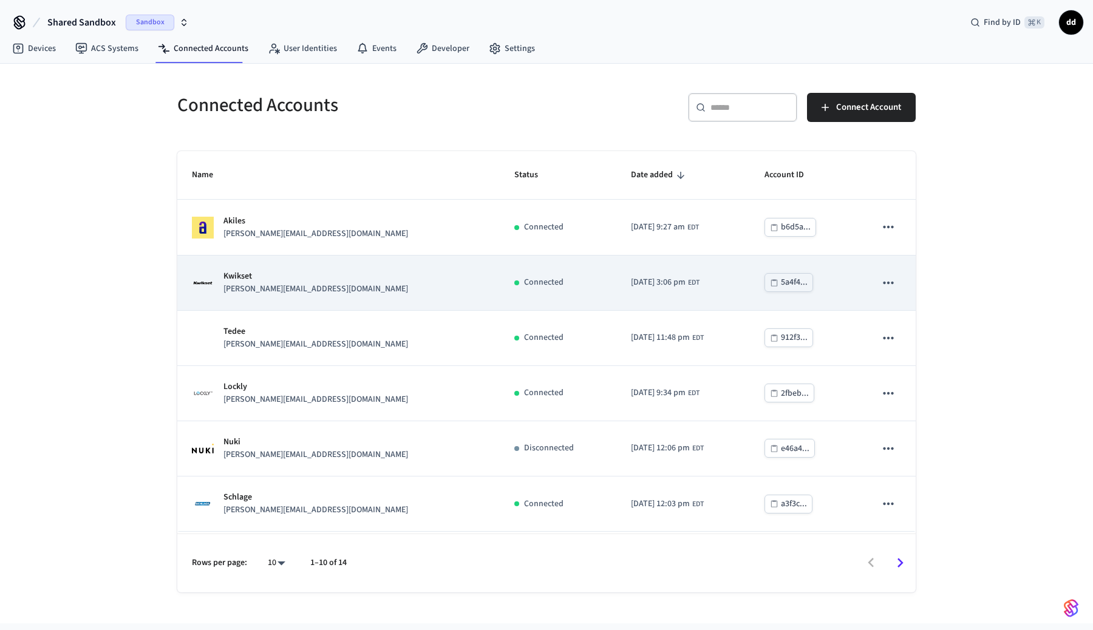
scroll to position [220, 0]
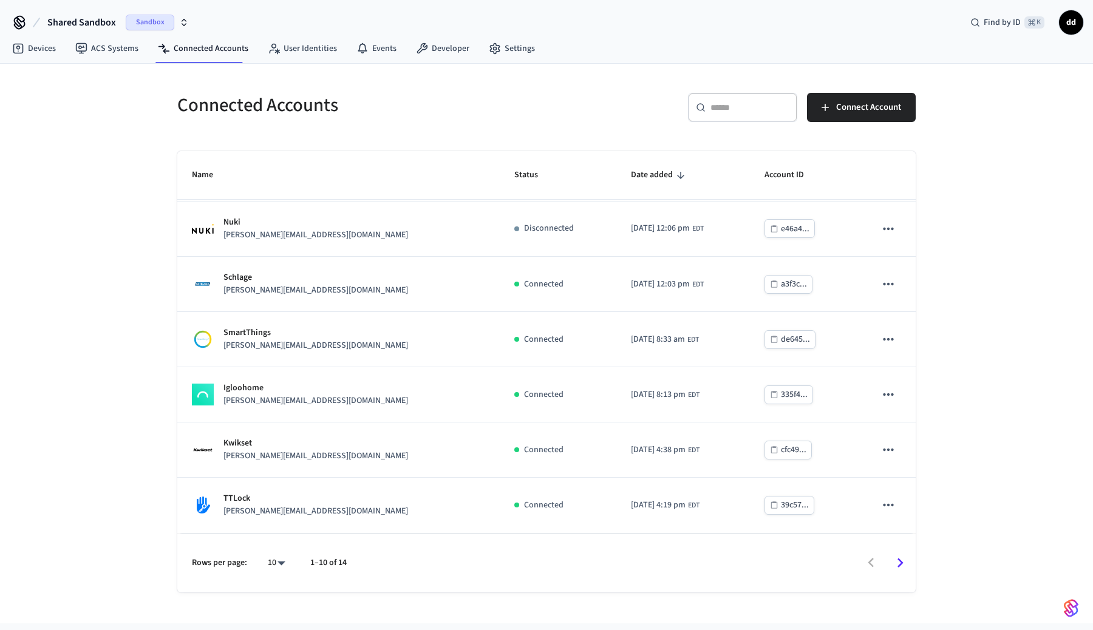
click at [906, 564] on icon "Go to next page" at bounding box center [900, 563] width 19 height 19
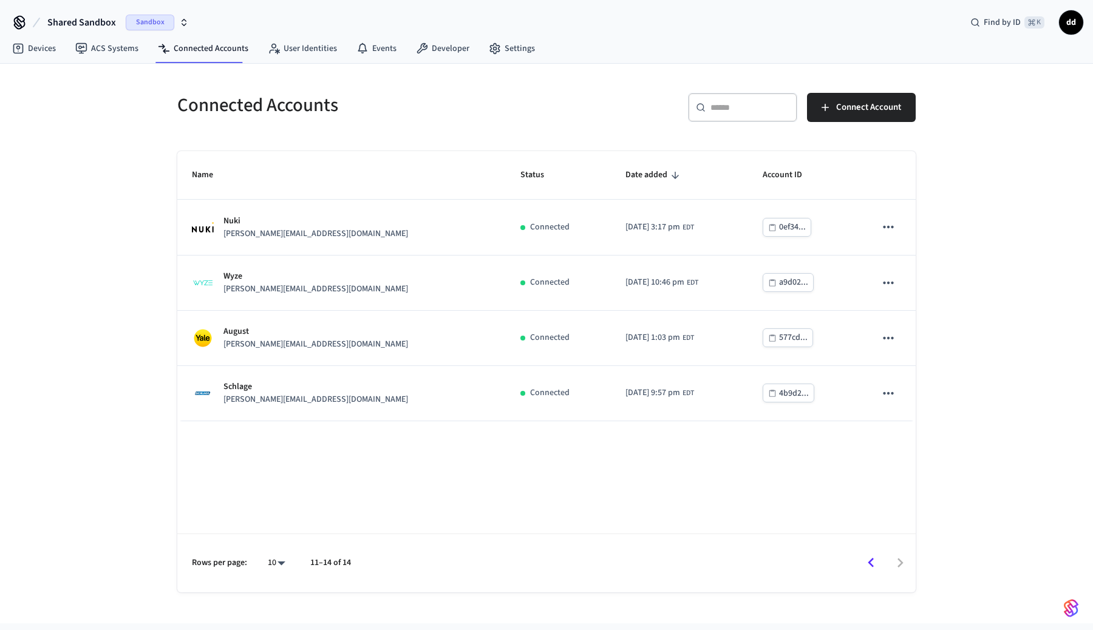
scroll to position [0, 0]
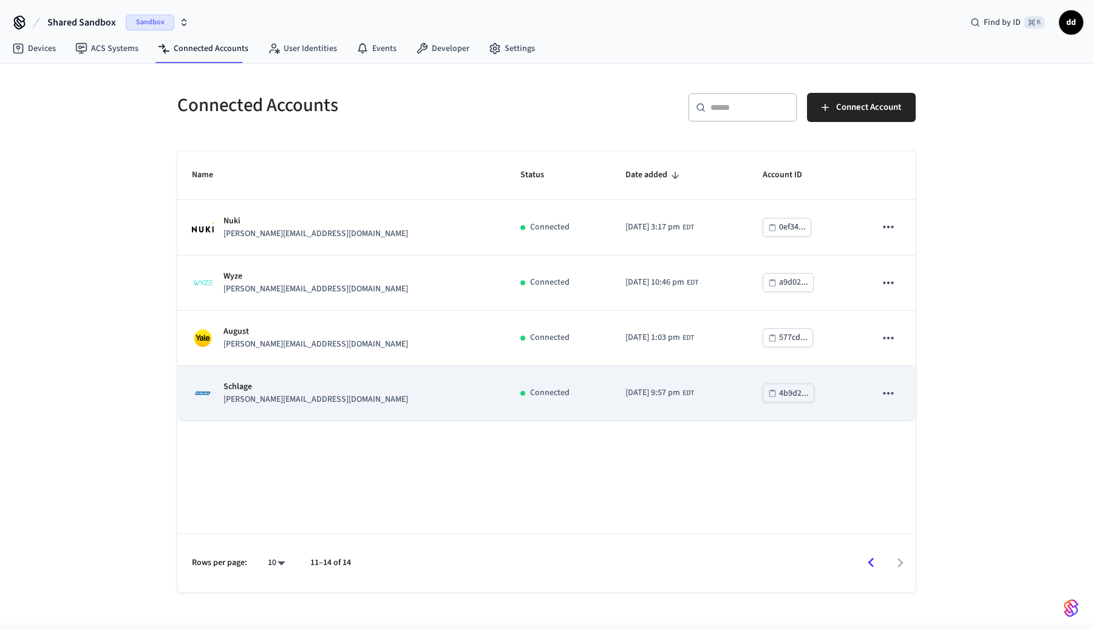
click at [687, 391] on td "[DATE] 9:57 pm EDT" at bounding box center [679, 393] width 137 height 55
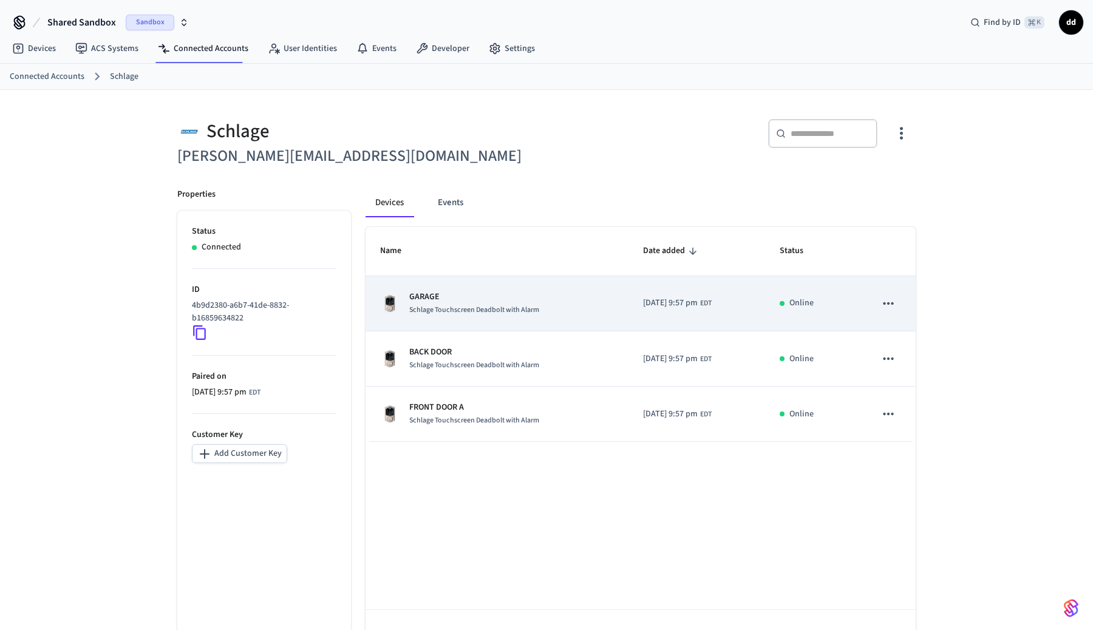
click at [483, 307] on span "Schlage Touchscreen Deadbolt with Alarm" at bounding box center [474, 310] width 130 height 10
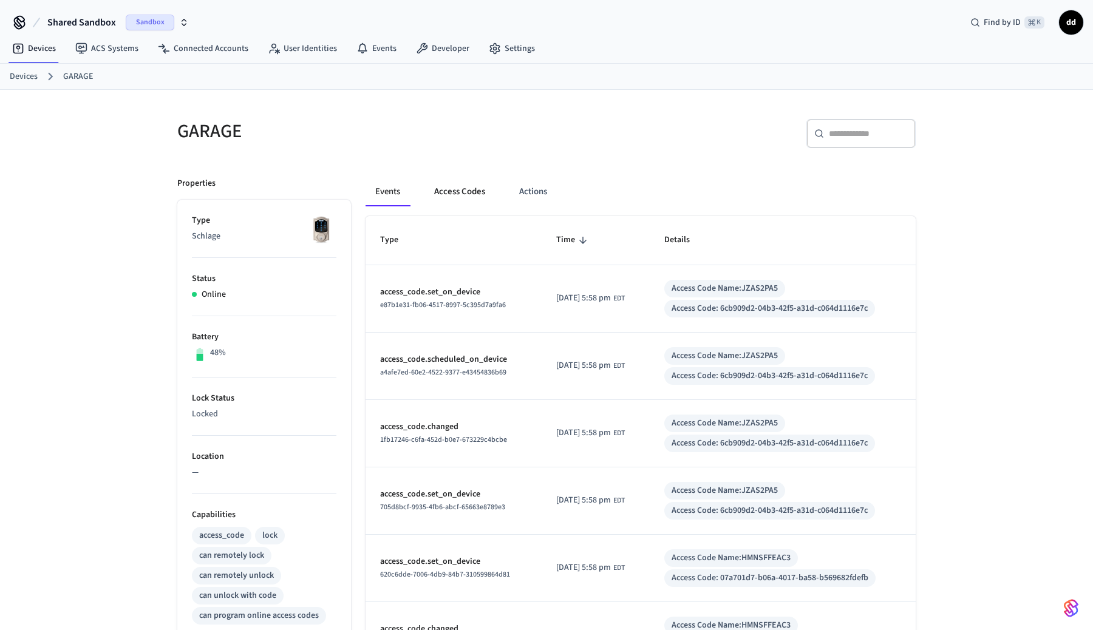
click at [463, 190] on button "Access Codes" at bounding box center [459, 191] width 70 height 29
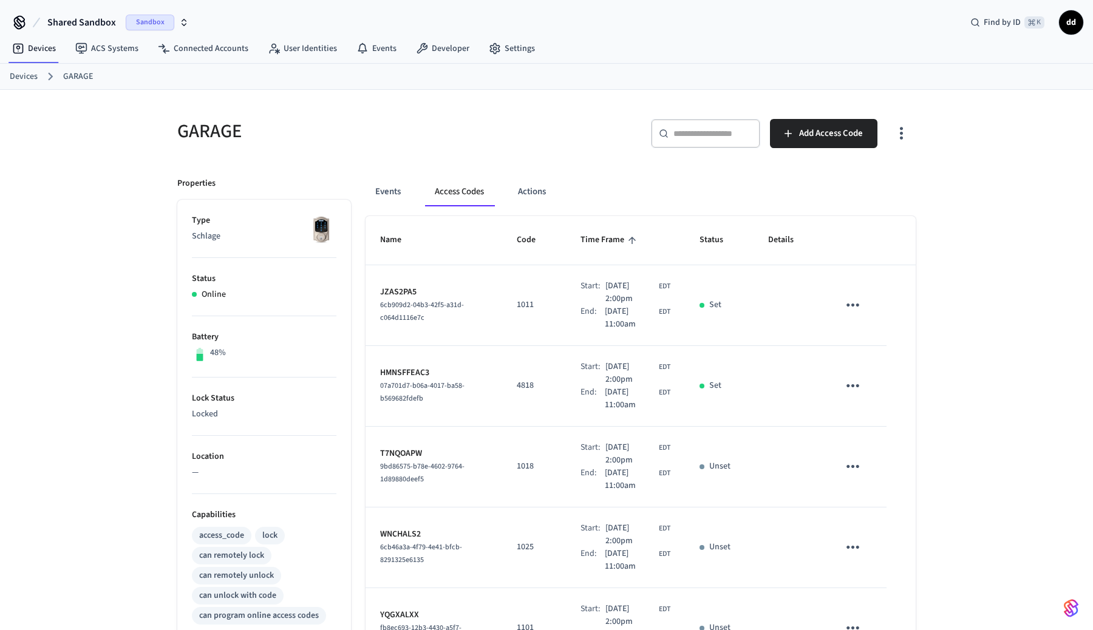
click at [852, 305] on icon "sticky table" at bounding box center [852, 305] width 13 height 3
click at [886, 367] on li "Delete" at bounding box center [885, 366] width 58 height 32
click at [857, 387] on icon "sticky table" at bounding box center [852, 385] width 13 height 3
click at [875, 444] on li "Delete" at bounding box center [885, 446] width 58 height 32
click at [855, 464] on icon "sticky table" at bounding box center [852, 466] width 19 height 19
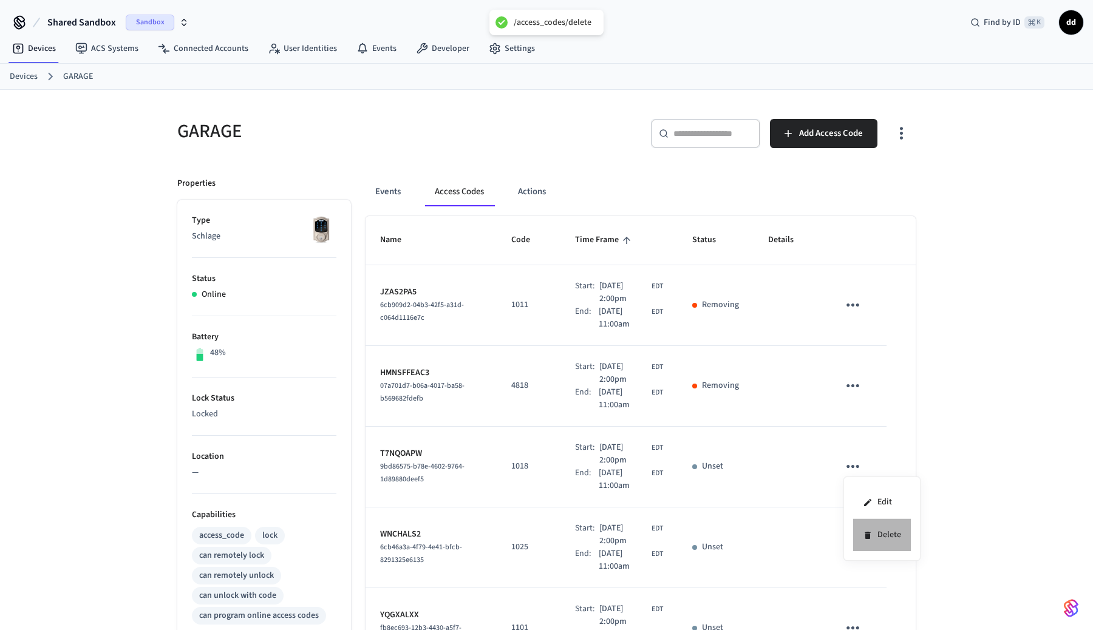
click at [878, 525] on li "Delete" at bounding box center [882, 535] width 58 height 32
click at [854, 546] on icon "sticky table" at bounding box center [852, 547] width 19 height 19
click at [886, 600] on li "Delete" at bounding box center [882, 595] width 58 height 32
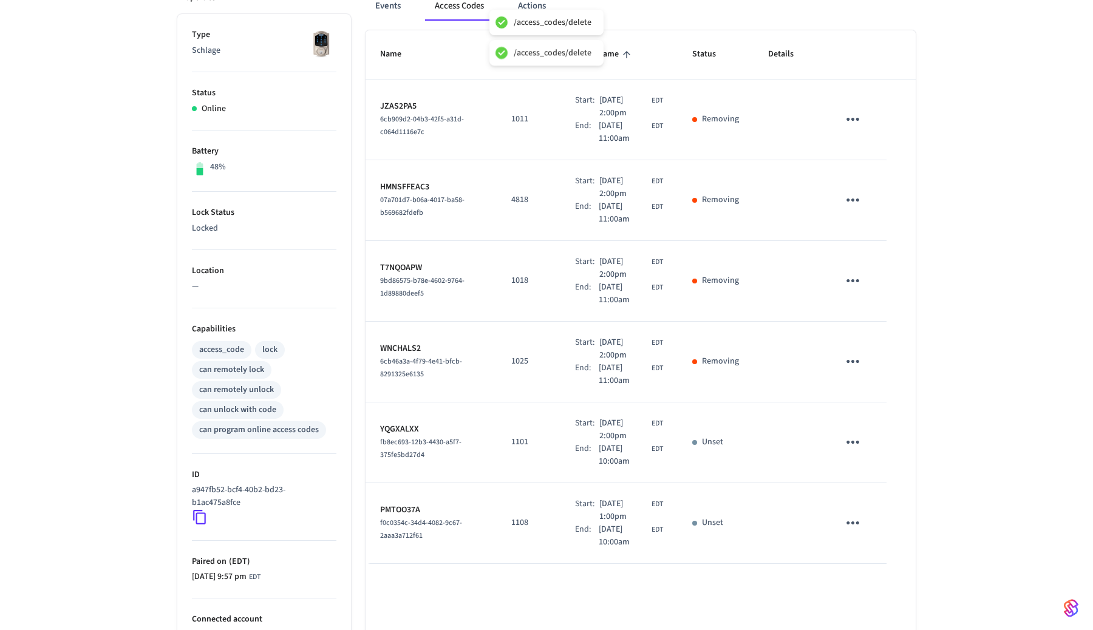
scroll to position [226, 0]
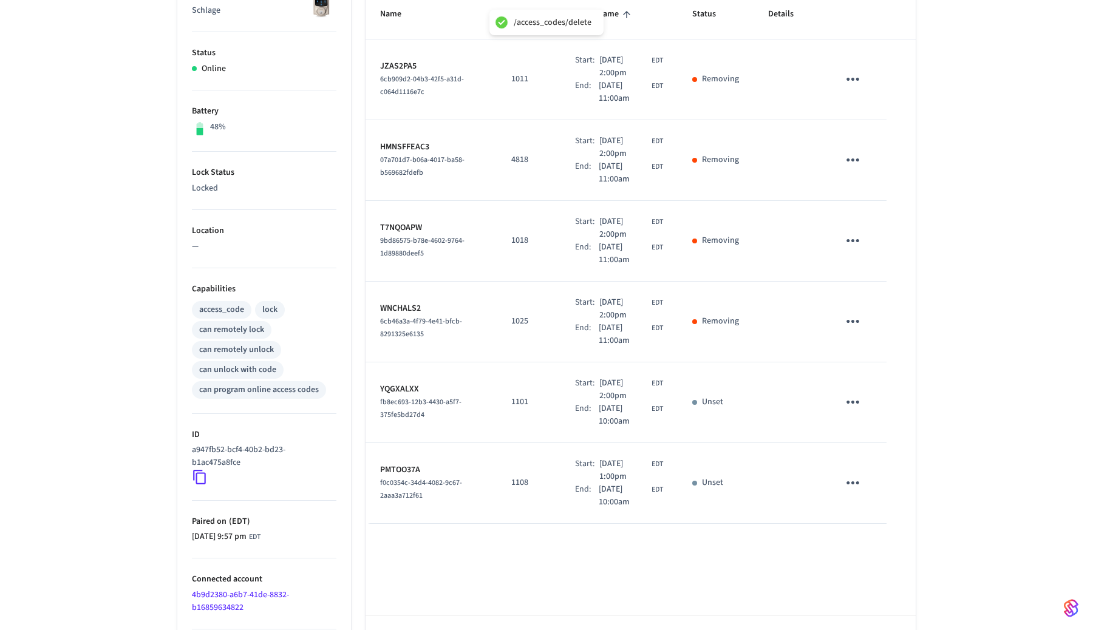
click at [857, 403] on icon "sticky table" at bounding box center [852, 402] width 13 height 3
click at [870, 467] on icon at bounding box center [871, 463] width 10 height 10
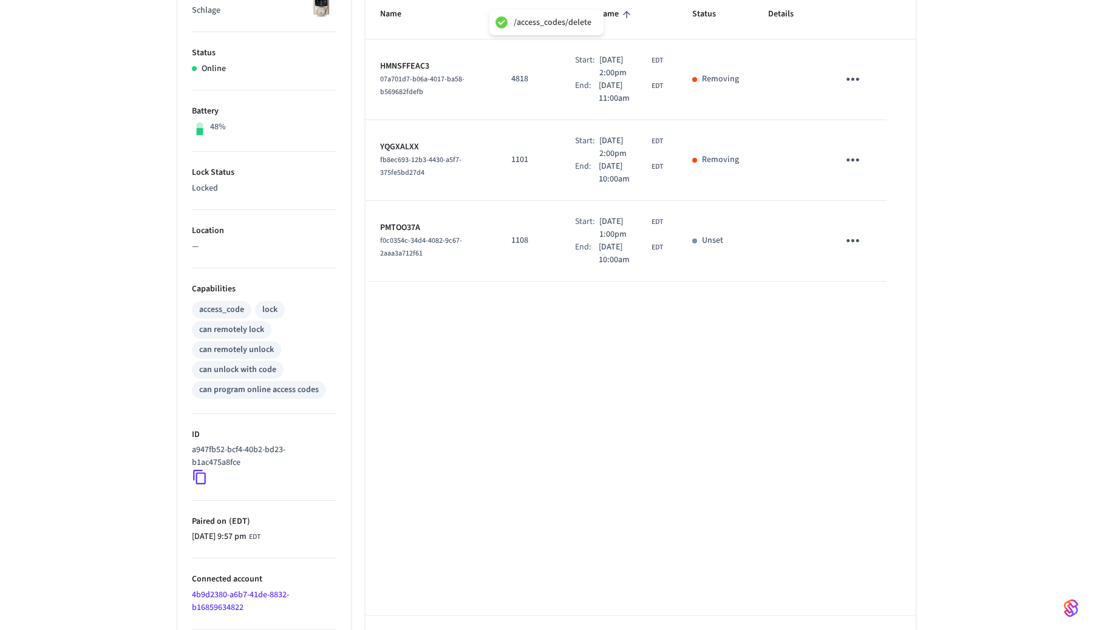
click at [846, 484] on div "Name Code Time Frame Status Details HMNSFFEAC3 07a701d7-b06a-4017-ba58-b569682f…" at bounding box center [640, 332] width 550 height 684
click at [850, 253] on button "sticky table" at bounding box center [852, 240] width 29 height 29
click at [883, 314] on li "Delete" at bounding box center [877, 314] width 58 height 32
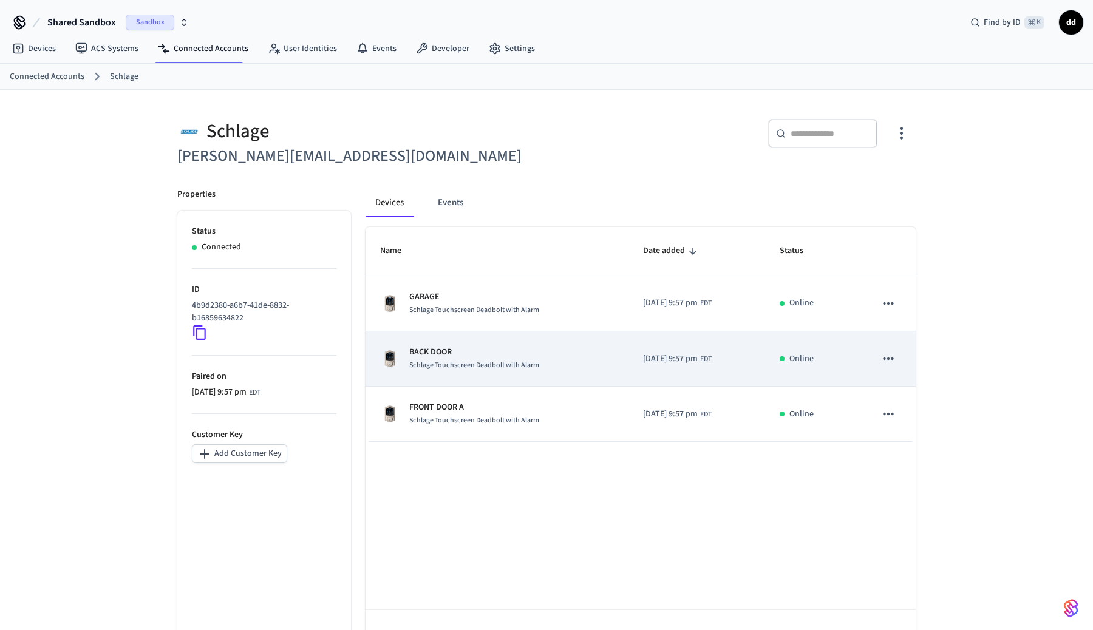
click at [469, 348] on p "BACK DOOR" at bounding box center [474, 352] width 130 height 13
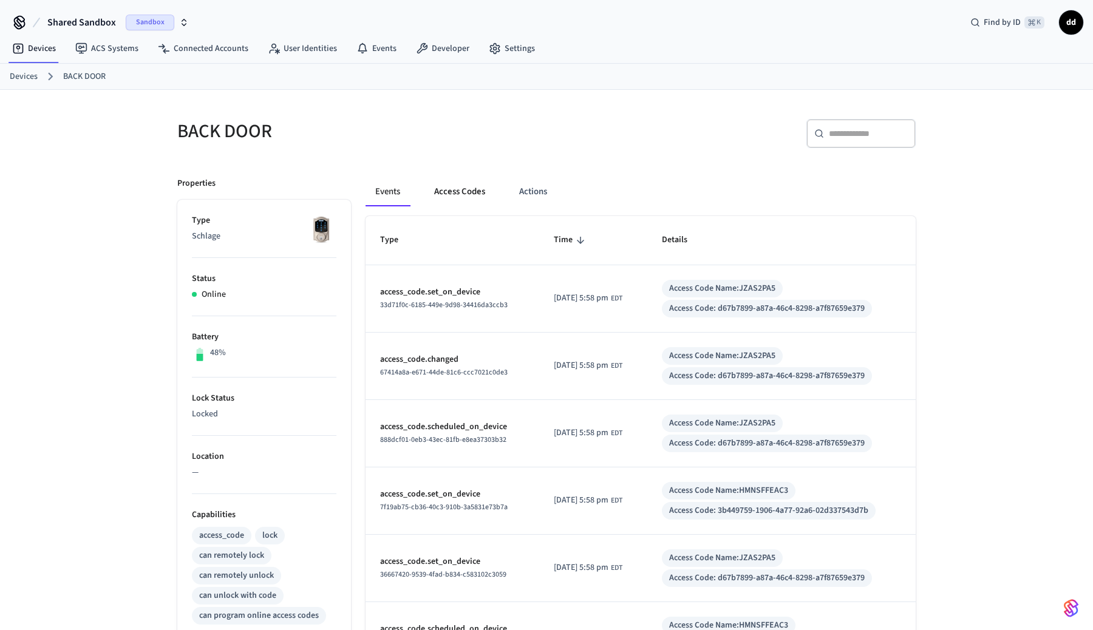
click at [467, 184] on button "Access Codes" at bounding box center [459, 191] width 70 height 29
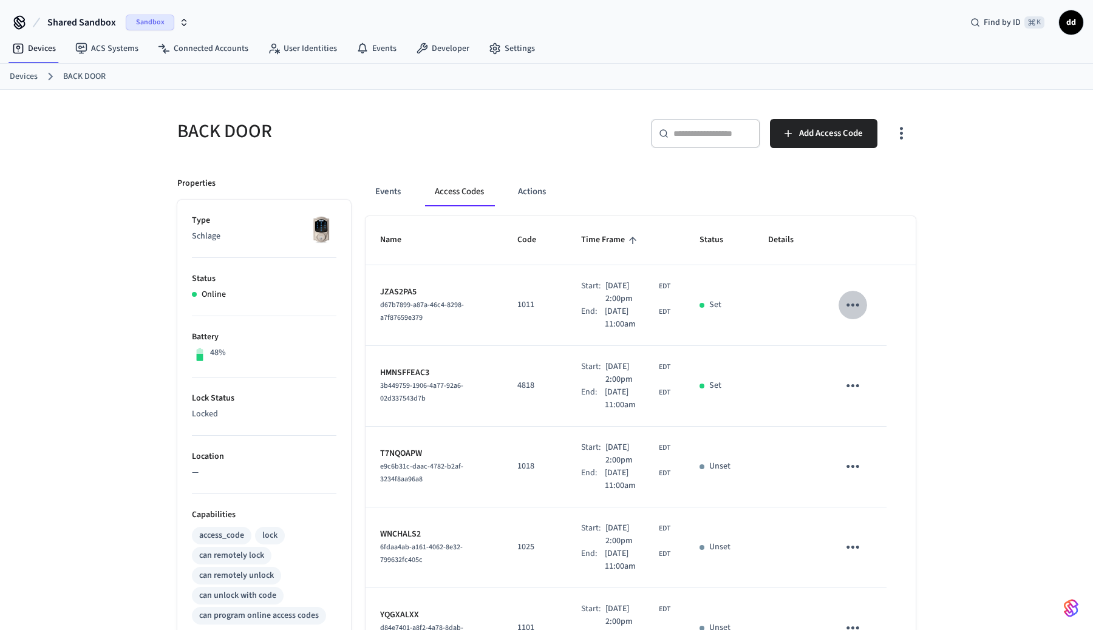
click at [850, 297] on icon "sticky table" at bounding box center [852, 305] width 19 height 19
click at [877, 362] on li "Delete" at bounding box center [882, 374] width 58 height 32
click at [853, 381] on icon "sticky table" at bounding box center [852, 385] width 19 height 19
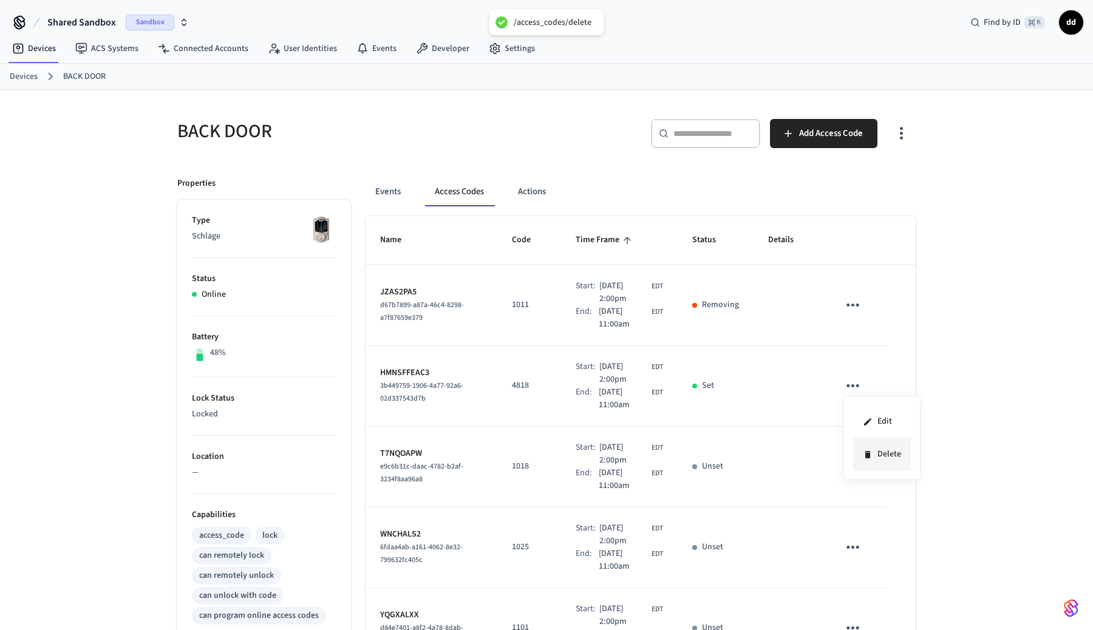
click at [883, 453] on li "Delete" at bounding box center [882, 454] width 58 height 32
click at [852, 467] on icon "sticky table" at bounding box center [852, 466] width 13 height 3
click at [889, 526] on li "Delete" at bounding box center [885, 527] width 58 height 32
click at [847, 546] on icon "sticky table" at bounding box center [852, 547] width 19 height 19
click at [870, 588] on li "Delete" at bounding box center [882, 595] width 58 height 32
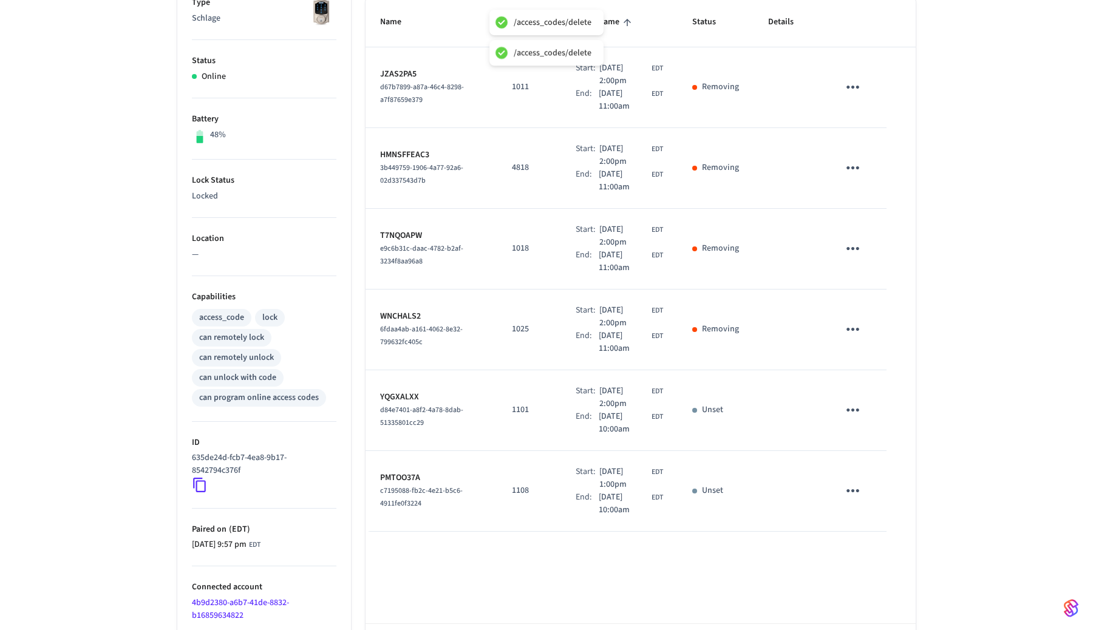
scroll to position [270, 0]
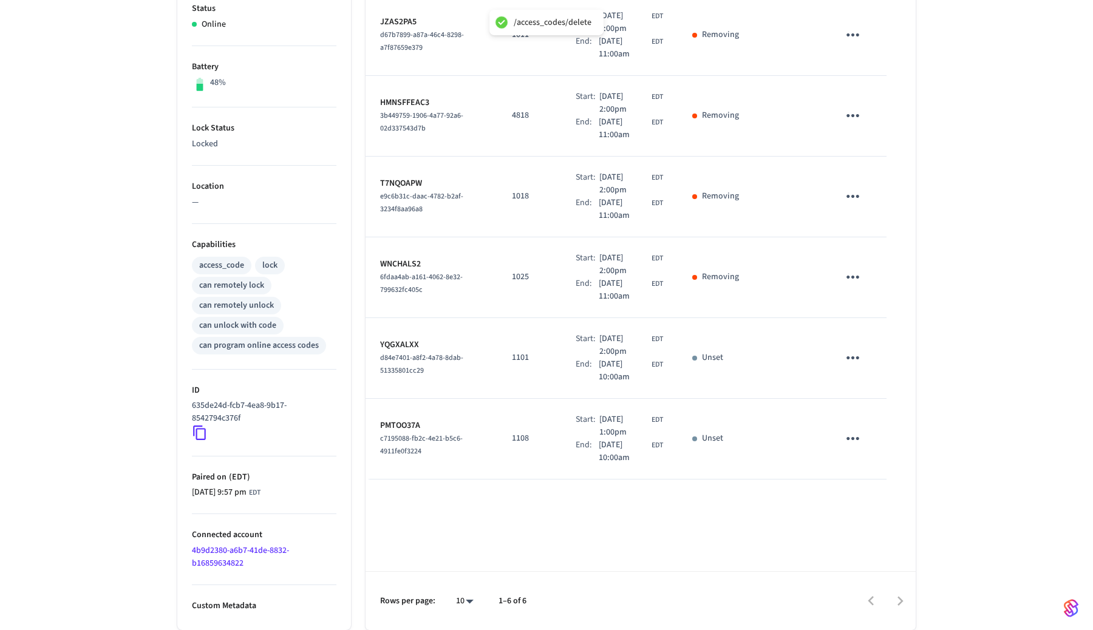
click at [855, 359] on icon "sticky table" at bounding box center [852, 357] width 19 height 19
click at [900, 433] on li "Delete" at bounding box center [882, 426] width 58 height 32
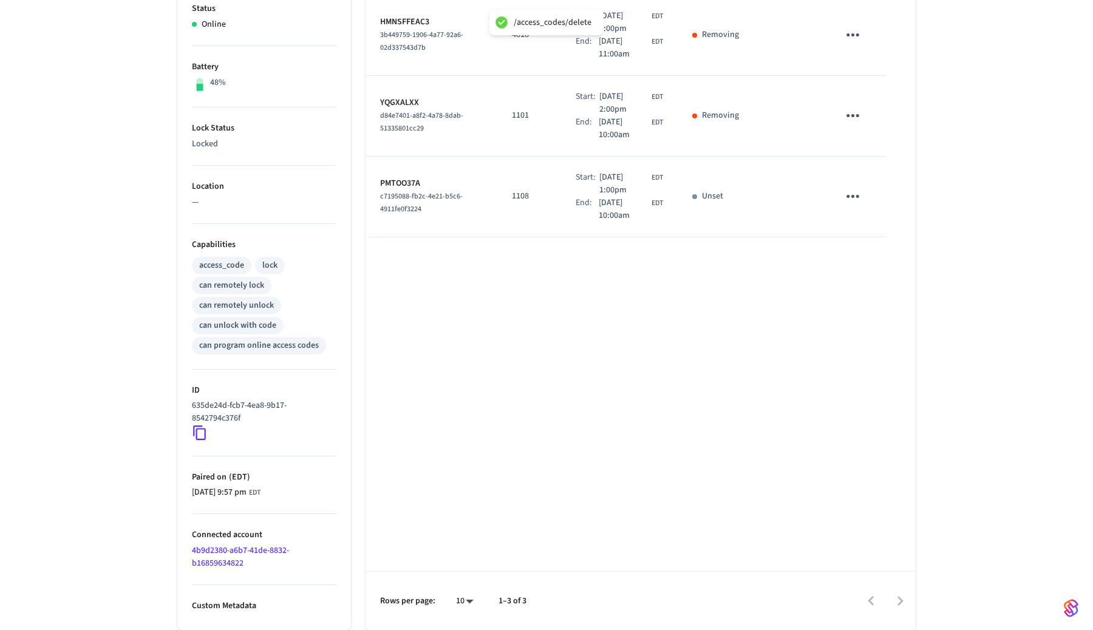
click at [852, 191] on icon "sticky table" at bounding box center [852, 196] width 19 height 19
click at [883, 271] on li "Delete" at bounding box center [882, 265] width 58 height 32
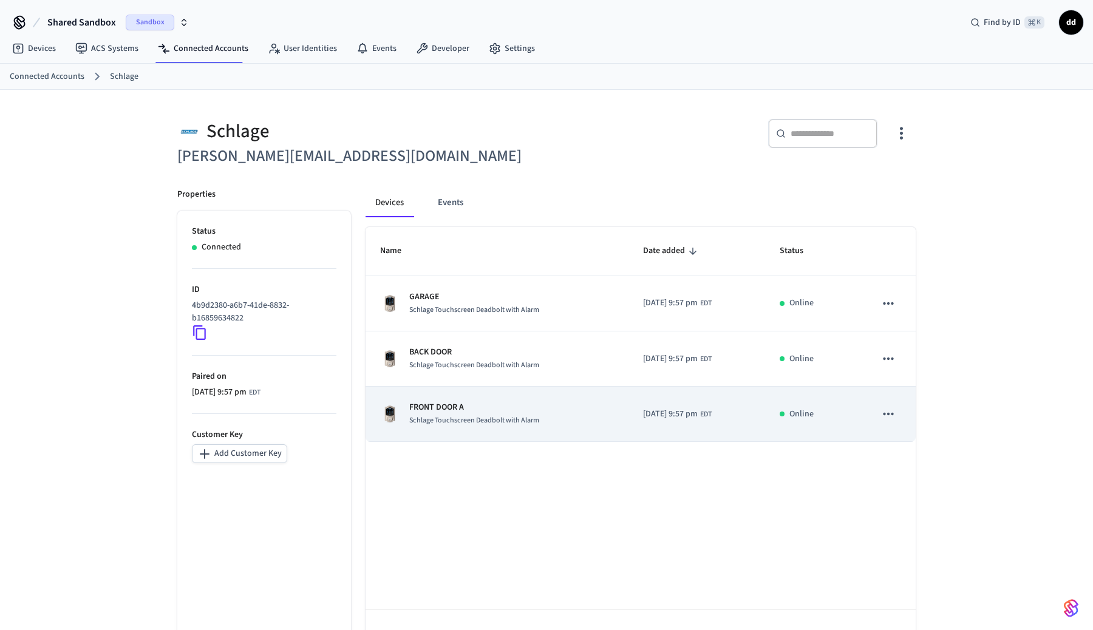
click at [749, 421] on td "[DATE] 9:57 pm EDT" at bounding box center [696, 414] width 137 height 55
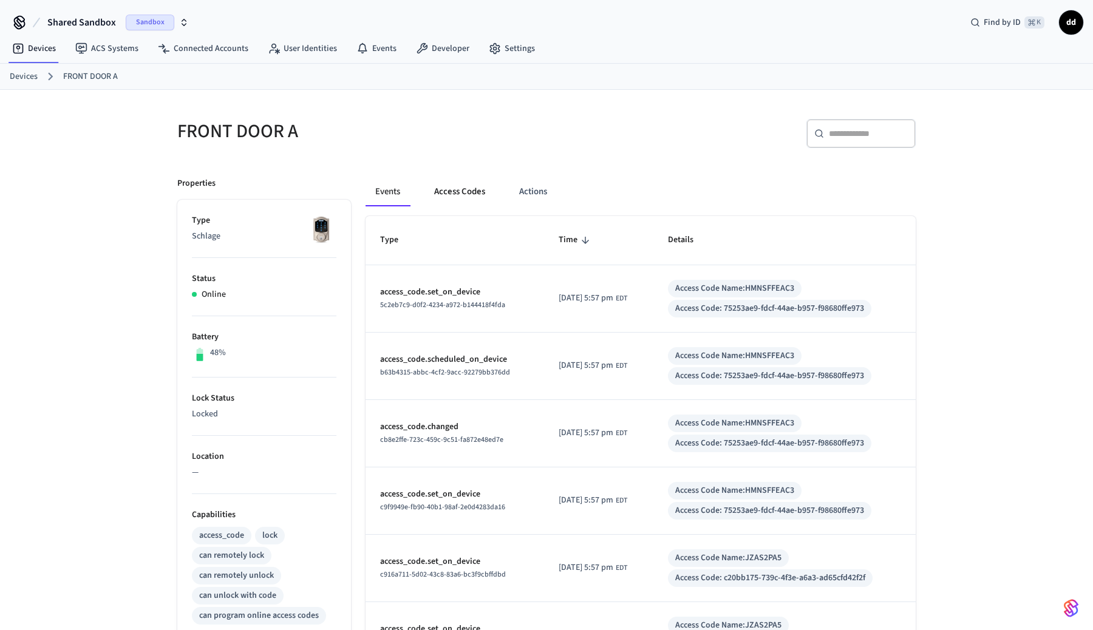
click at [475, 193] on button "Access Codes" at bounding box center [459, 191] width 70 height 29
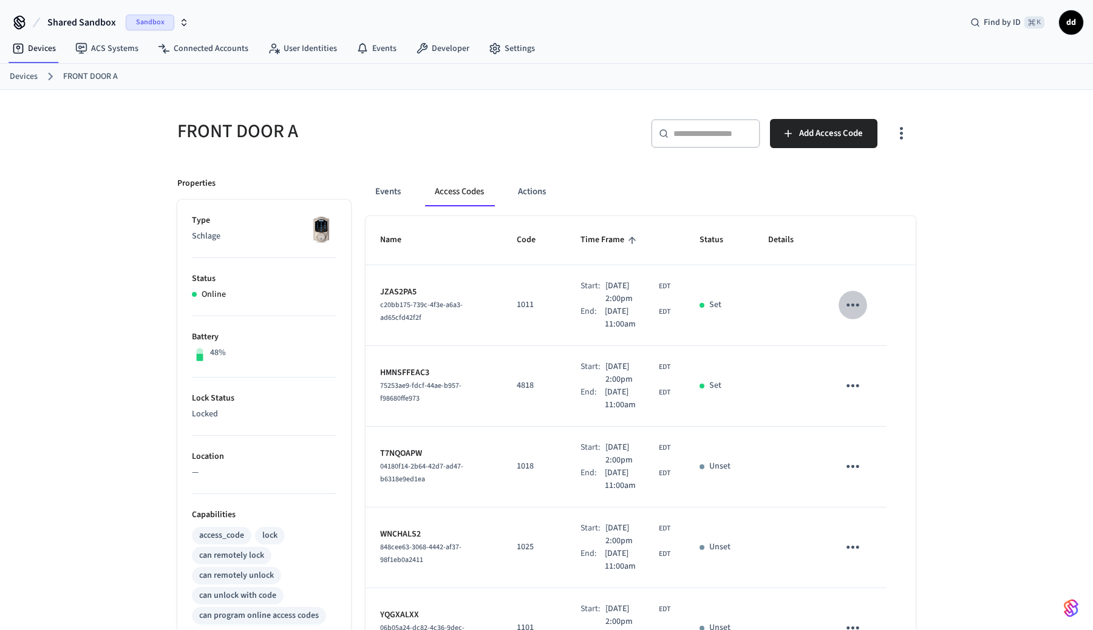
click at [856, 303] on icon "sticky table" at bounding box center [852, 305] width 19 height 19
click at [893, 368] on li "Delete" at bounding box center [882, 374] width 58 height 32
click at [855, 395] on icon "sticky table" at bounding box center [852, 385] width 19 height 19
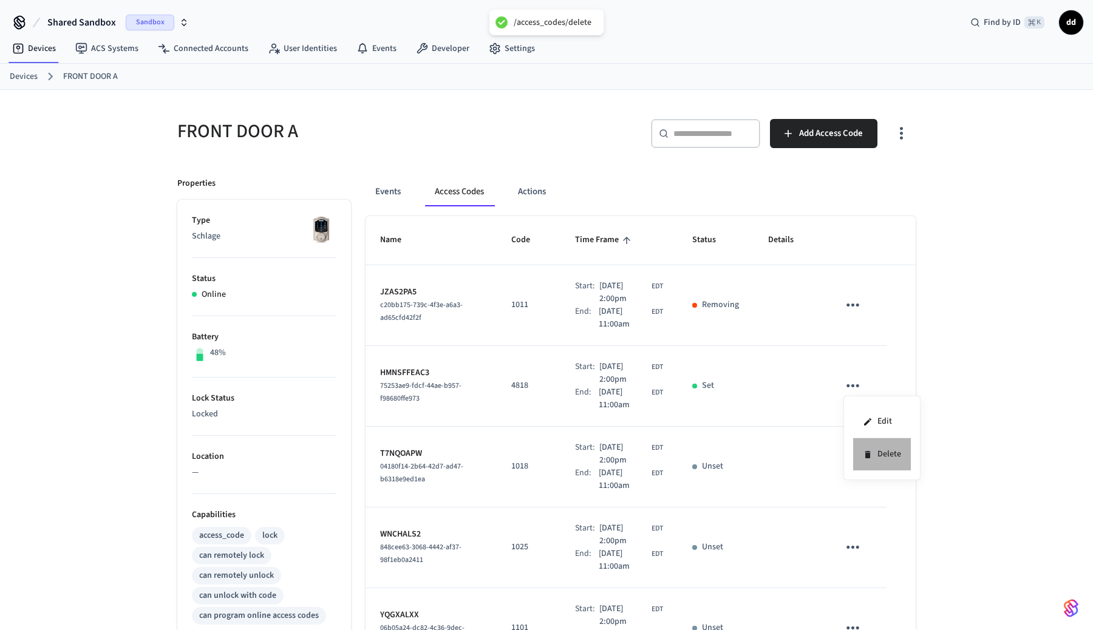
click at [872, 449] on li "Delete" at bounding box center [882, 454] width 58 height 32
click at [850, 465] on icon "sticky table" at bounding box center [852, 466] width 19 height 19
click at [872, 538] on icon at bounding box center [868, 536] width 10 height 10
click at [853, 549] on icon "sticky table" at bounding box center [852, 547] width 19 height 19
click at [876, 580] on li "Delete" at bounding box center [882, 595] width 58 height 32
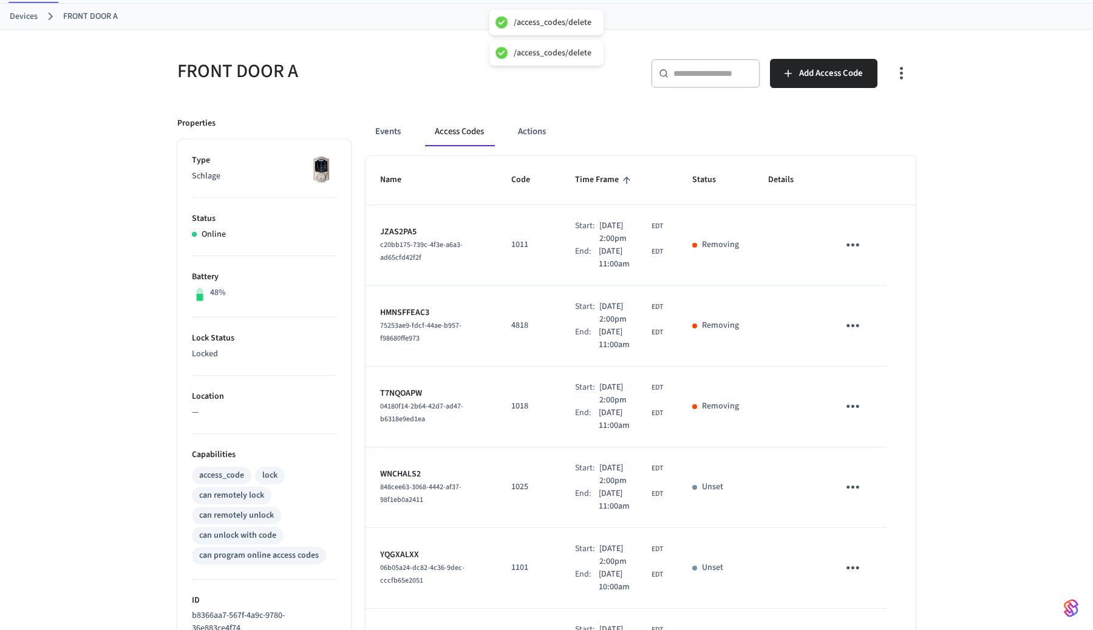
scroll to position [106, 0]
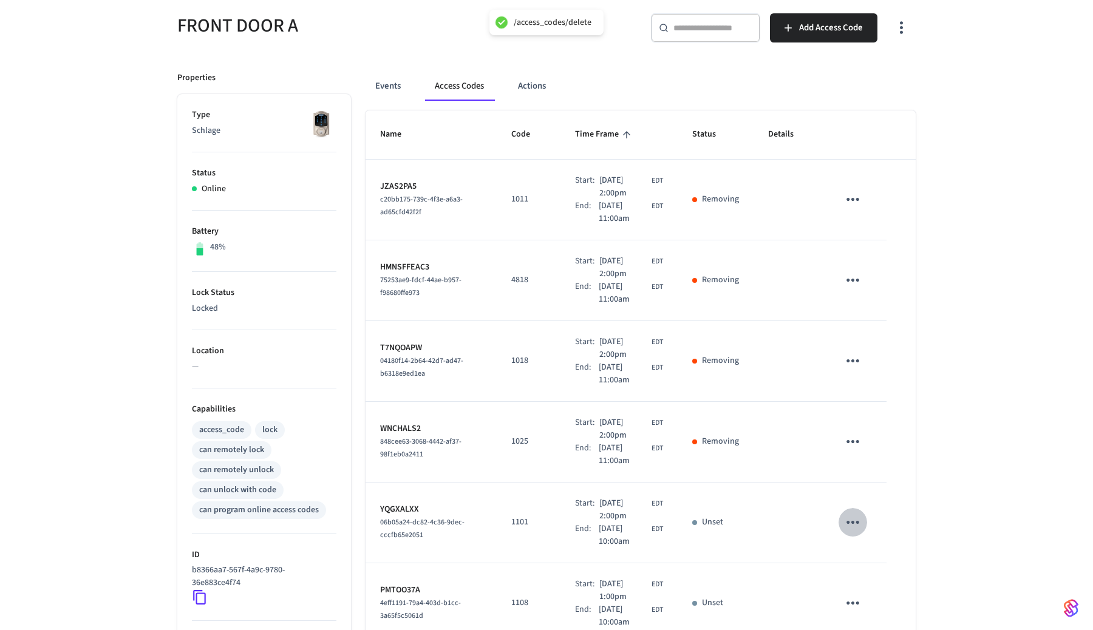
click at [852, 514] on icon "sticky table" at bounding box center [852, 522] width 19 height 19
click at [878, 585] on li "Delete" at bounding box center [882, 591] width 58 height 32
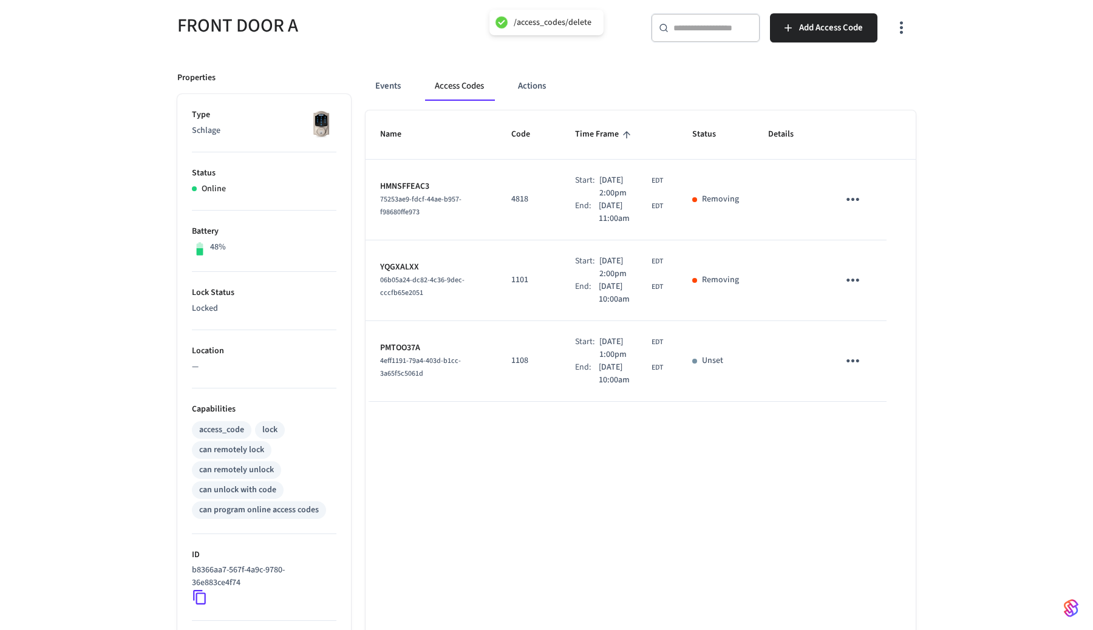
click at [851, 358] on icon "sticky table" at bounding box center [852, 360] width 19 height 19
click at [887, 433] on li "Delete" at bounding box center [882, 429] width 58 height 32
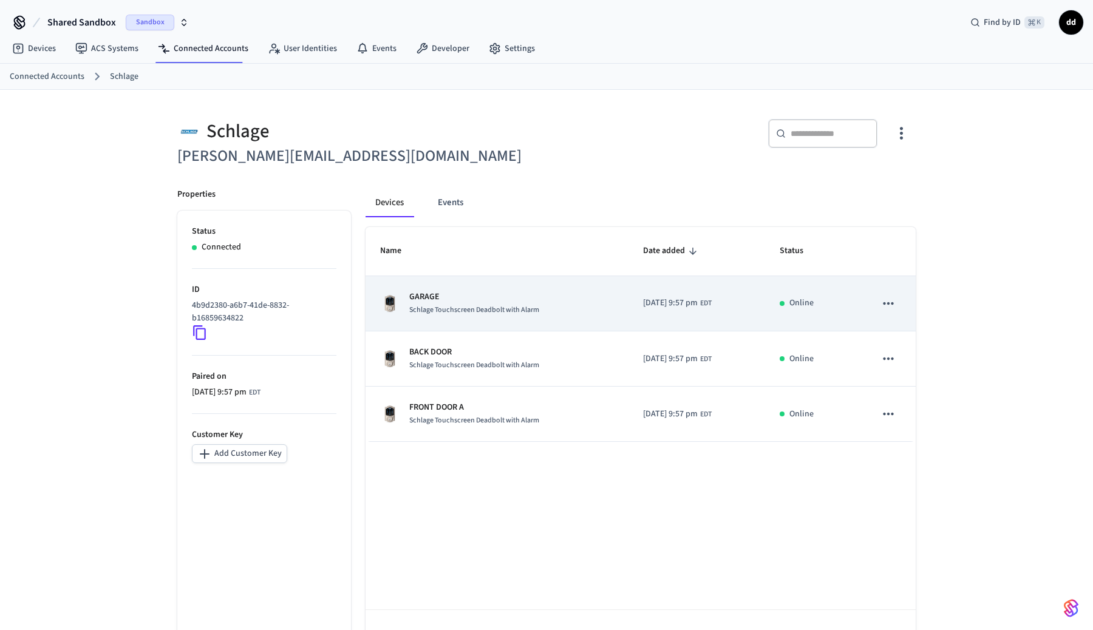
click at [468, 290] on td "GARAGE Schlage Touchscreen Deadbolt with Alarm" at bounding box center [496, 303] width 263 height 55
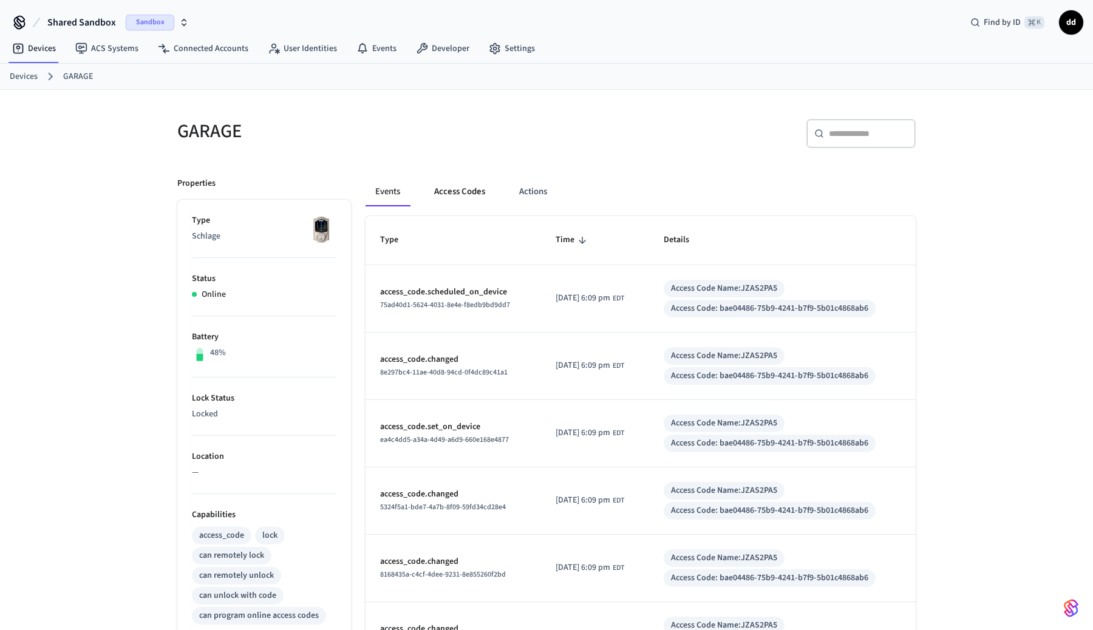
click at [469, 191] on button "Access Codes" at bounding box center [459, 191] width 70 height 29
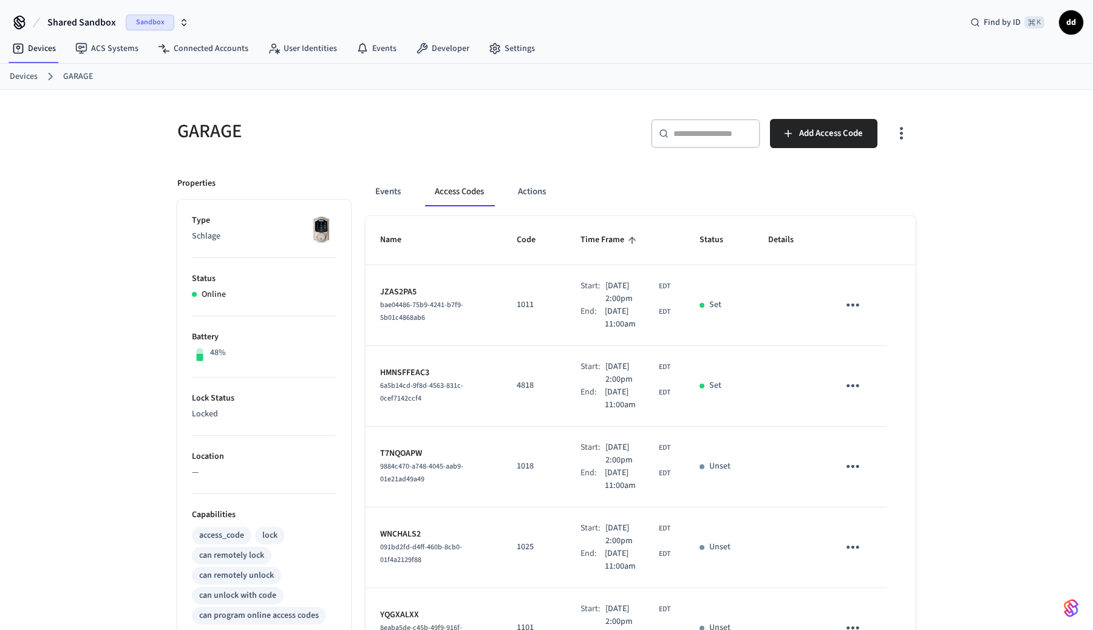
click at [727, 132] on input "text" at bounding box center [712, 133] width 79 height 12
type input "*"
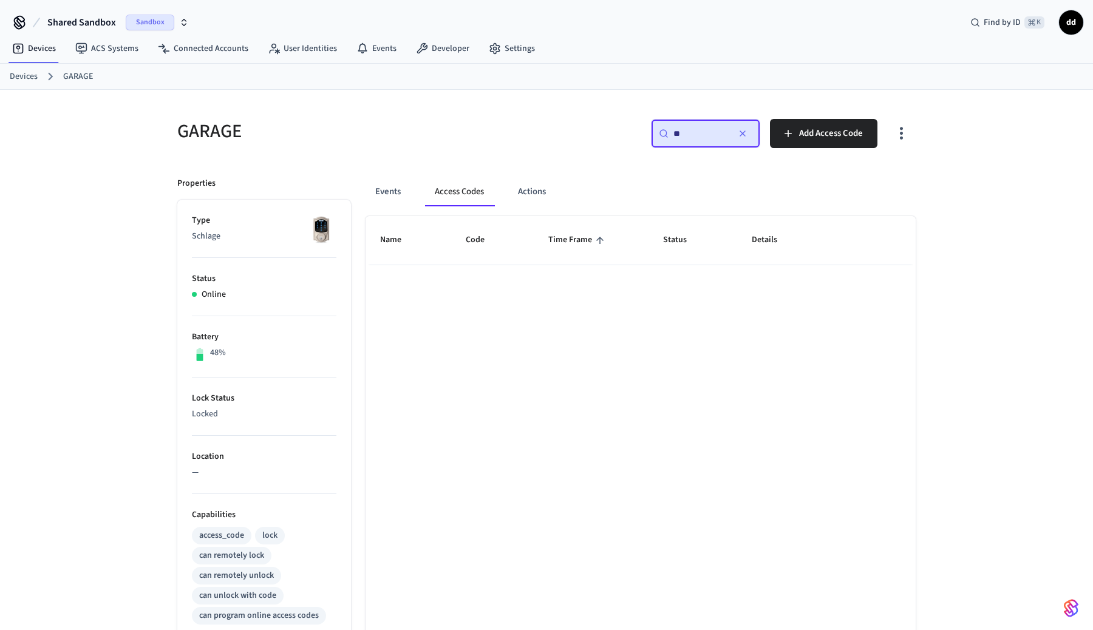
type input "*"
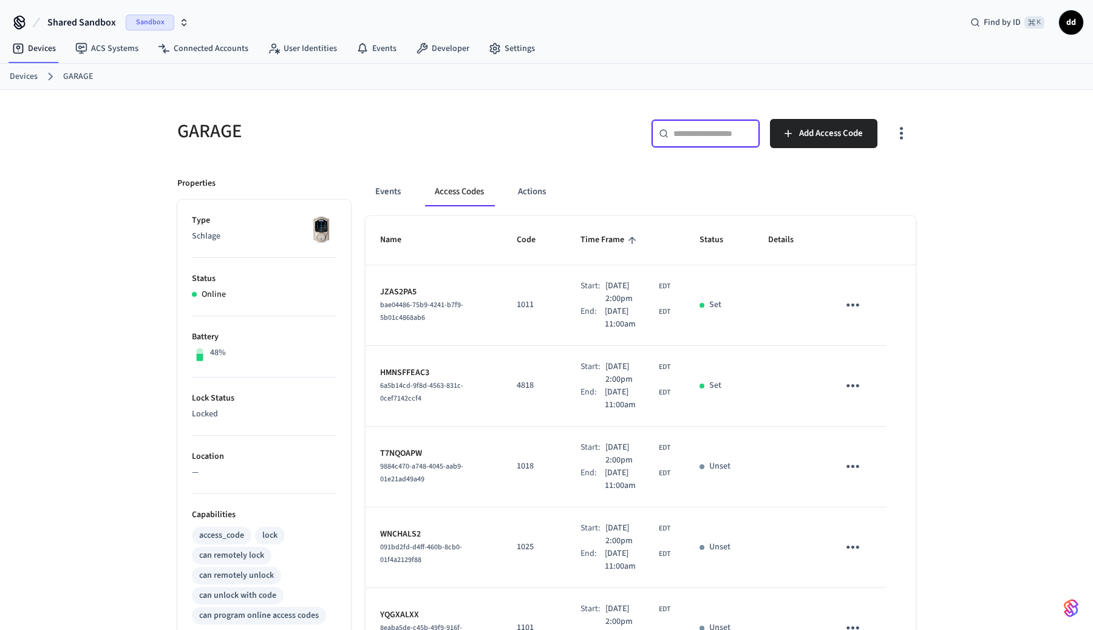
click at [1023, 172] on div "GARAGE ​ ​ Add Access Code Properties Type Schlage Status Online Battery 48% Lo…" at bounding box center [546, 495] width 1093 height 810
